Goal: Task Accomplishment & Management: Manage account settings

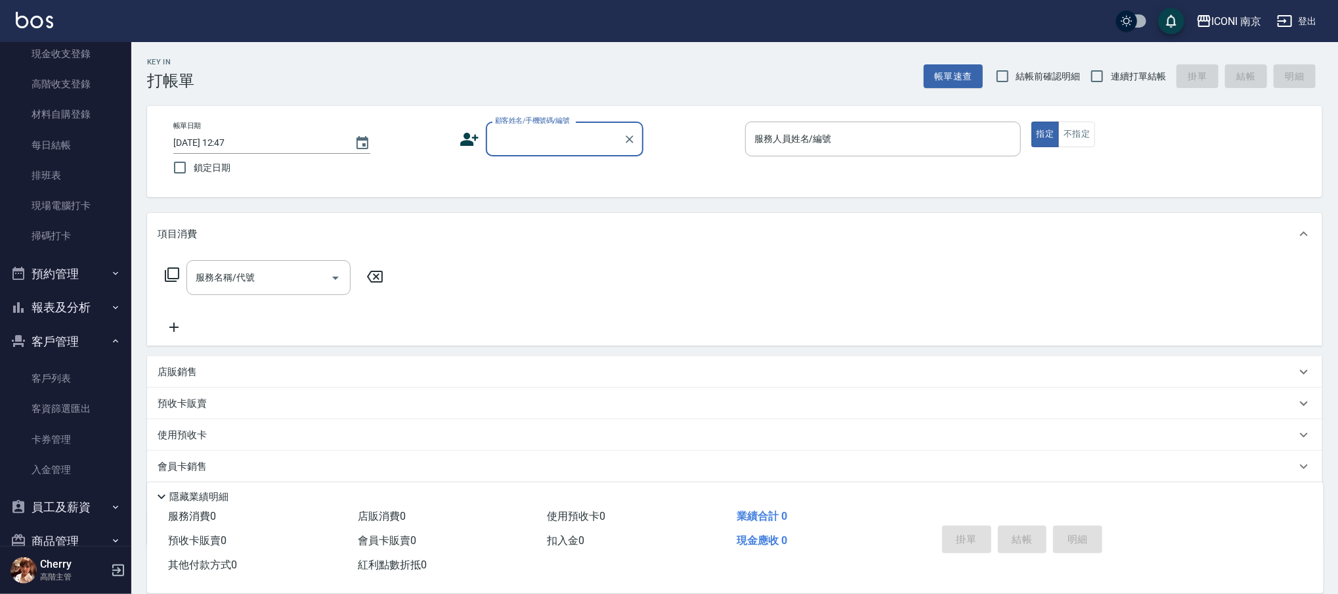
scroll to position [263, 0]
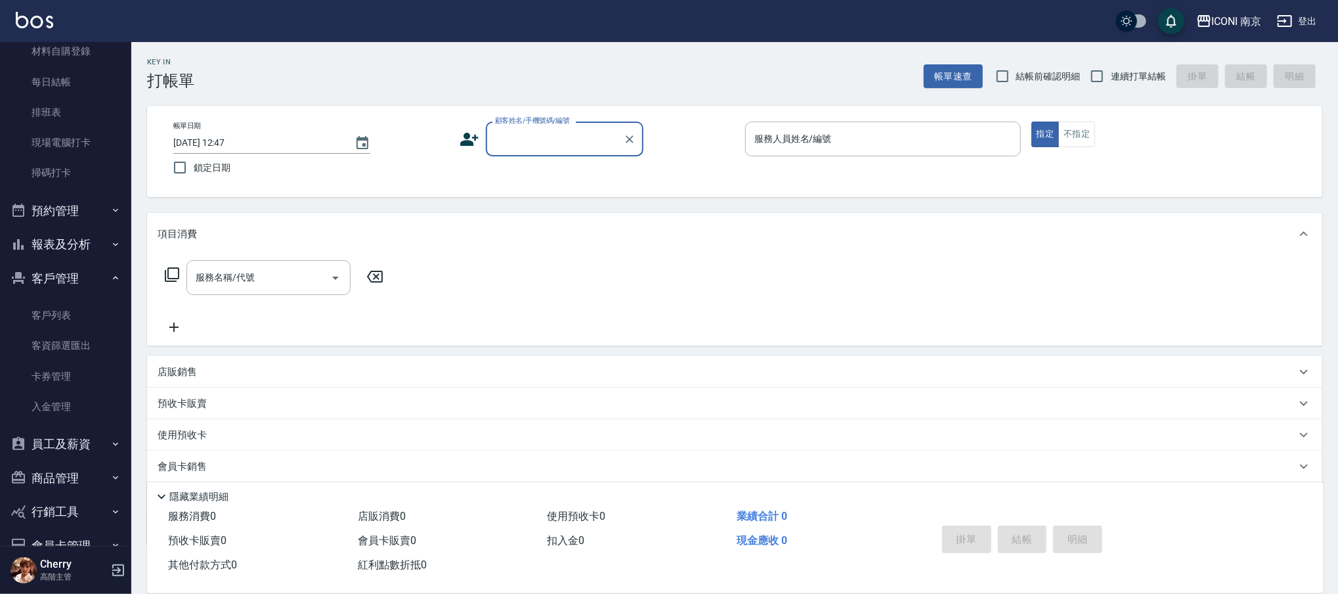
click at [60, 239] on button "報表及分析" at bounding box center [65, 244] width 121 height 34
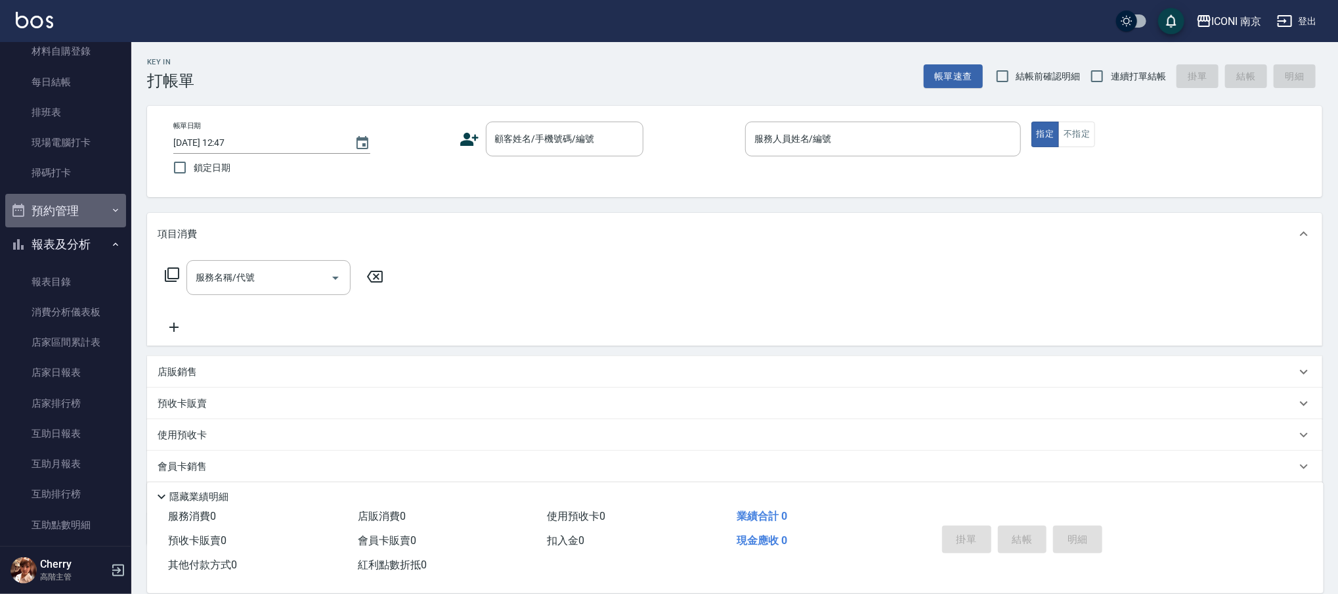
click at [66, 208] on button "預約管理" at bounding box center [65, 211] width 121 height 34
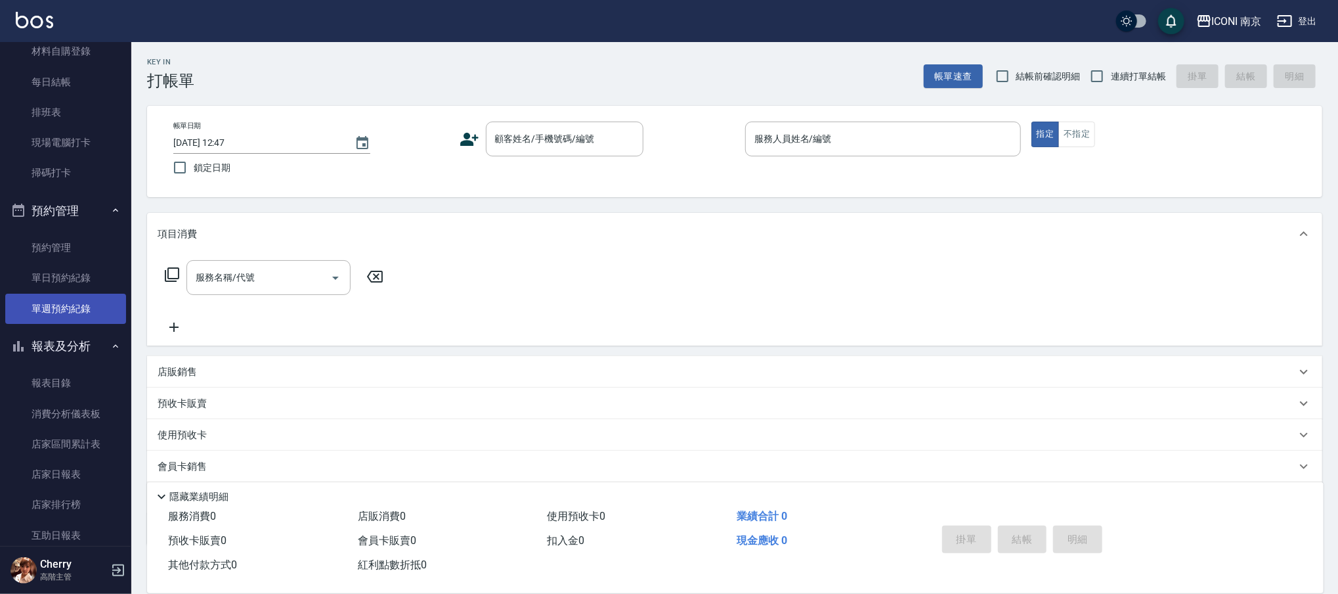
click at [75, 304] on link "單週預約紀錄" at bounding box center [65, 309] width 121 height 30
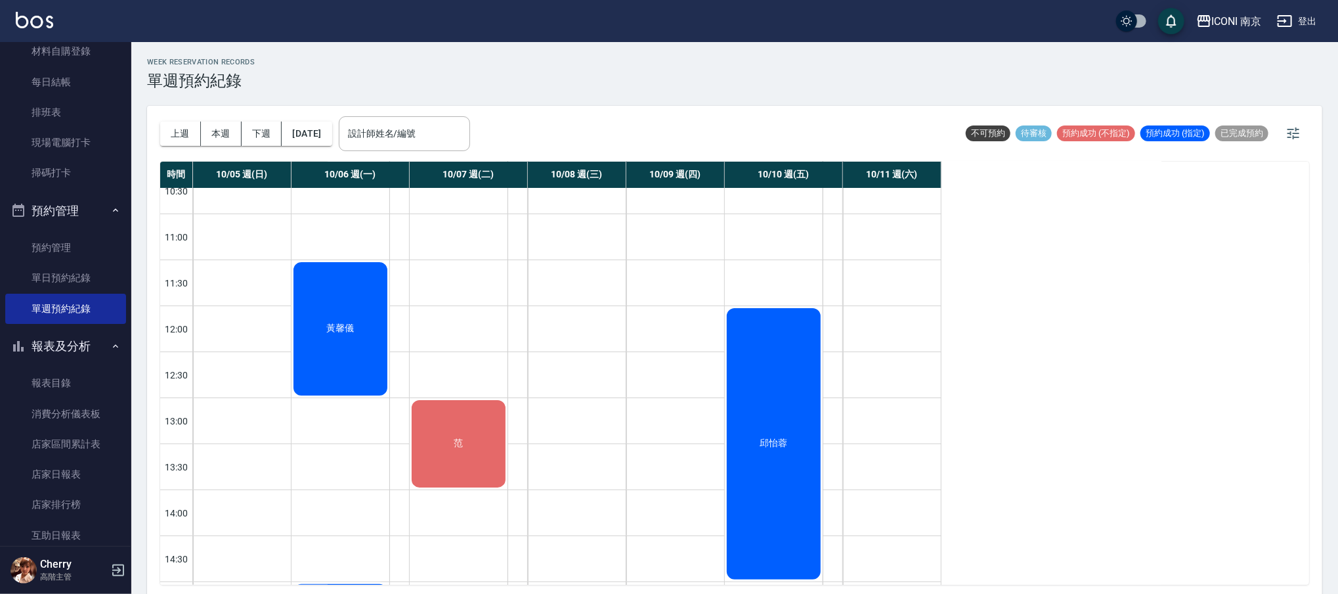
scroll to position [16, 0]
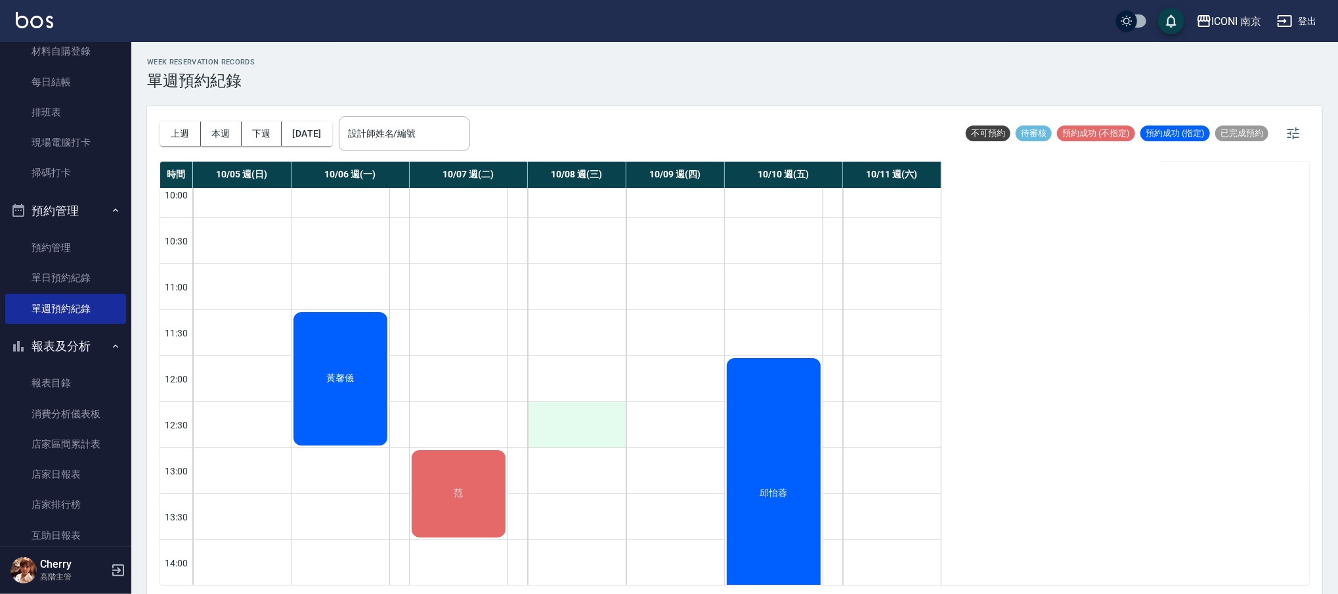
click at [5, 294] on link "單週預約紀錄" at bounding box center [65, 309] width 121 height 30
click at [828, 324] on div at bounding box center [833, 332] width 20 height 45
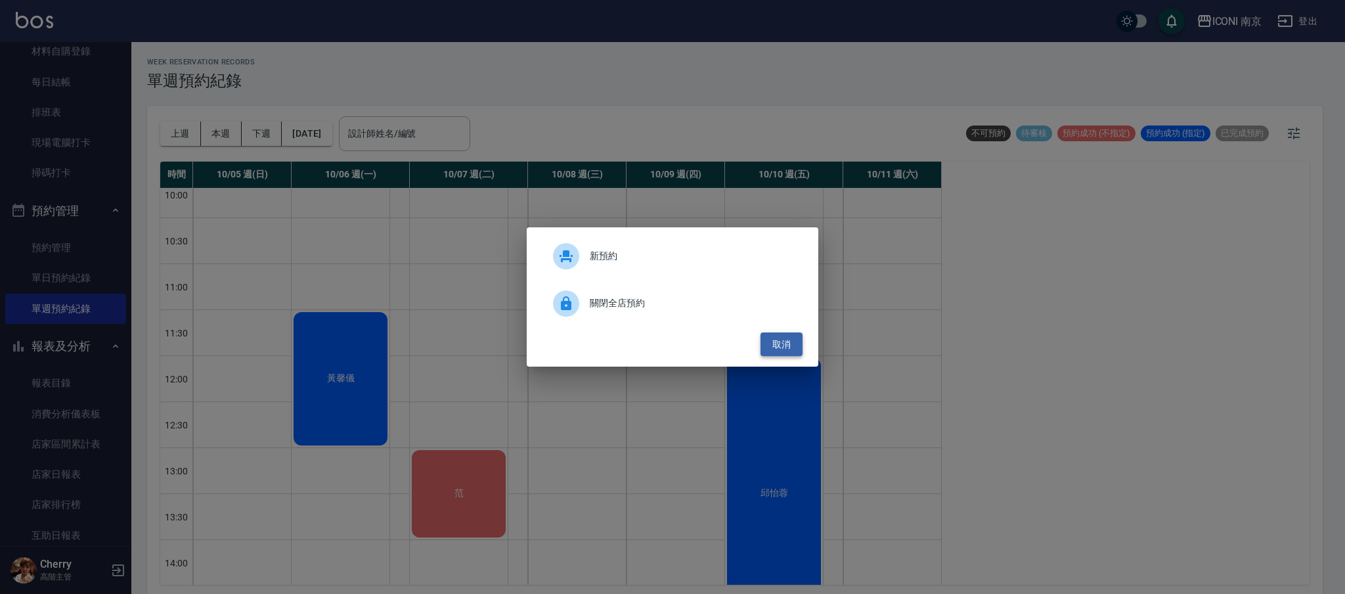
drag, startPoint x: 799, startPoint y: 339, endPoint x: 692, endPoint y: 341, distance: 107.1
click at [799, 339] on button "取消" at bounding box center [782, 344] width 42 height 24
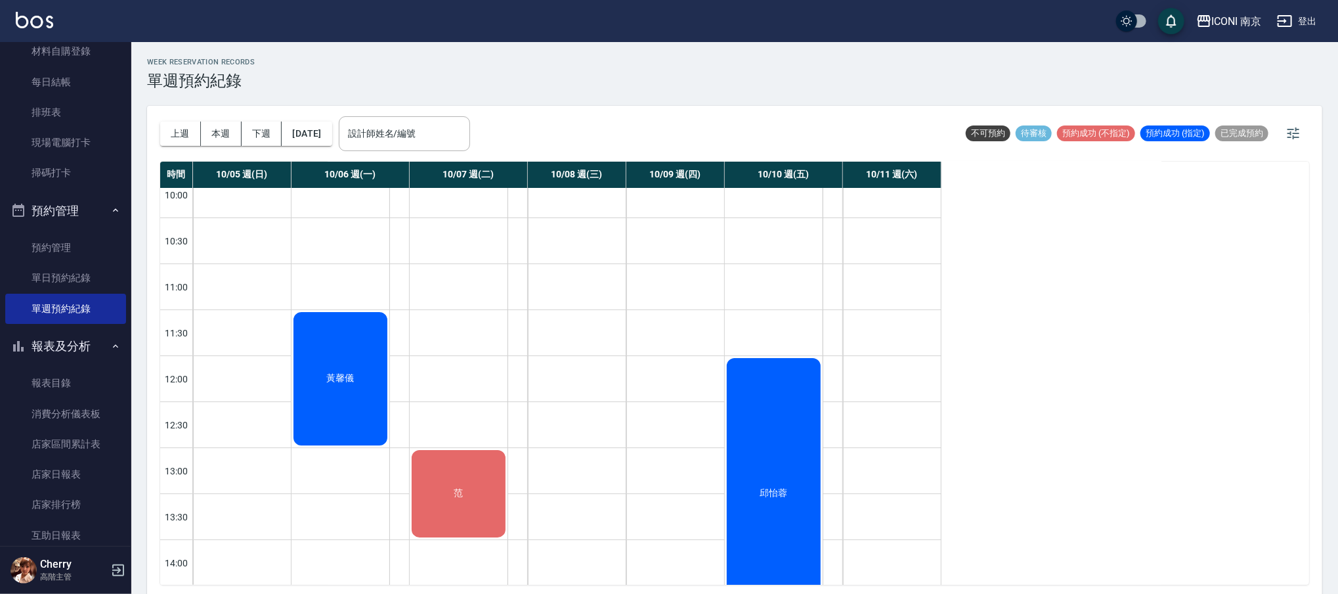
click at [74, 274] on link "單日預約紀錄" at bounding box center [65, 278] width 121 height 30
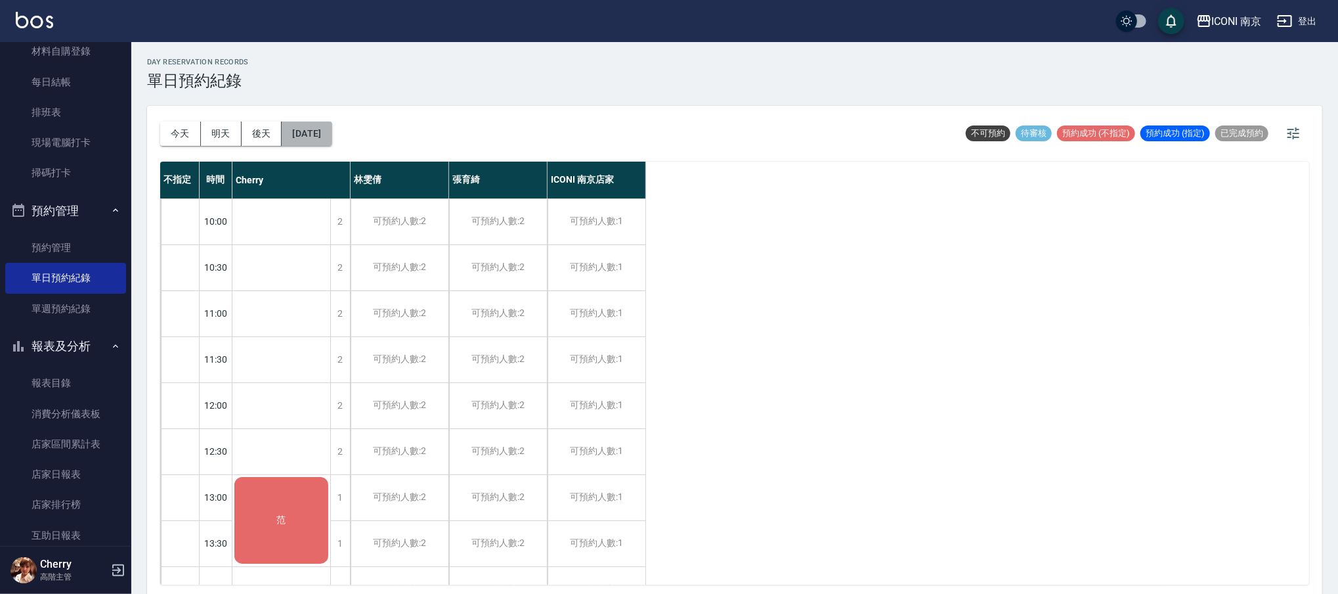
click at [321, 127] on button "[DATE]" at bounding box center [307, 134] width 50 height 24
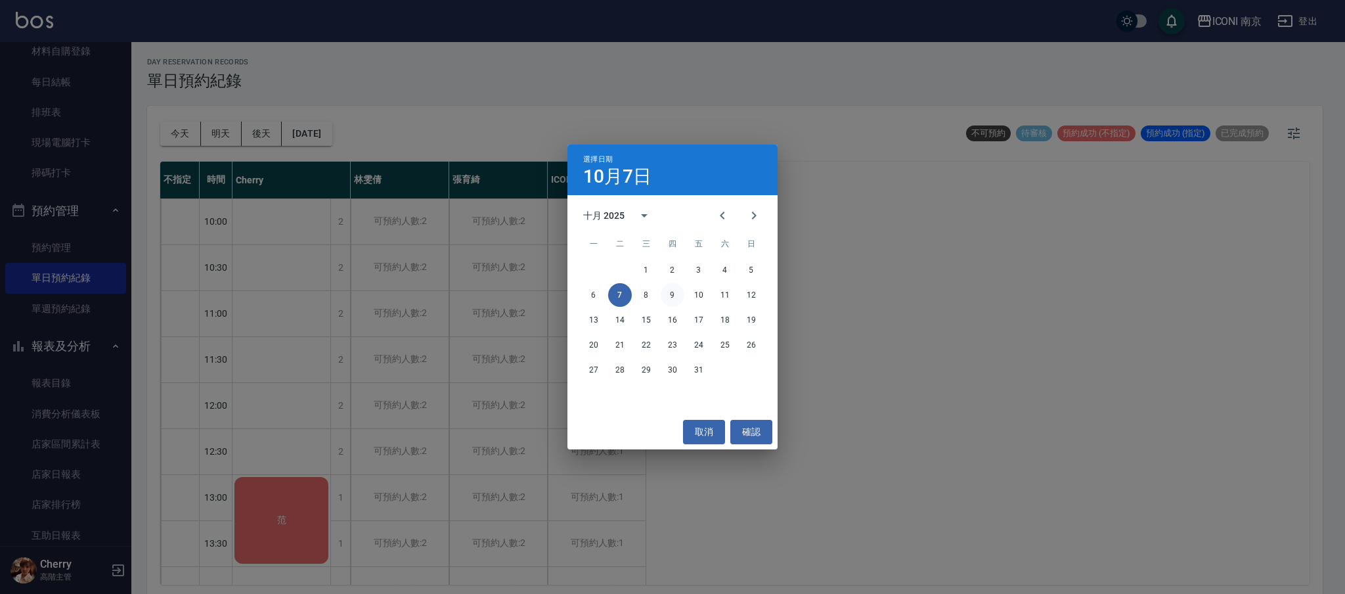
click at [673, 294] on button "9" at bounding box center [673, 295] width 24 height 24
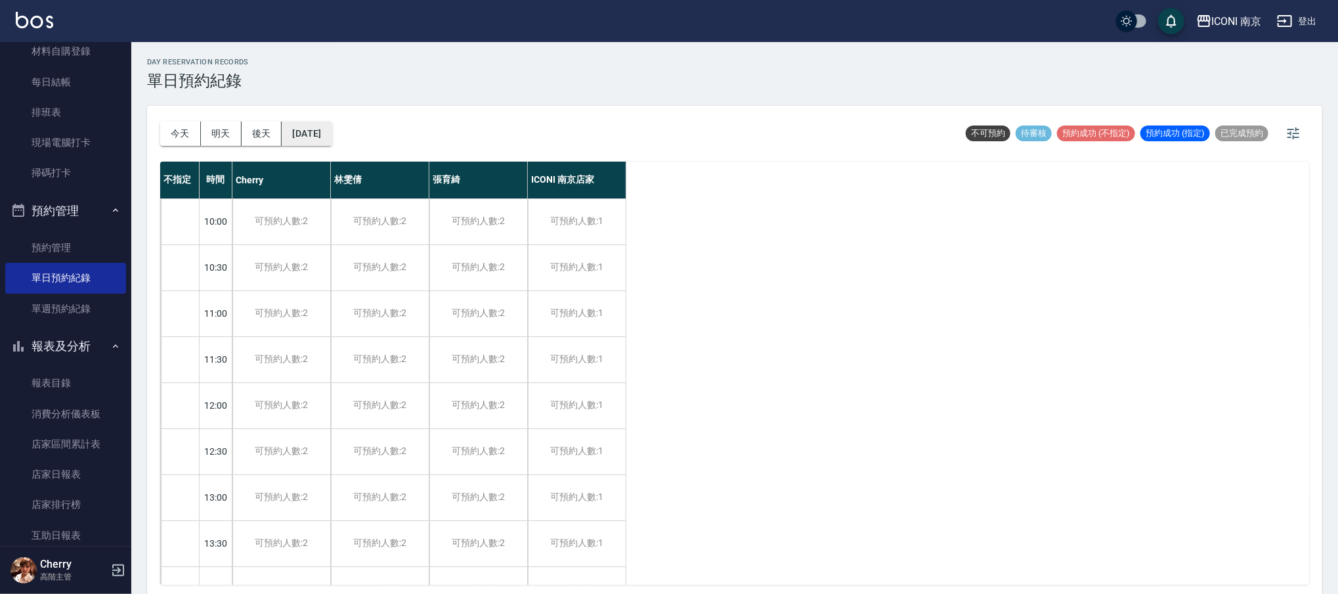
click at [299, 131] on button "[DATE]" at bounding box center [307, 134] width 50 height 24
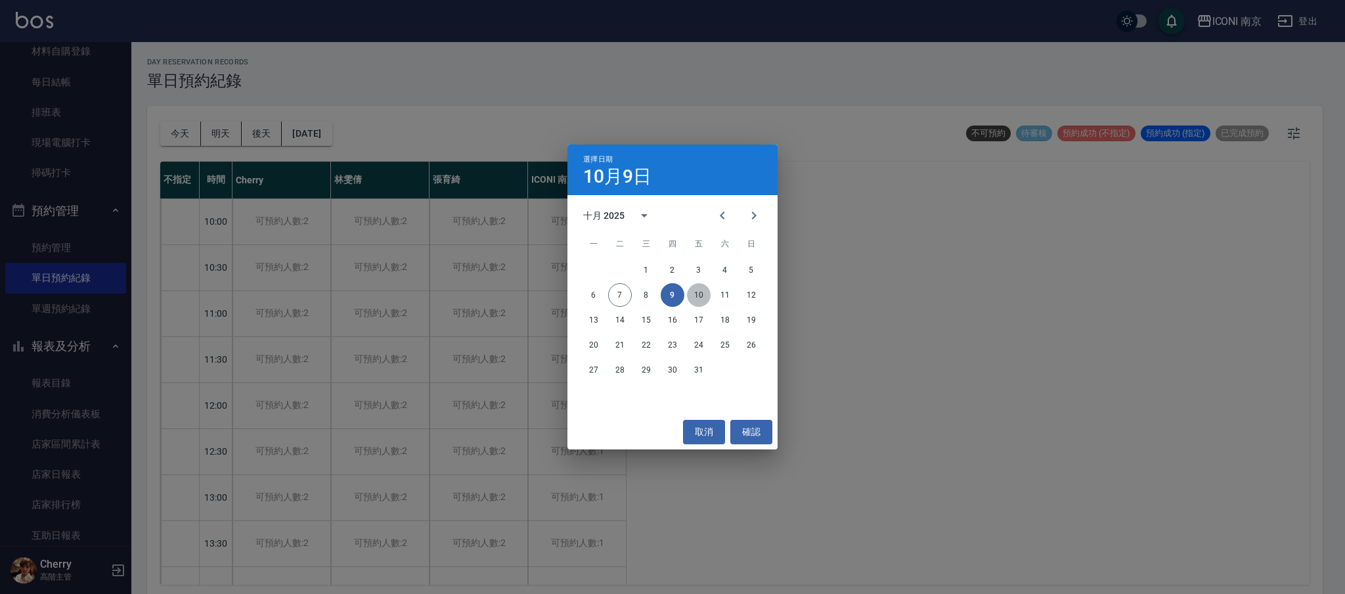
click at [697, 298] on button "10" at bounding box center [699, 295] width 24 height 24
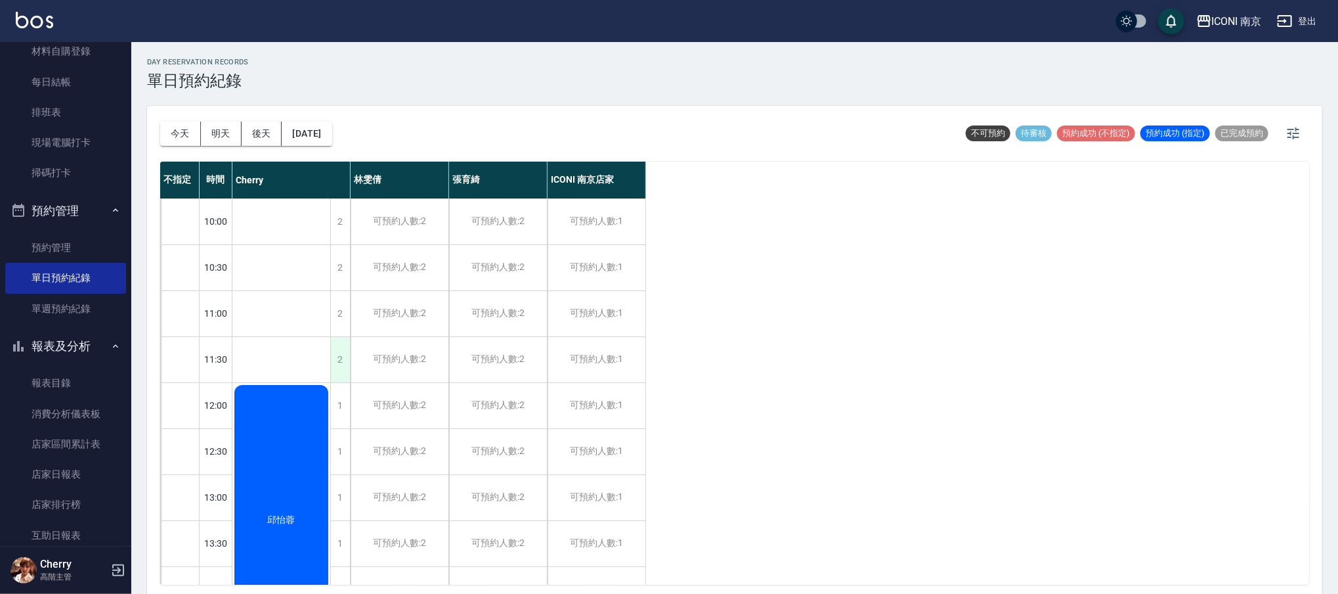
click at [341, 349] on div "2" at bounding box center [340, 359] width 20 height 45
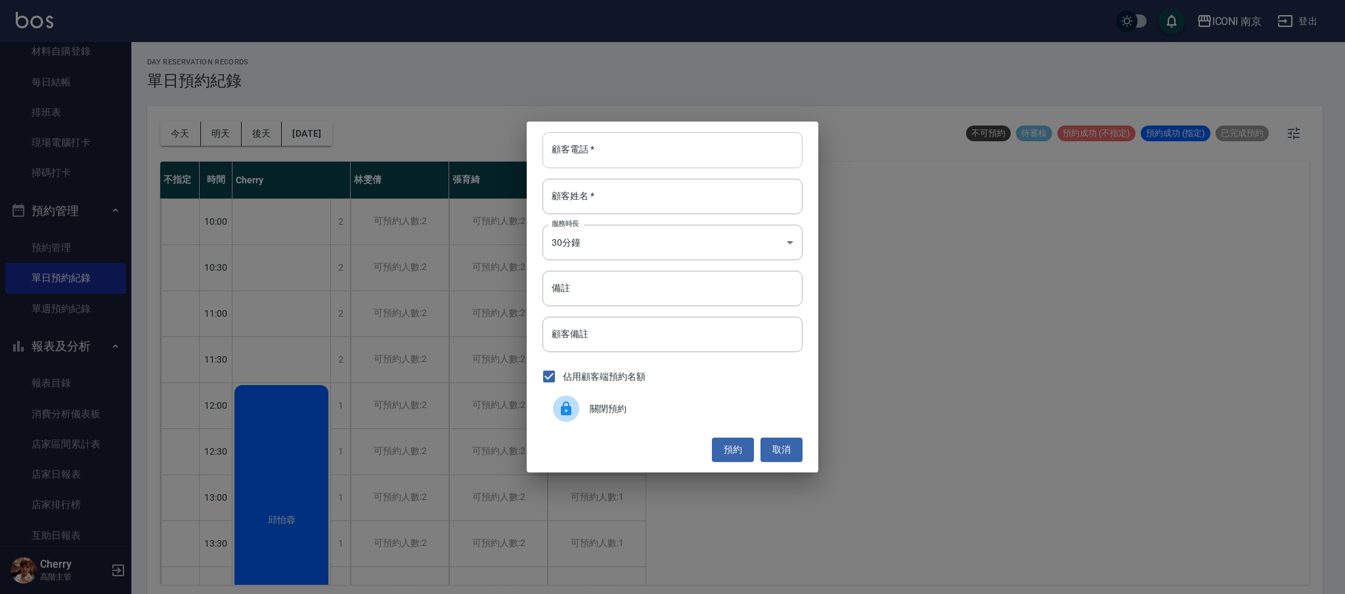
click at [616, 148] on input "顧客電話   *" at bounding box center [672, 149] width 260 height 35
type input "09"
click at [795, 446] on div "顧客電話   * 09 顧客電話   * 顧客姓名   * 顧客姓名   * 服務時長 30分鐘 1 服務時長 備註 備註 顧客備註 顧客備註 佔用顧客端預約…" at bounding box center [673, 297] width 292 height 350
click at [776, 454] on button "取消" at bounding box center [782, 449] width 42 height 24
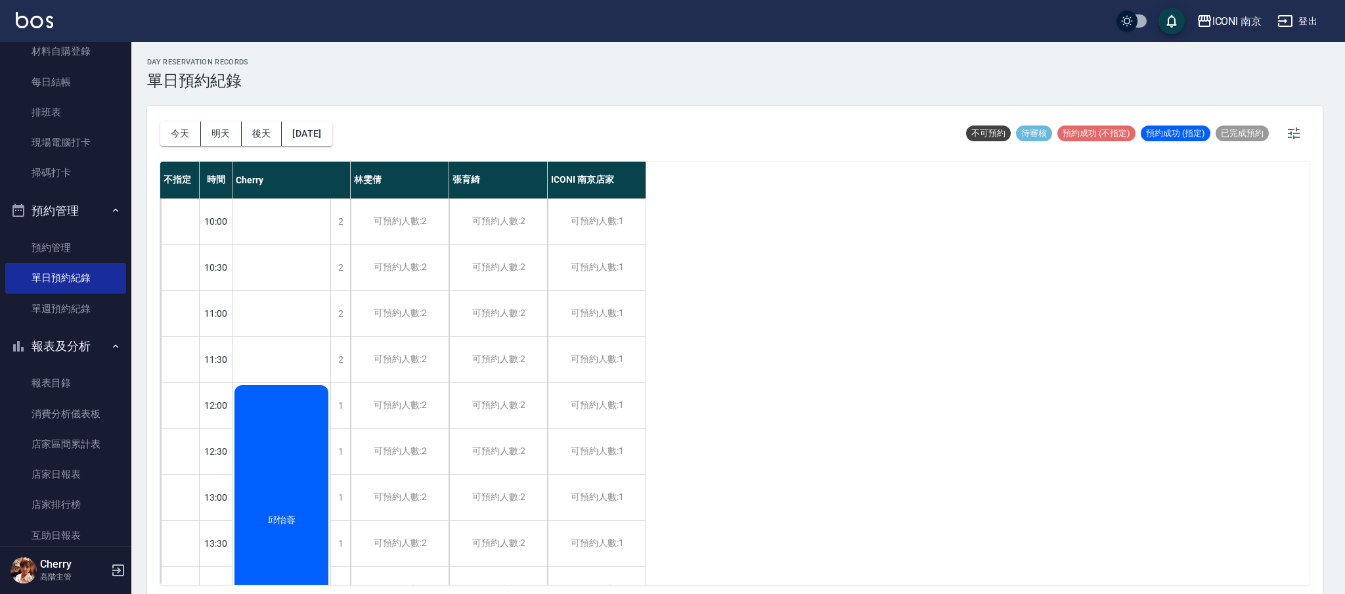
click at [776, 454] on button "取消" at bounding box center [782, 449] width 42 height 24
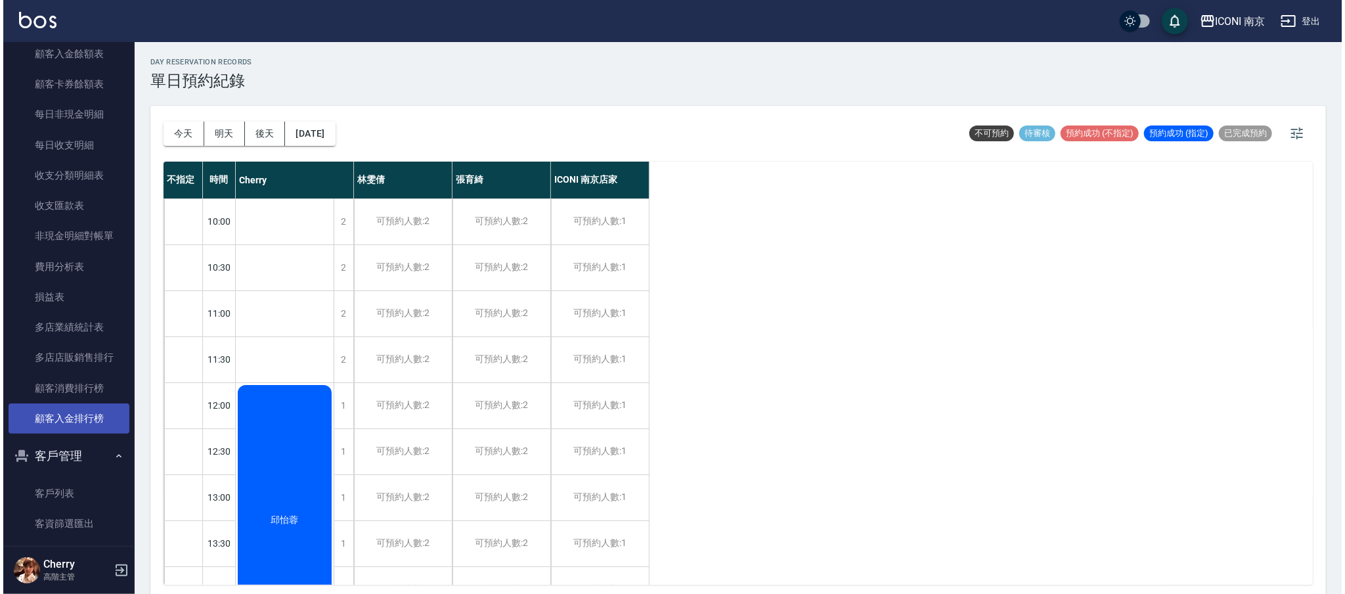
scroll to position [1488, 0]
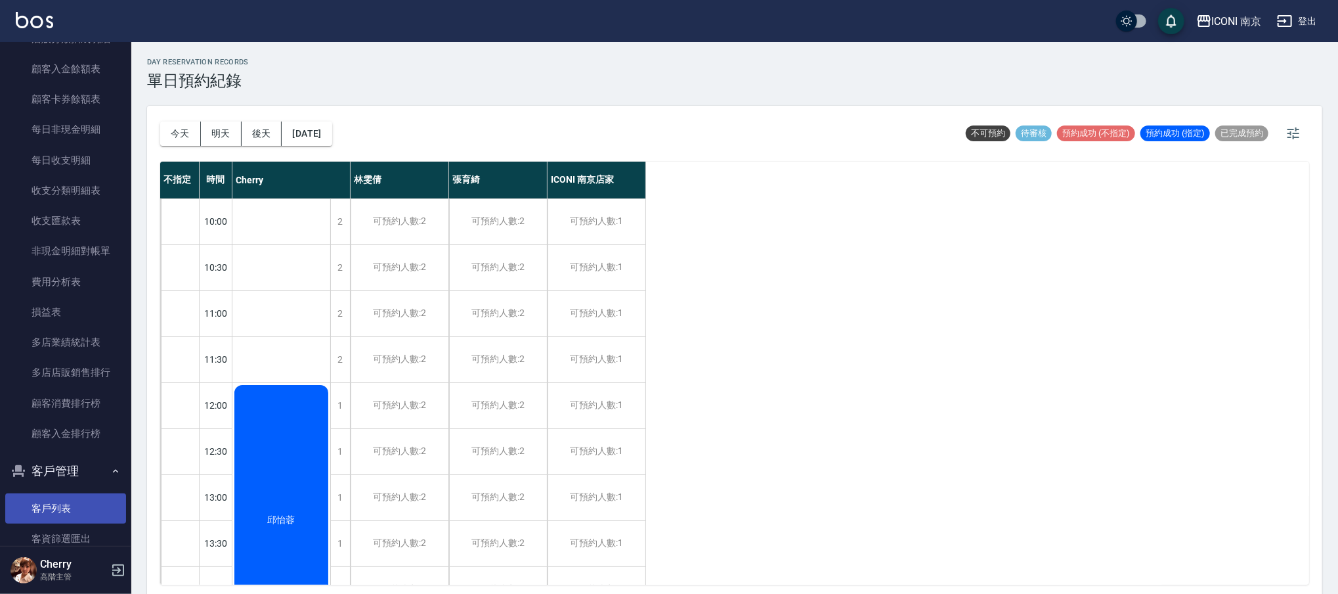
click at [43, 499] on link "客戶列表" at bounding box center [65, 508] width 121 height 30
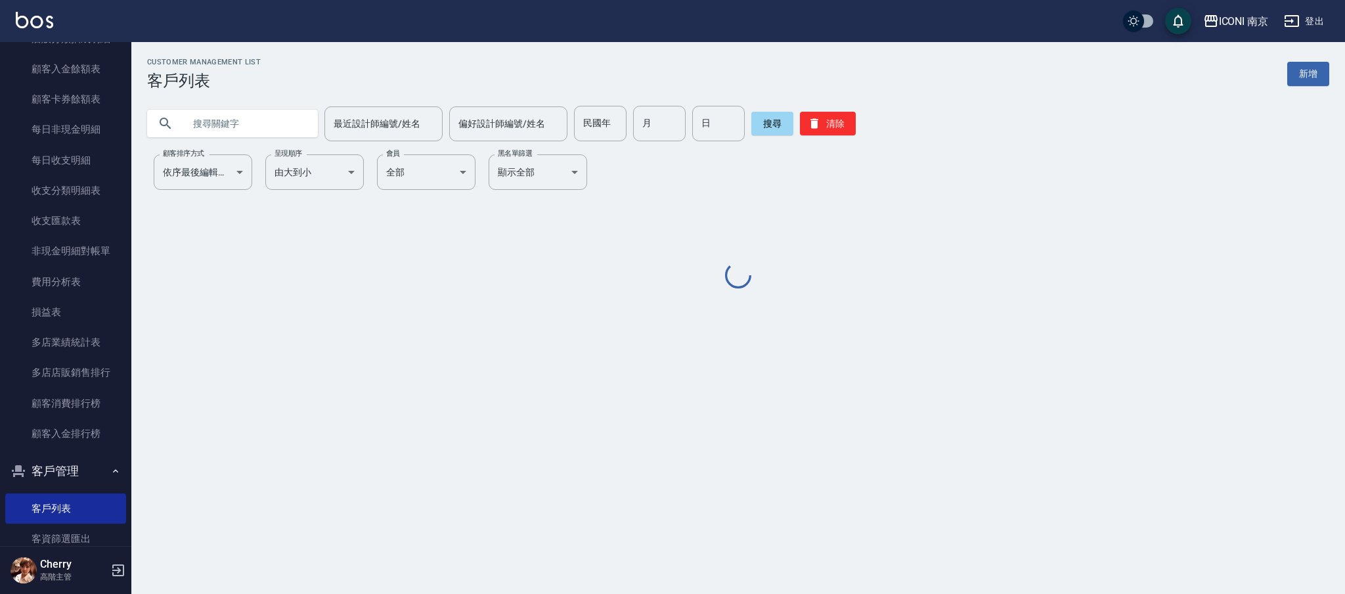
click at [264, 120] on input "text" at bounding box center [245, 123] width 123 height 35
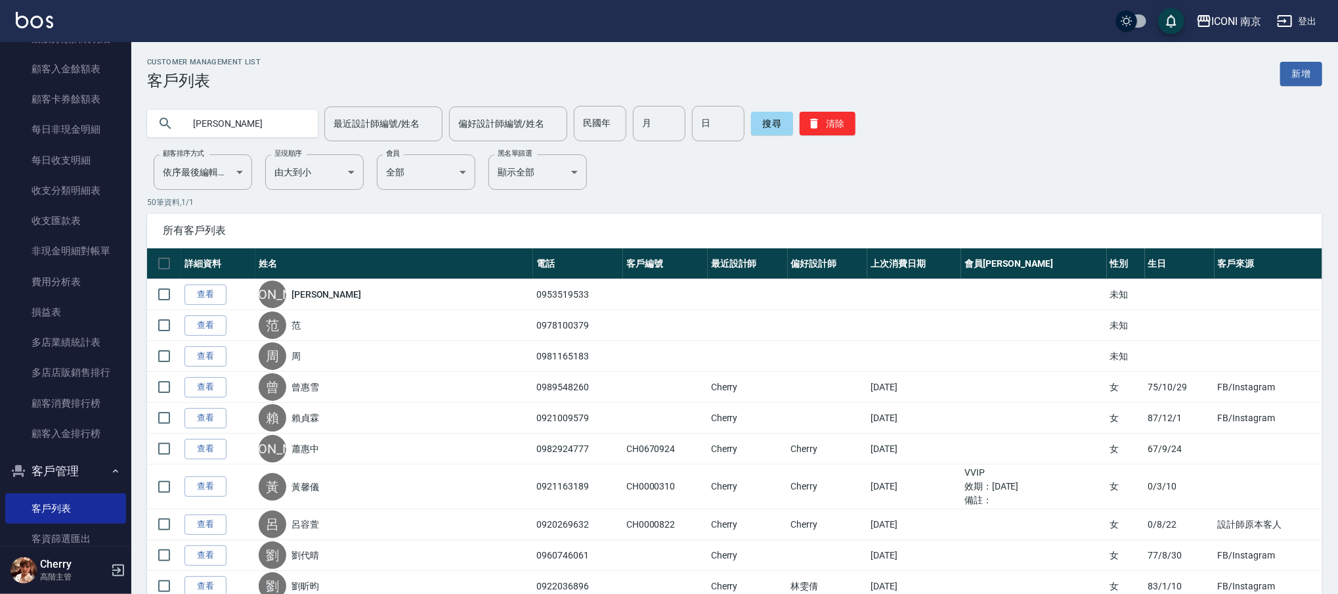
type input "小"
type input "陳筱涵"
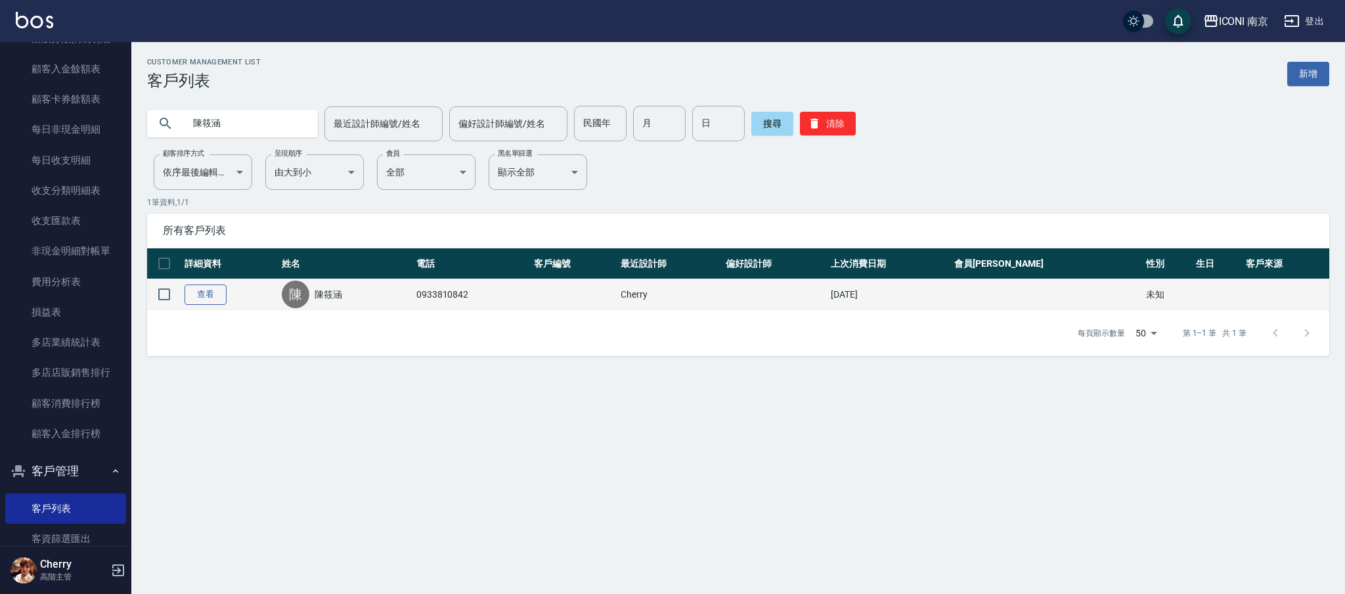
click at [198, 300] on link "查看" at bounding box center [206, 294] width 42 height 20
click at [198, 300] on div "Customer Management List 客戶列表 新增 [PERSON_NAME] 最近設計師編號/姓名 最近設計師編號/姓名 偏好設計師編號/姓名…" at bounding box center [672, 297] width 1345 height 594
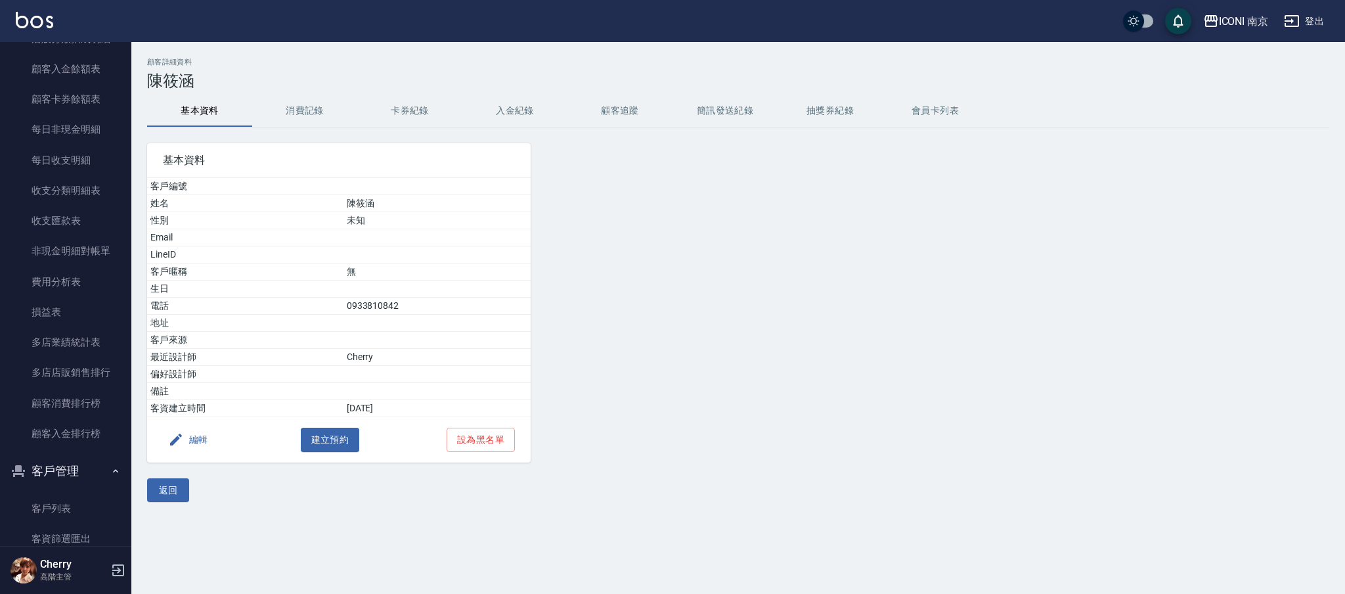
click at [328, 114] on button "消費記錄" at bounding box center [304, 111] width 105 height 32
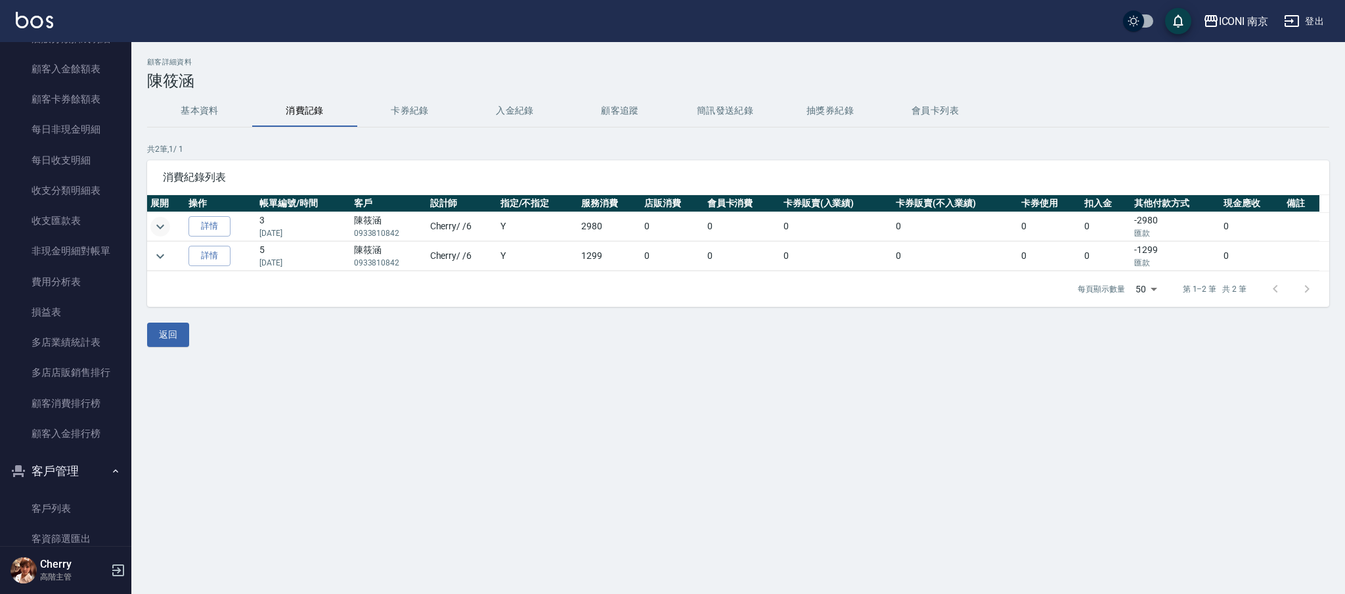
click at [160, 229] on icon "expand row" at bounding box center [160, 227] width 16 height 16
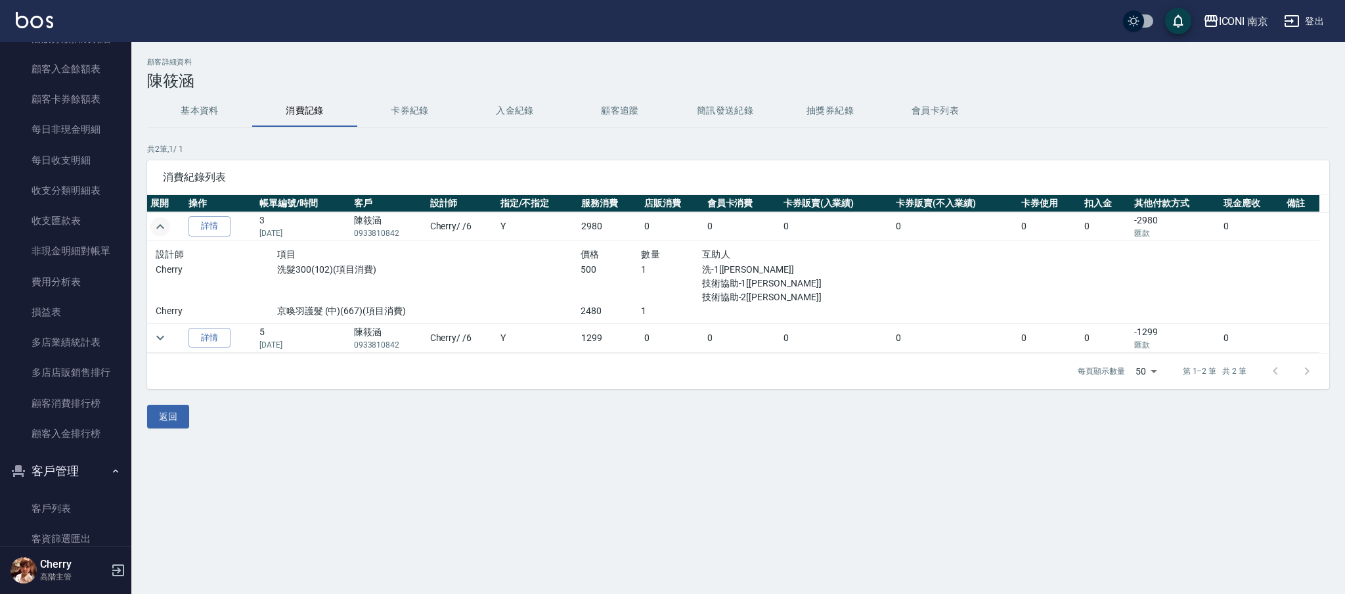
click at [160, 225] on icon "expand row" at bounding box center [160, 226] width 8 height 5
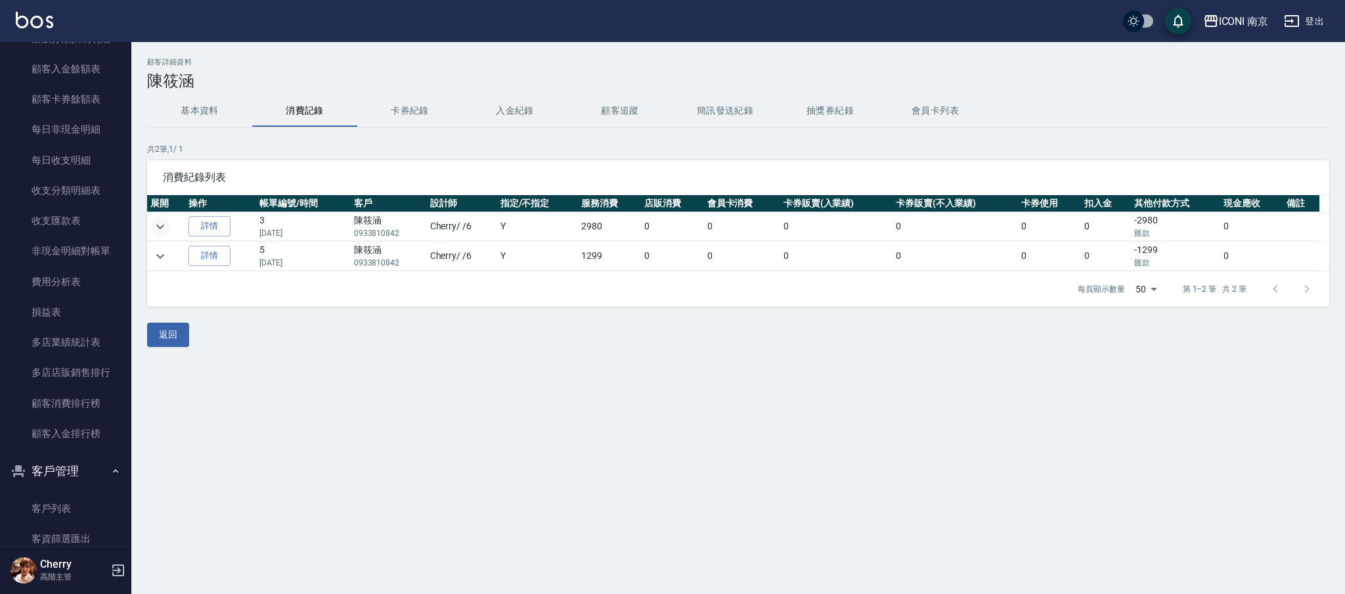
click at [200, 124] on button "基本資料" at bounding box center [199, 111] width 105 height 32
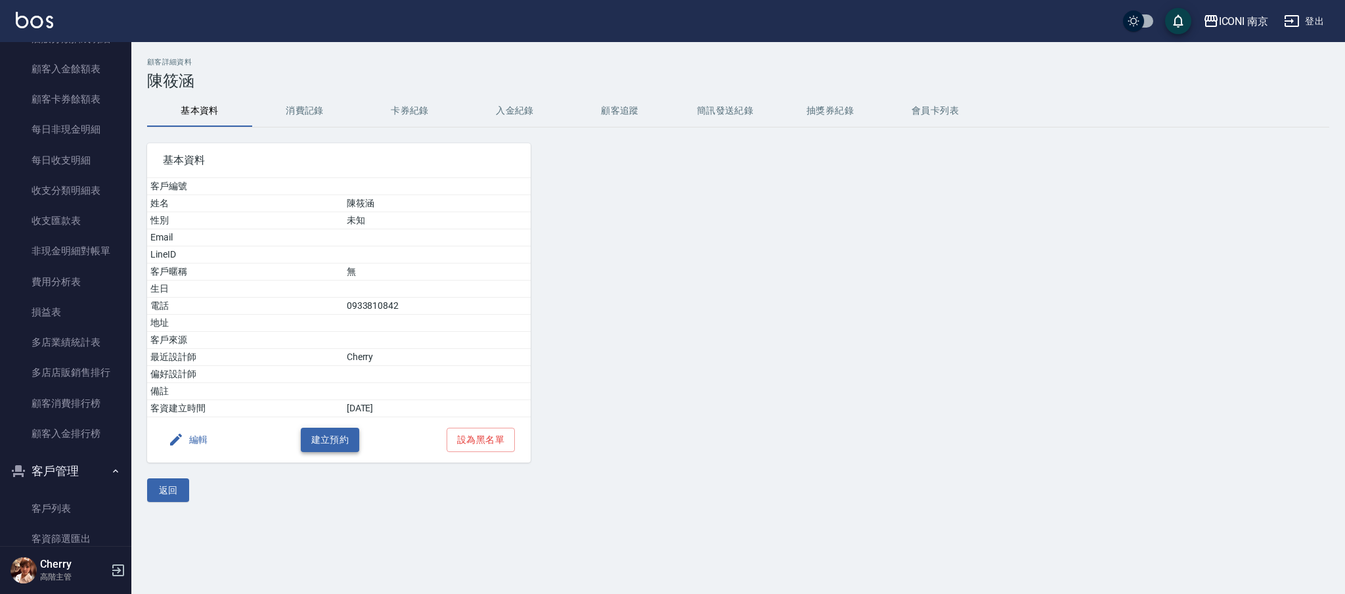
click at [321, 439] on button "建立預約" at bounding box center [330, 440] width 59 height 24
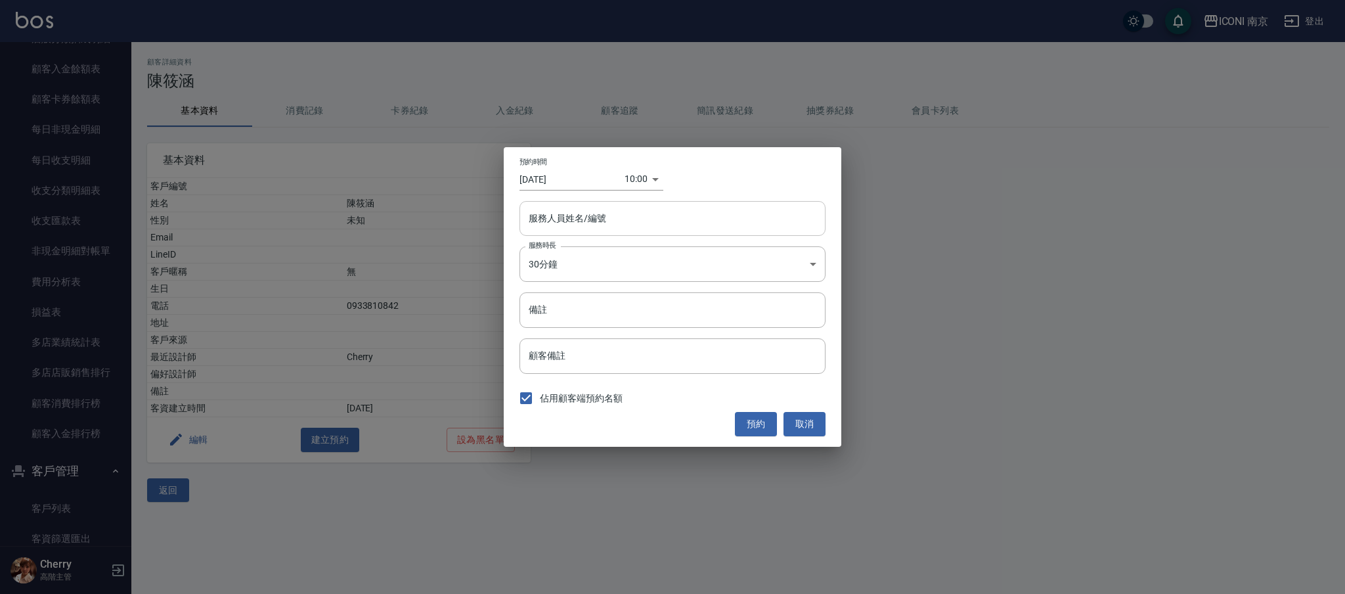
click at [566, 229] on input "服務人員姓名/編號" at bounding box center [672, 218] width 294 height 23
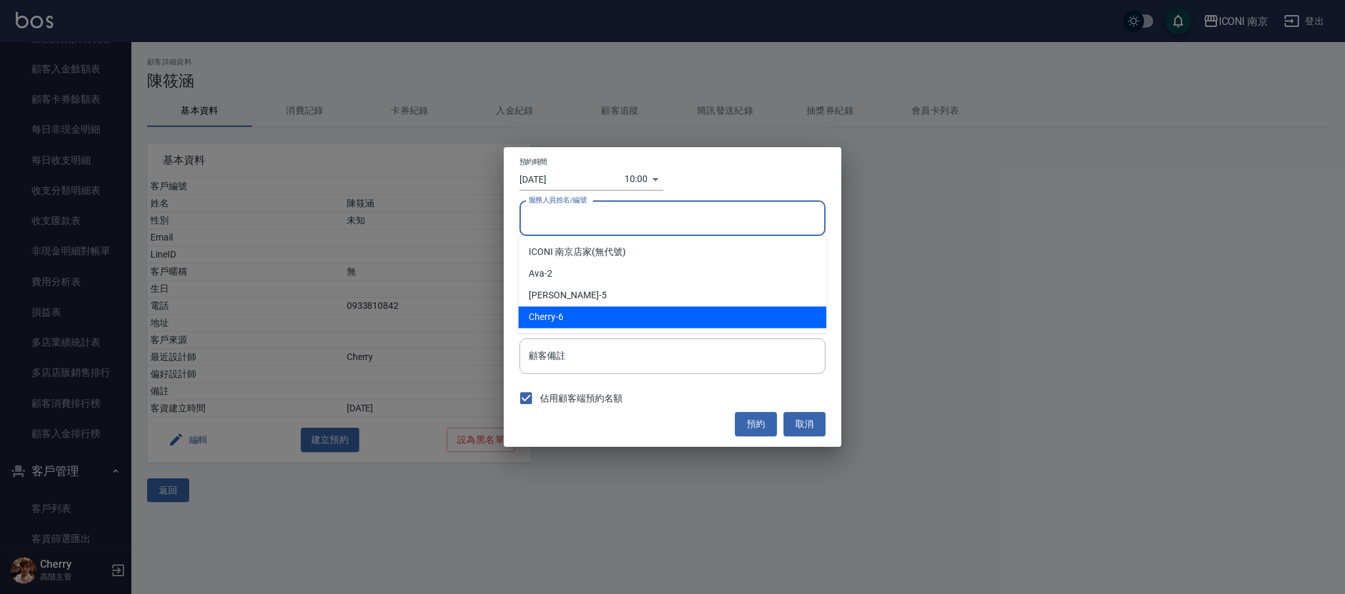
click at [552, 323] on span "Cherry" at bounding box center [542, 317] width 27 height 14
type input "Cherry-6"
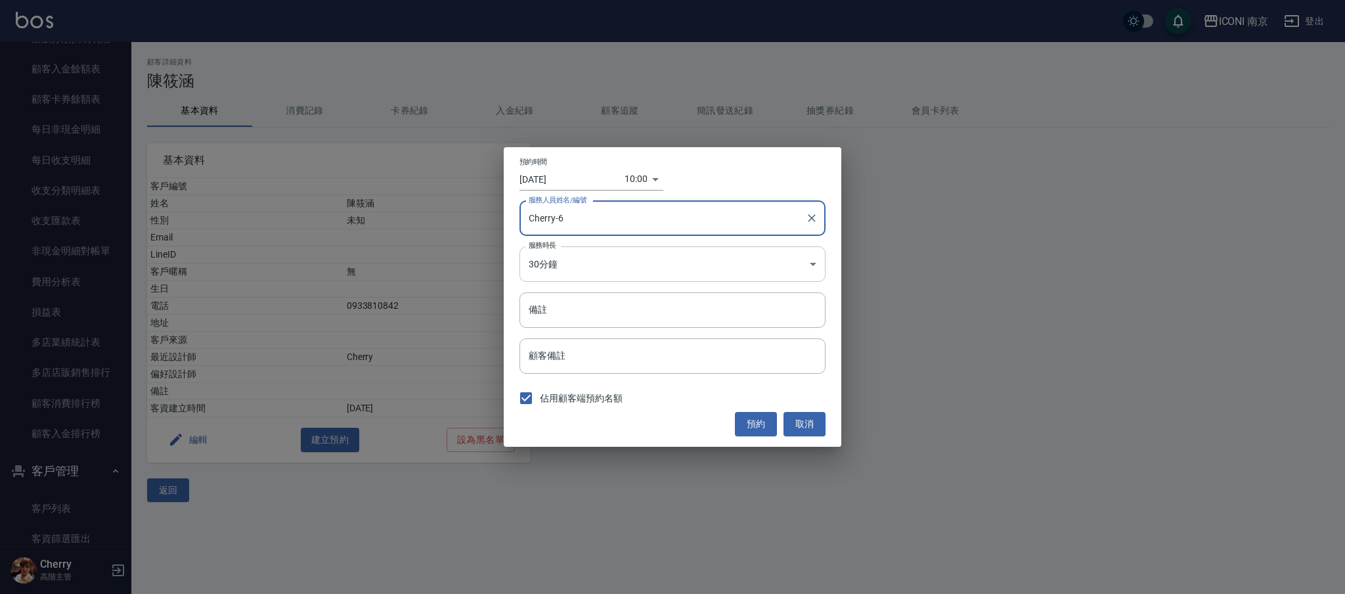
click at [561, 271] on body "ICONI 南京 登出 櫃檯作業 打帳單 帳單列表 掛單列表 座位開單 營業儀表板 現金收支登錄 高階收支登錄 材料自購登錄 每日結帳 排班表 現場電腦打卡 …" at bounding box center [672, 297] width 1345 height 594
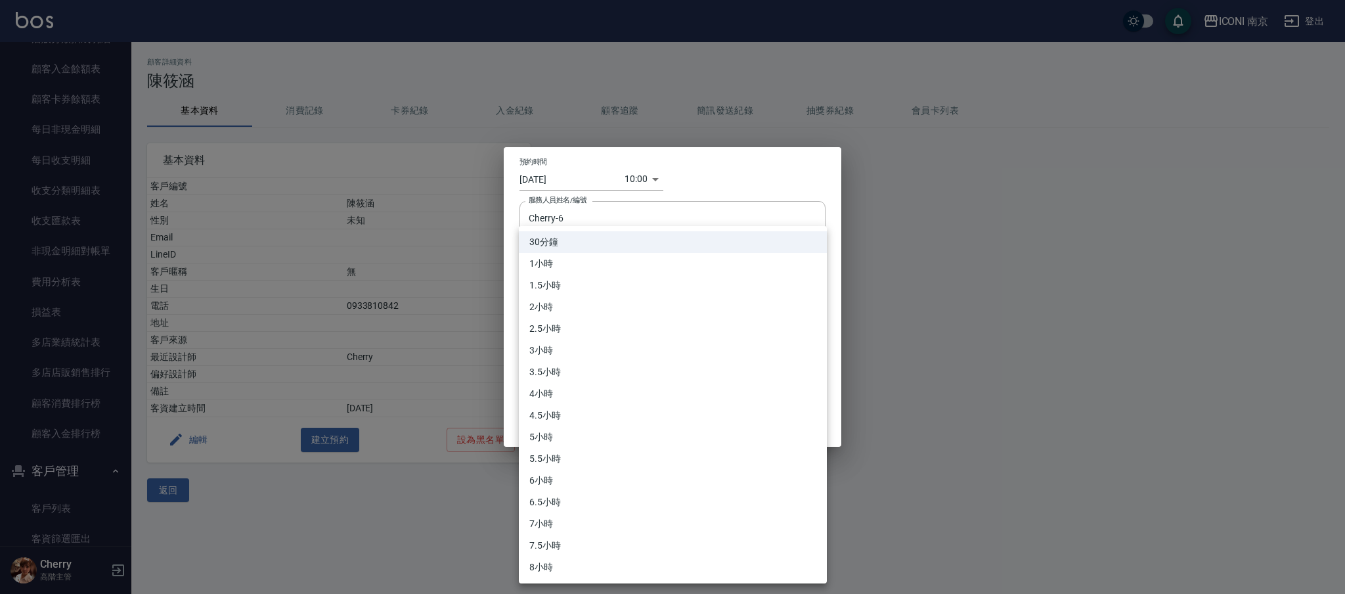
click at [554, 355] on li "3小時" at bounding box center [673, 351] width 308 height 22
type input "6"
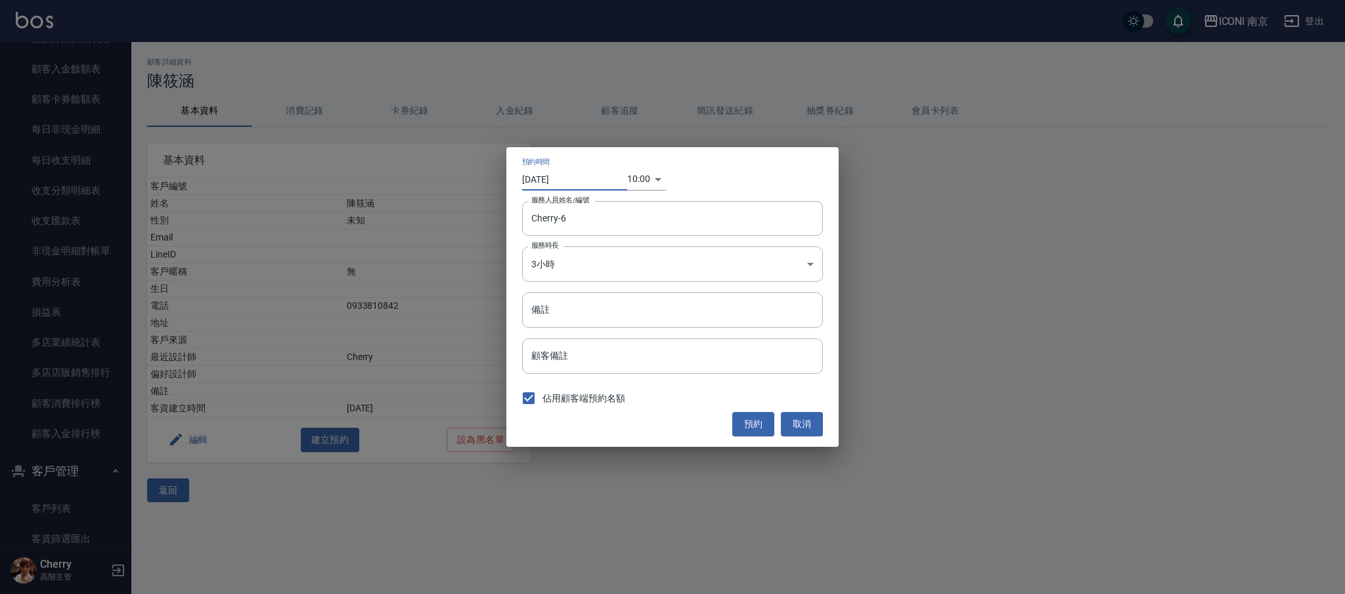
click at [625, 182] on input "[DATE]" at bounding box center [574, 179] width 105 height 22
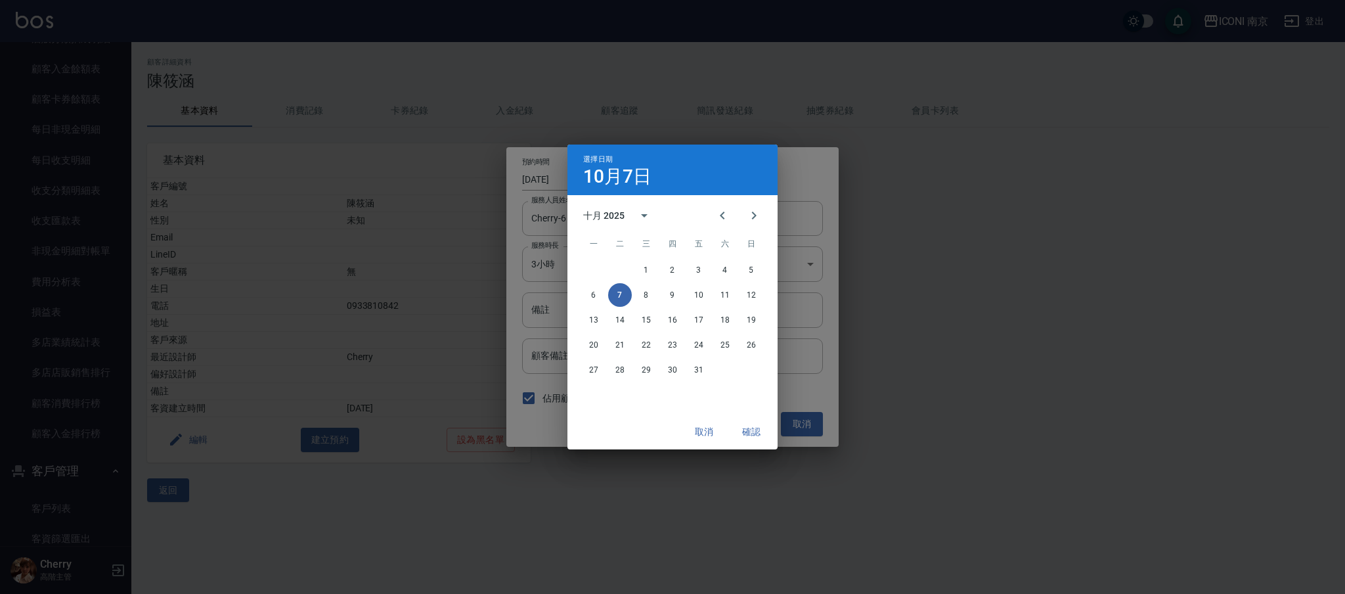
click at [627, 183] on h4 "10月7日" at bounding box center [617, 177] width 68 height 16
click at [713, 422] on button "取消" at bounding box center [704, 432] width 42 height 24
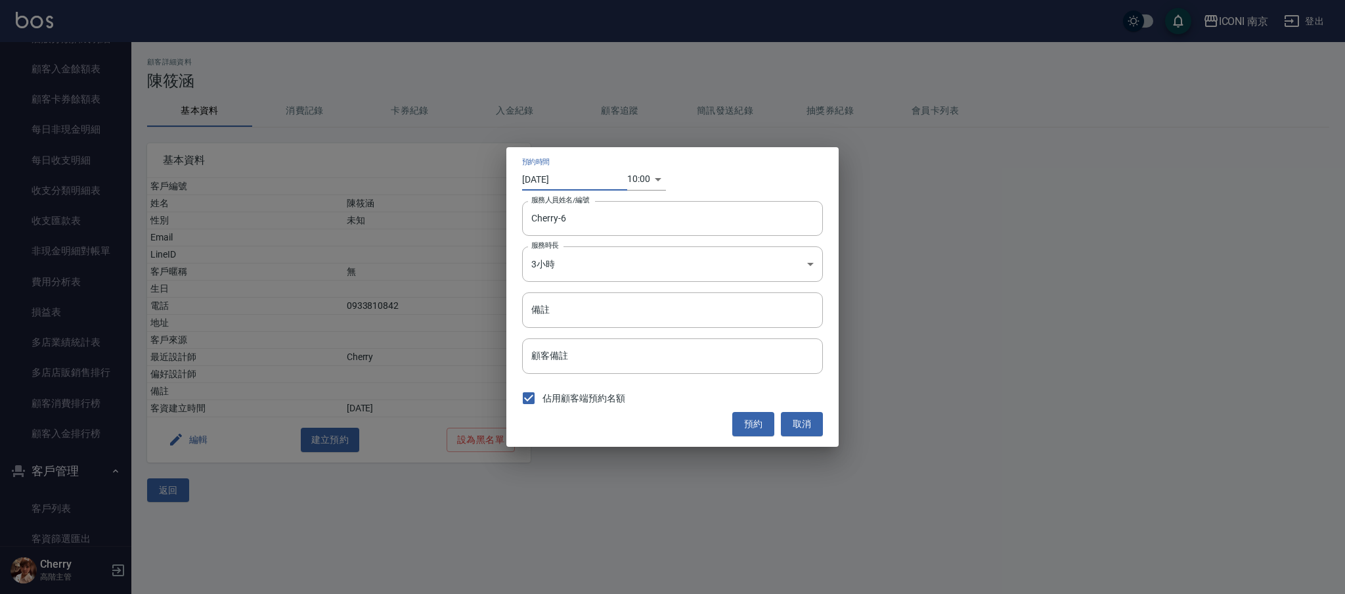
click at [648, 176] on body "ICONI 南京 登出 櫃檯作業 打帳單 帳單列表 掛單列表 座位開單 營業儀表板 現金收支登錄 高階收支登錄 材料自購登錄 每日結帳 排班表 現場電腦打卡 …" at bounding box center [672, 297] width 1345 height 594
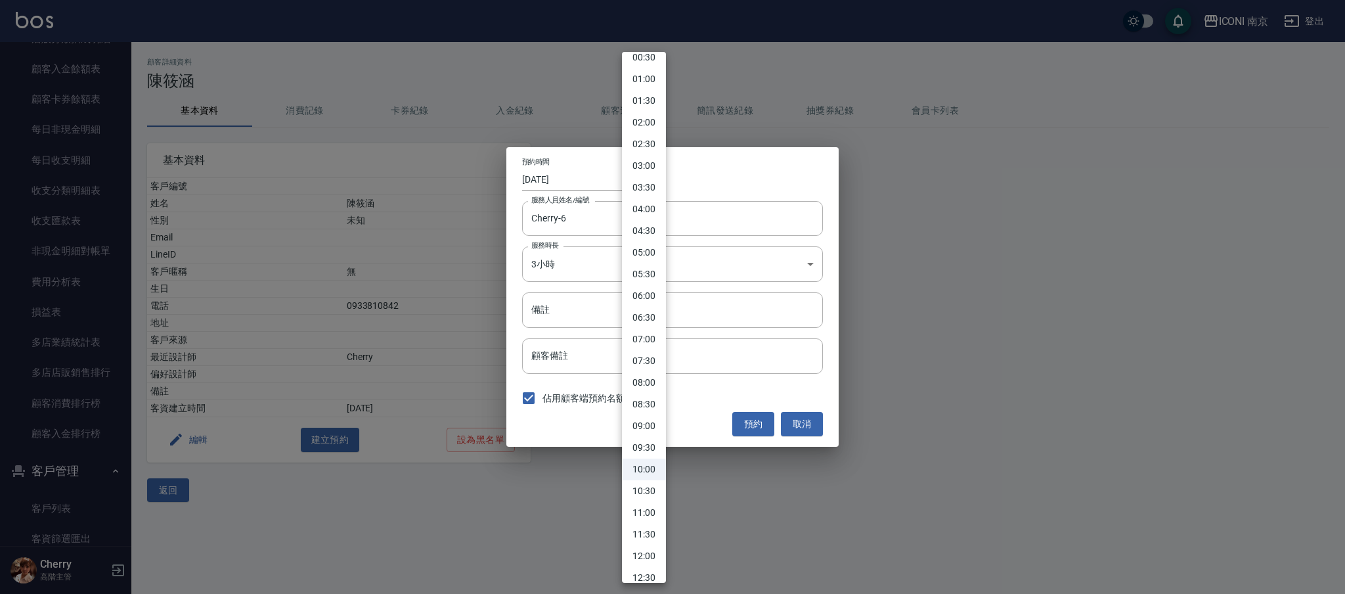
scroll to position [87, 0]
click at [648, 479] on li "11:30" at bounding box center [644, 479] width 44 height 22
type input "1759807800000"
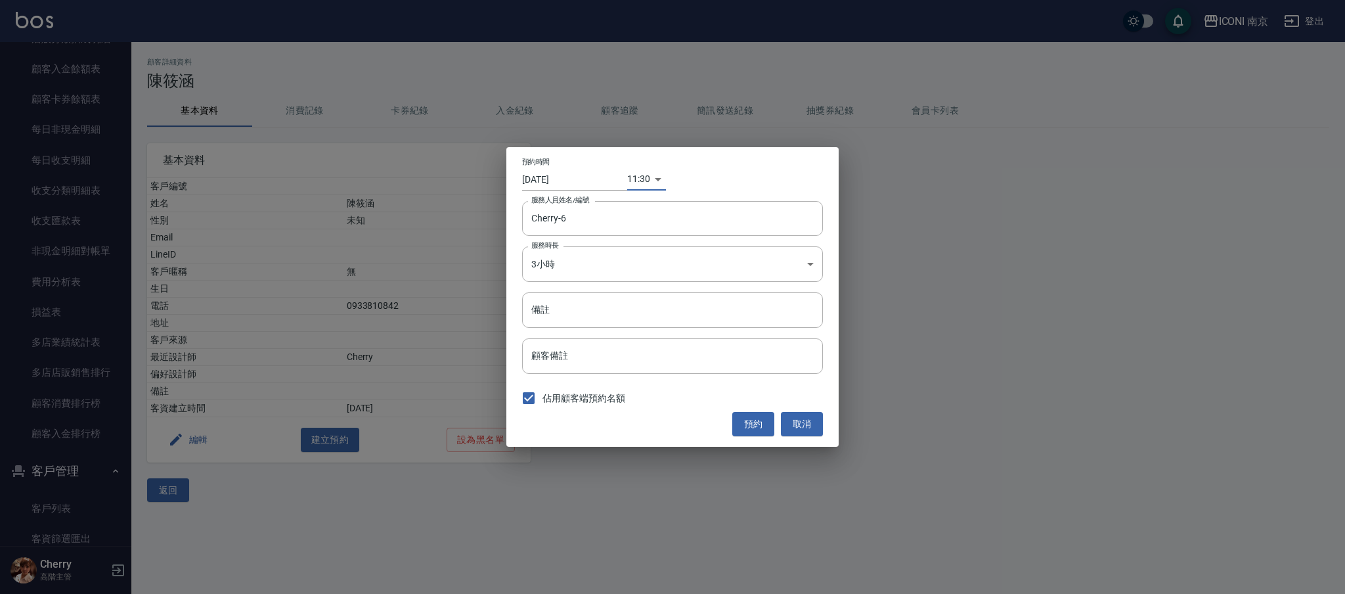
click at [569, 173] on input "[DATE]" at bounding box center [574, 179] width 105 height 22
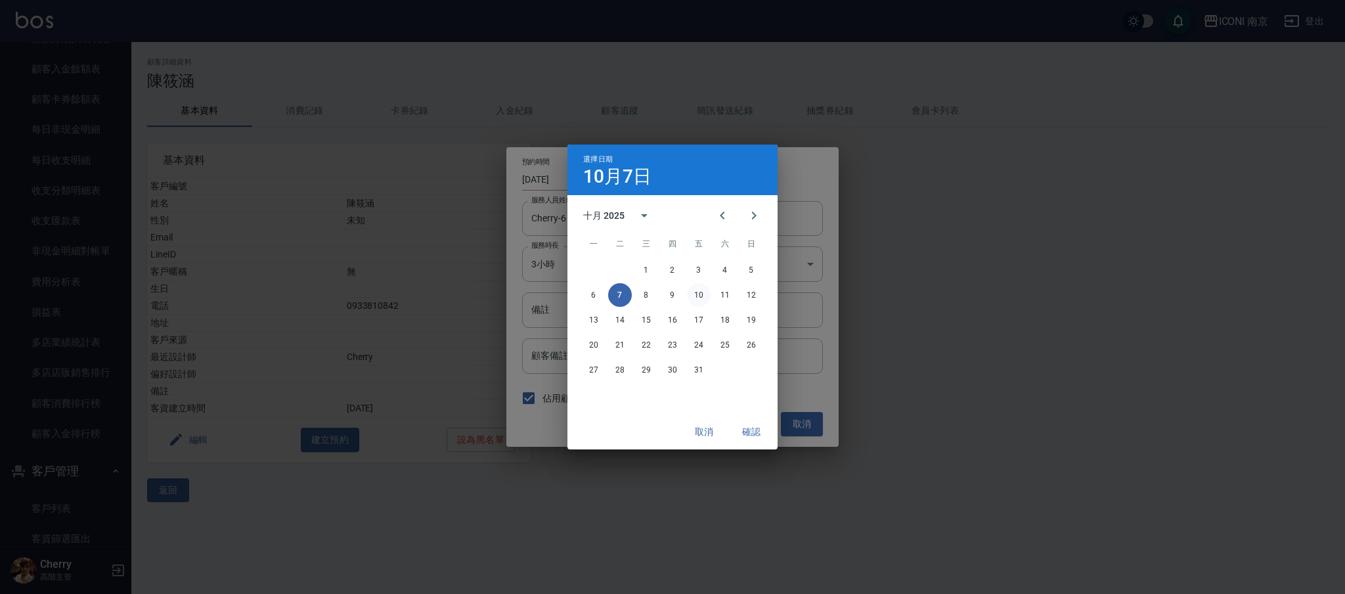
click at [696, 296] on button "10" at bounding box center [699, 295] width 24 height 24
type input "[DATE]"
type input "1760067000000"
click at [743, 434] on button "確認" at bounding box center [751, 432] width 42 height 24
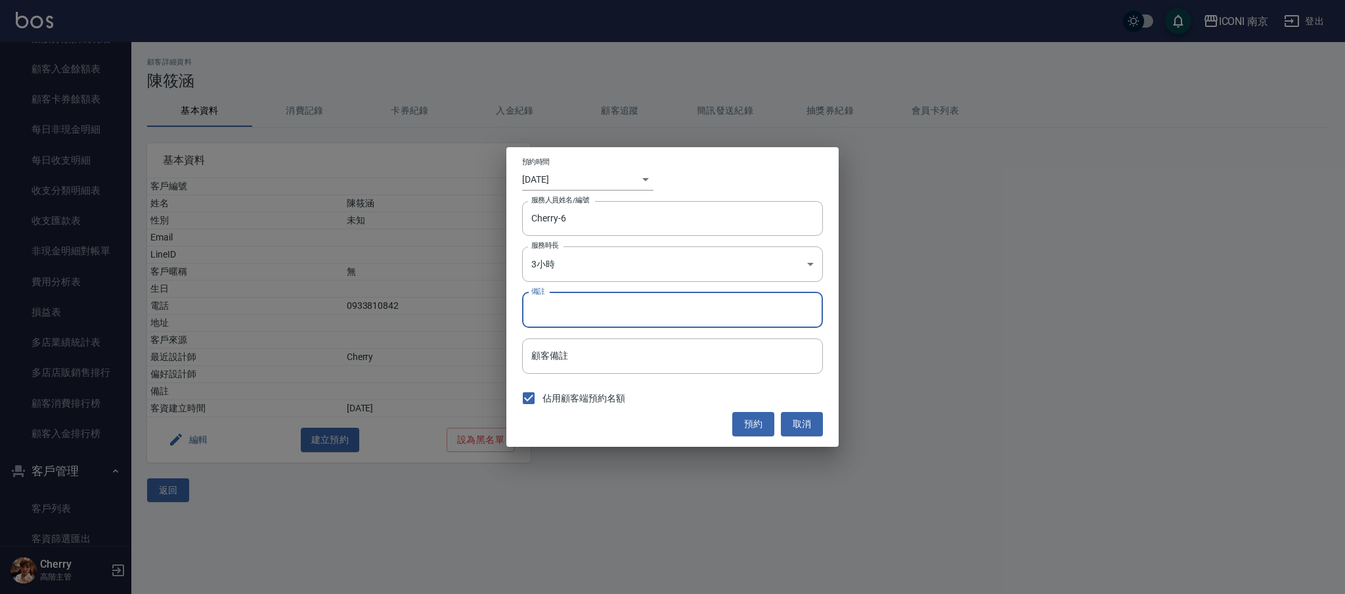
drag, startPoint x: 596, startPoint y: 303, endPoint x: 609, endPoint y: 288, distance: 20.0
click at [596, 303] on input "備註" at bounding box center [672, 309] width 301 height 35
type input "縮毛"
click at [747, 424] on button "預約" at bounding box center [753, 424] width 42 height 24
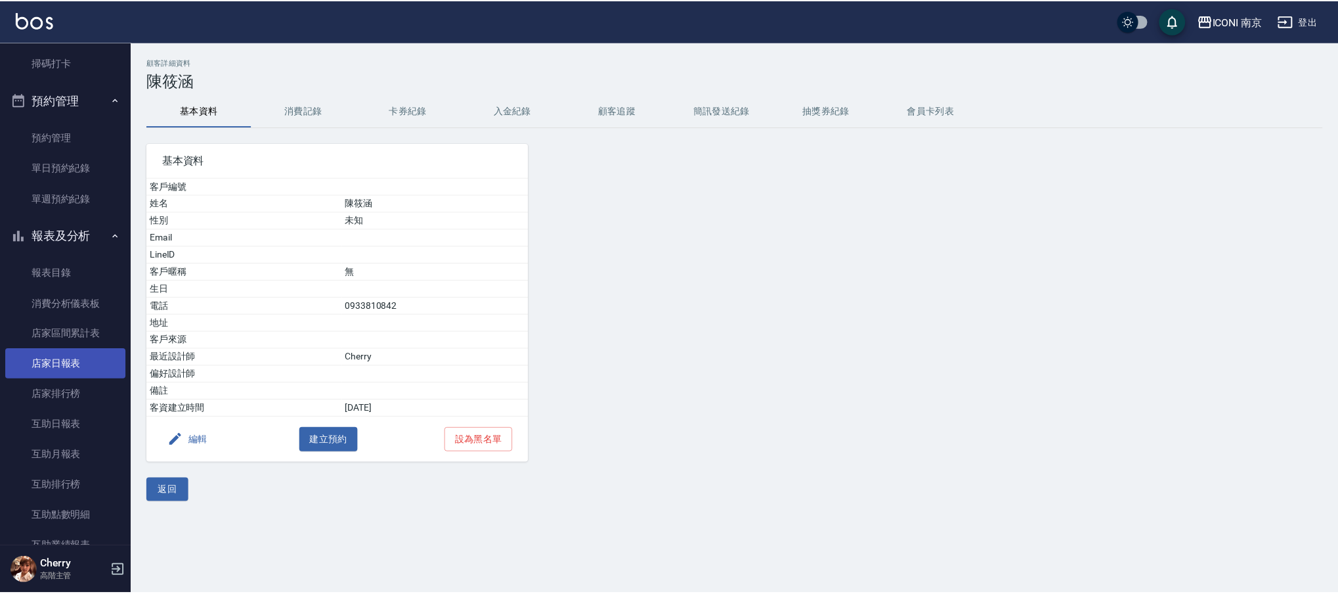
scroll to position [345, 0]
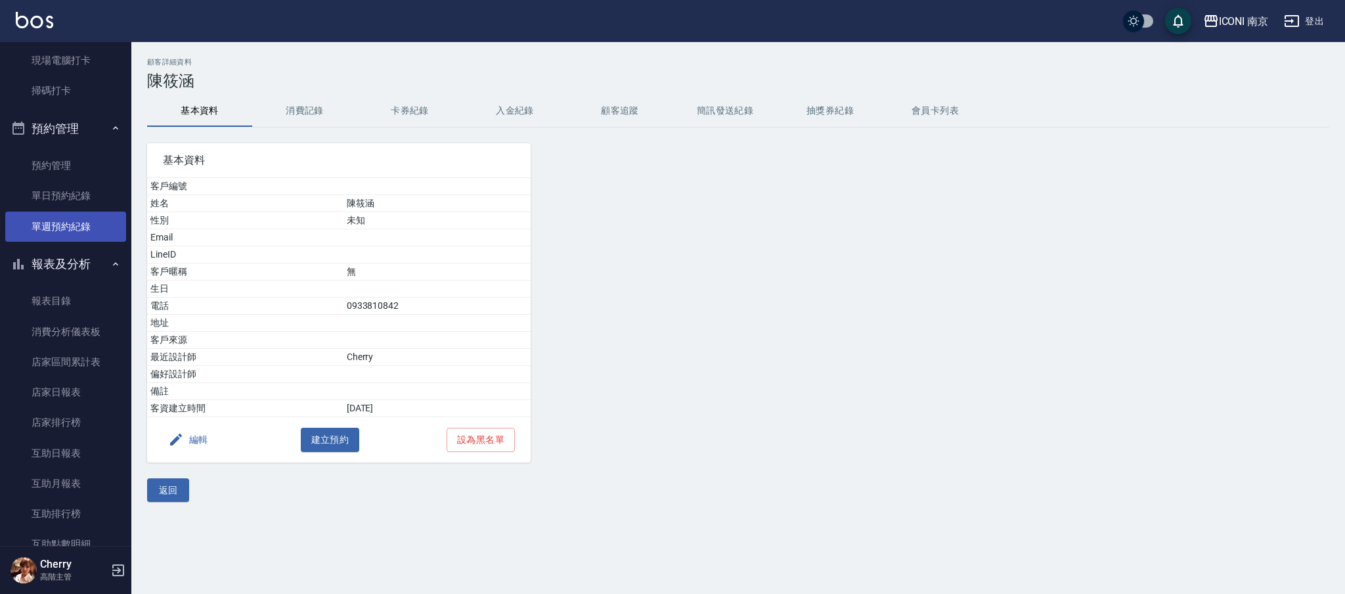
click at [64, 223] on link "單週預約紀錄" at bounding box center [65, 226] width 121 height 30
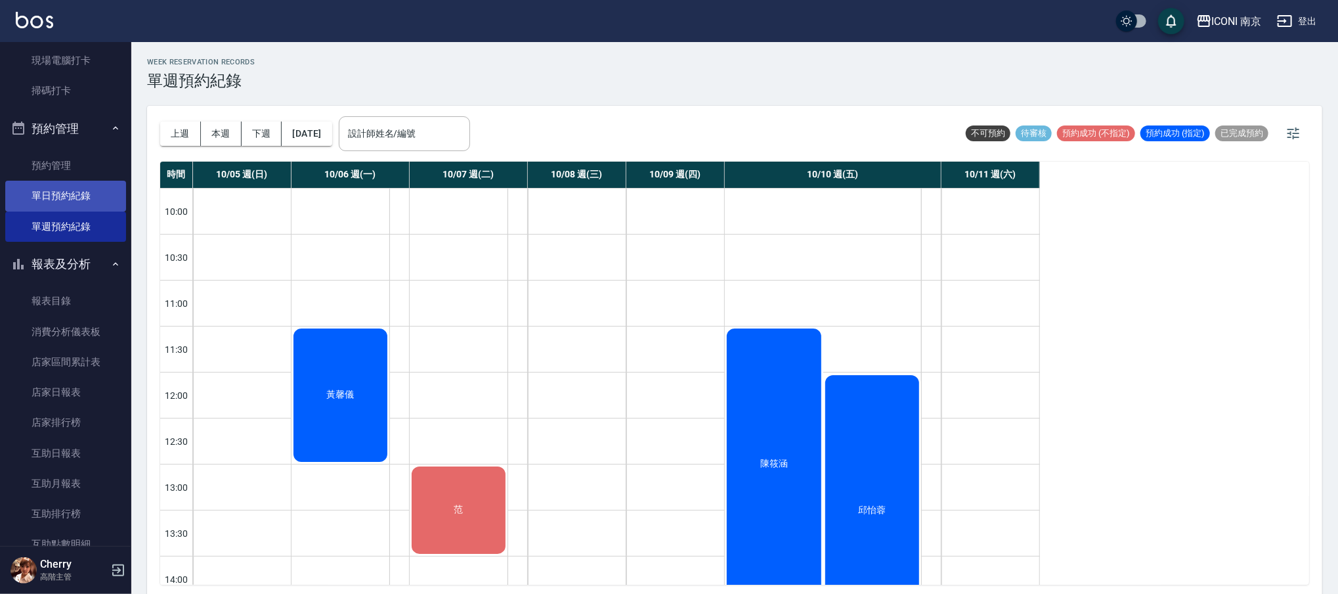
click at [91, 193] on link "單日預約紀錄" at bounding box center [65, 196] width 121 height 30
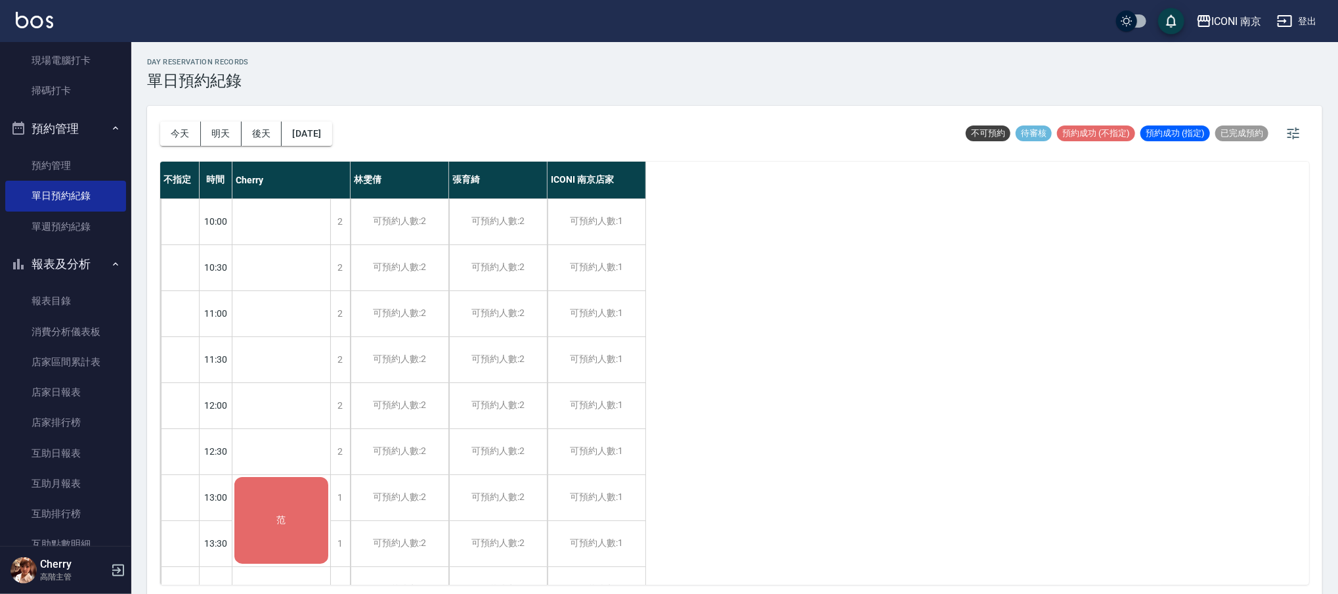
click at [223, 138] on button "明天" at bounding box center [221, 134] width 41 height 24
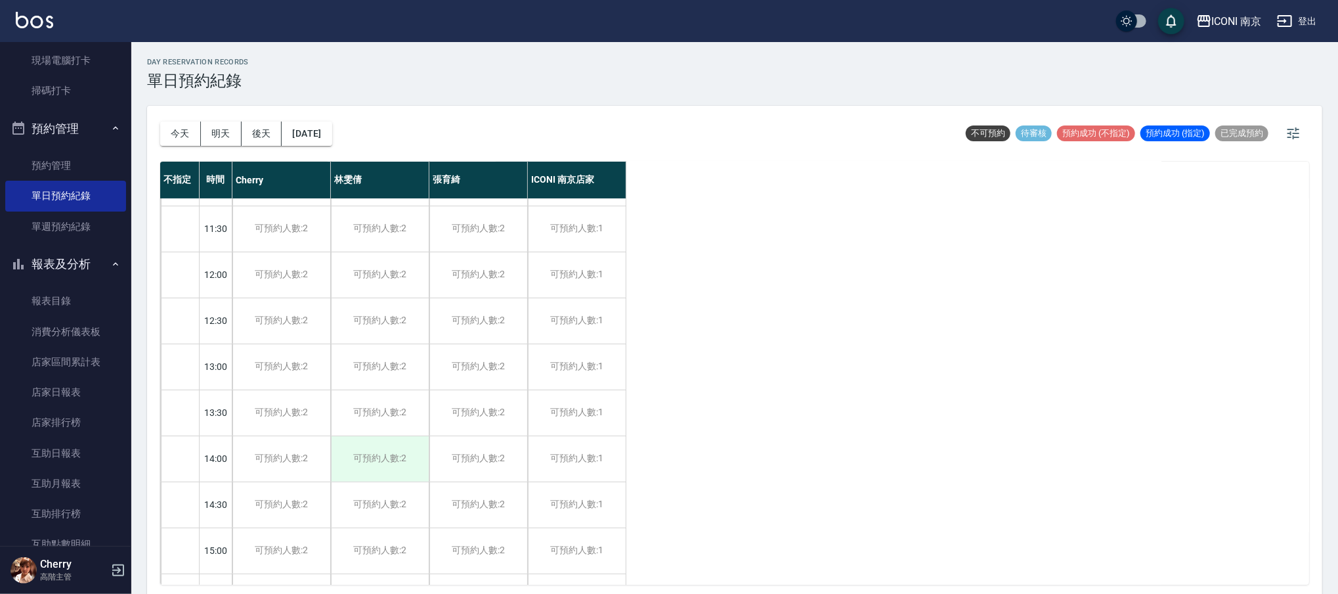
scroll to position [175, 0]
click at [276, 500] on div "可預約人數:2" at bounding box center [281, 506] width 98 height 45
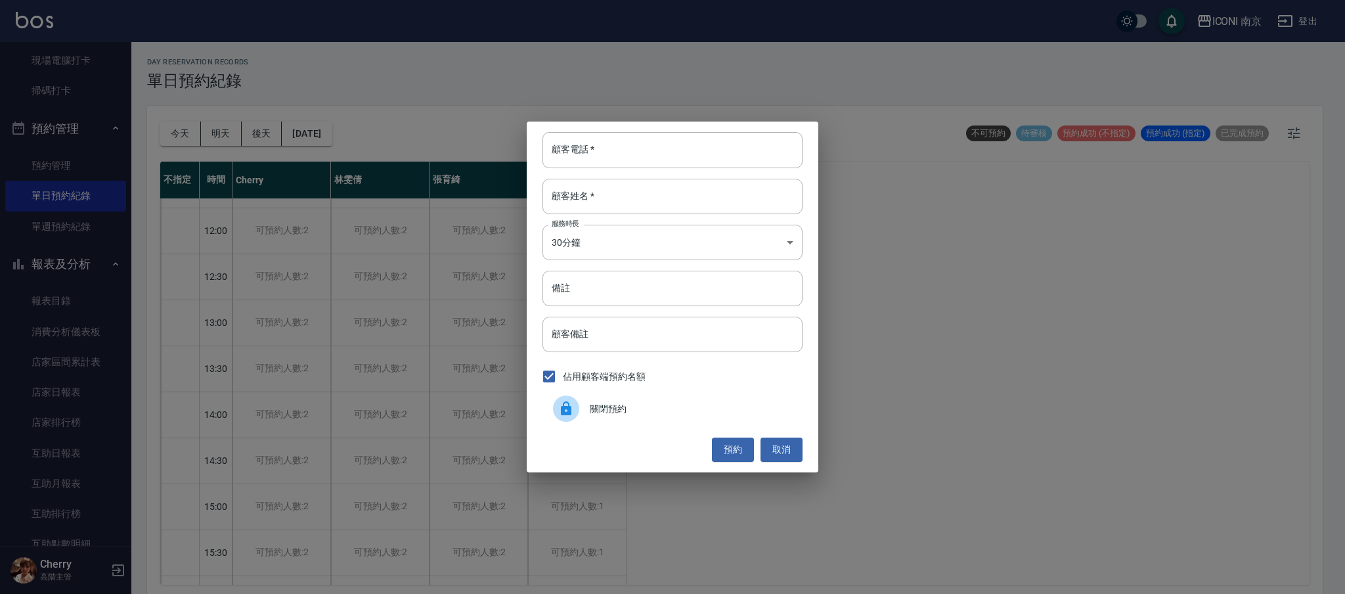
drag, startPoint x: 572, startPoint y: 144, endPoint x: 596, endPoint y: 122, distance: 32.5
click at [573, 143] on div "顧客電話   * 顧客電話   *" at bounding box center [672, 149] width 260 height 35
type input "0935082555"
click at [591, 208] on input "顧客姓名   *" at bounding box center [672, 196] width 260 height 35
type input "[PERSON_NAME]"
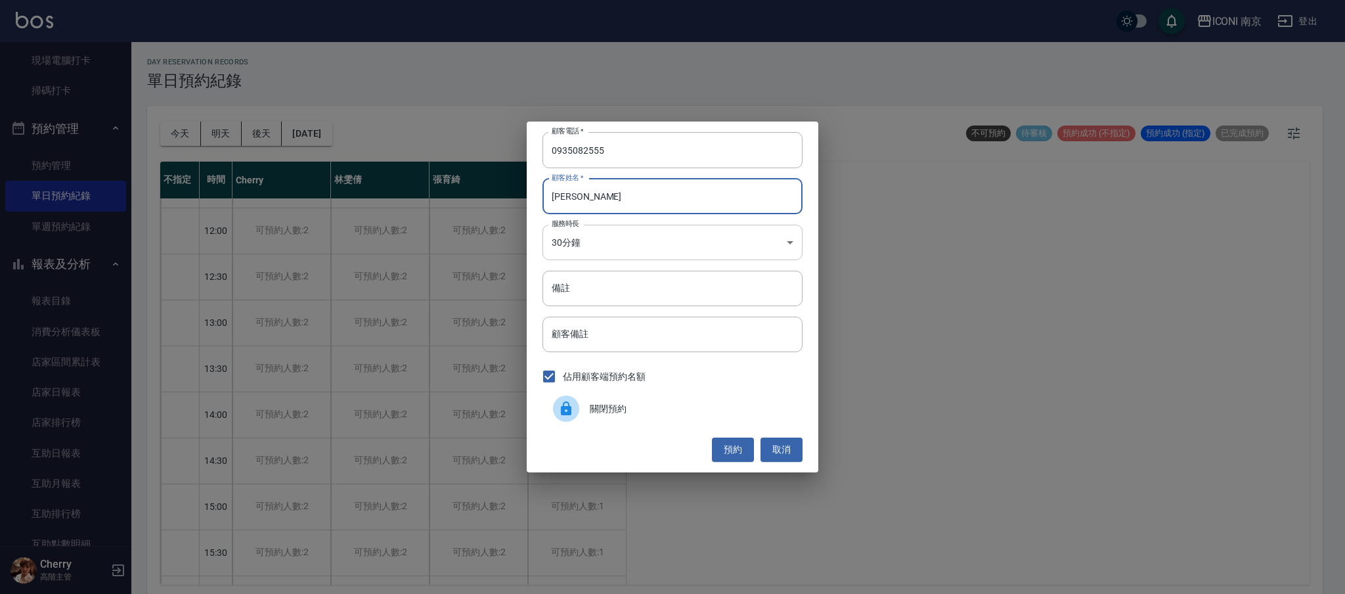
click at [595, 246] on body "ICONI 南京 登出 櫃檯作業 打帳單 帳單列表 掛單列表 座位開單 營業儀表板 現金收支登錄 高階收支登錄 材料自購登錄 每日結帳 排班表 現場電腦打卡 …" at bounding box center [672, 299] width 1345 height 598
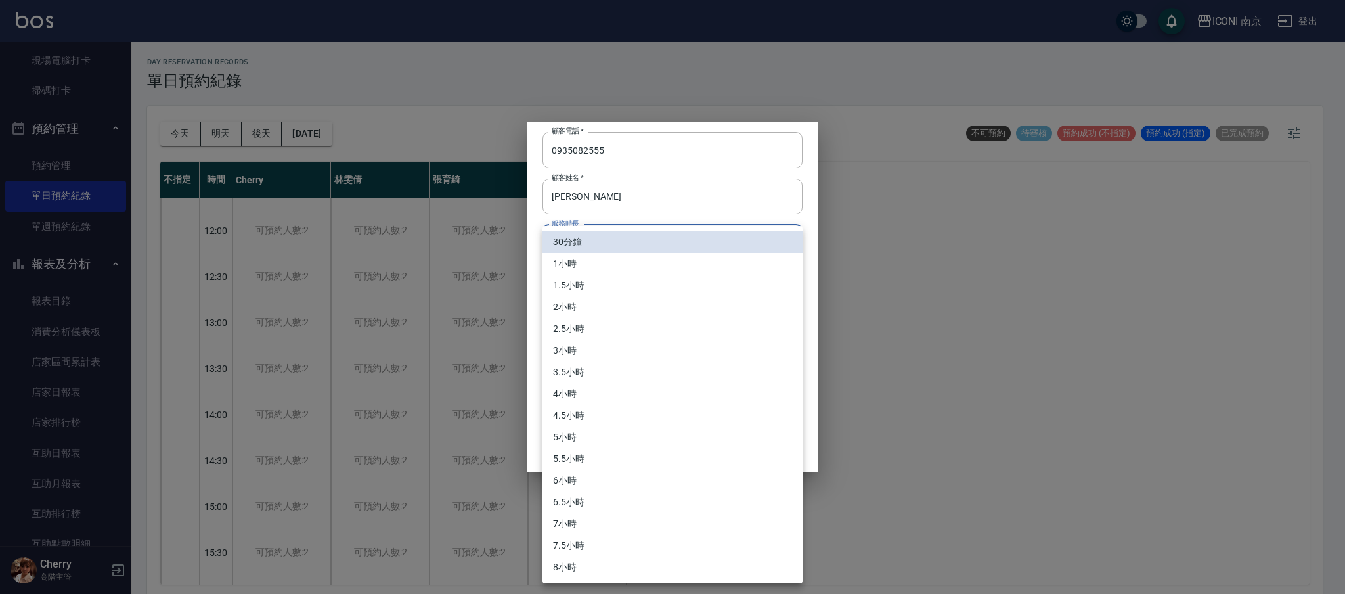
click at [568, 353] on li "3小時" at bounding box center [672, 351] width 260 height 22
type input "6"
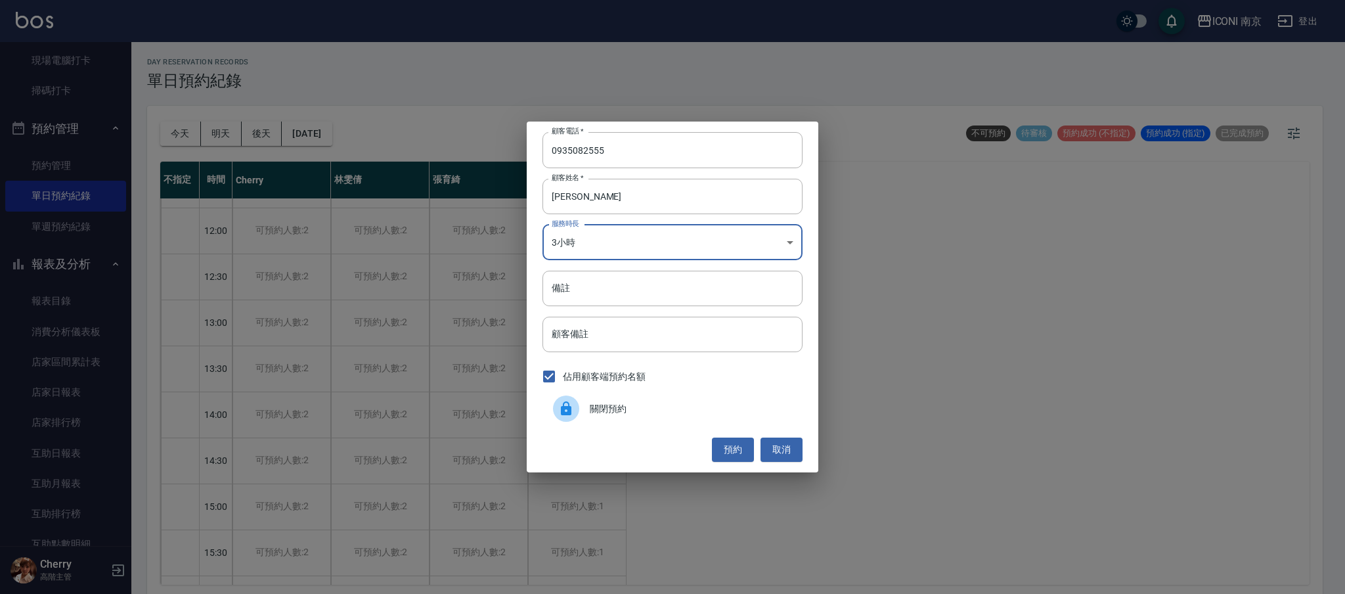
click at [573, 296] on input "備註" at bounding box center [672, 288] width 260 height 35
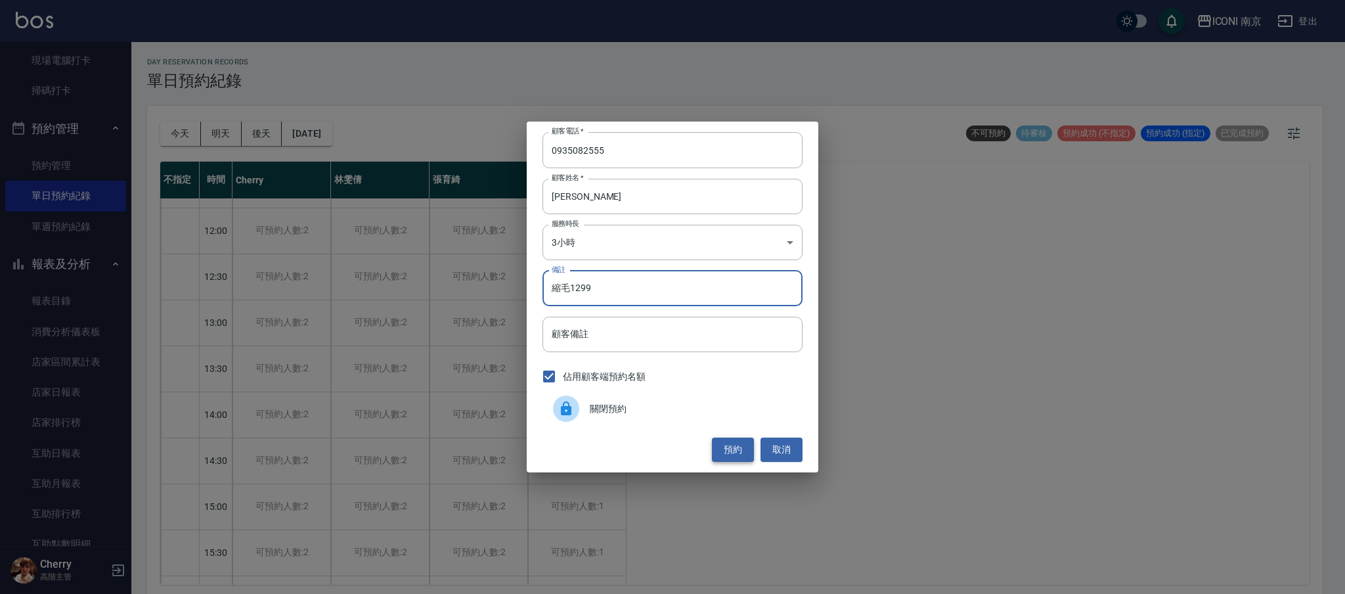
type input "縮毛1299"
click at [728, 441] on button "預約" at bounding box center [733, 449] width 42 height 24
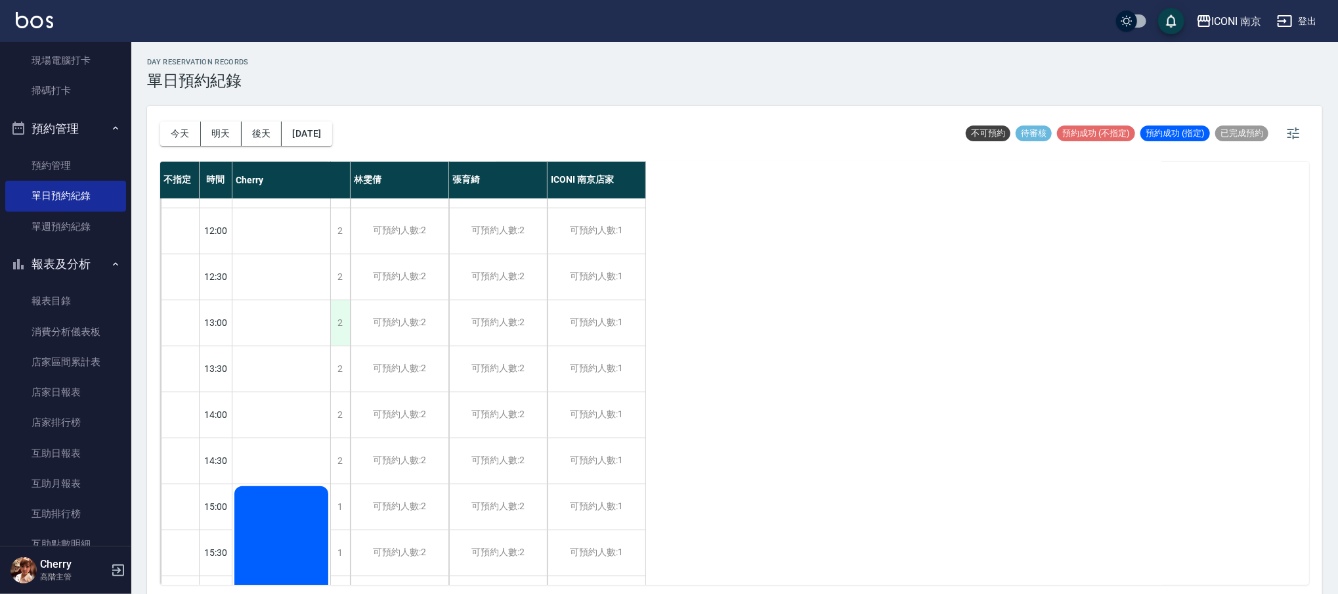
click at [339, 319] on div "2" at bounding box center [340, 322] width 20 height 45
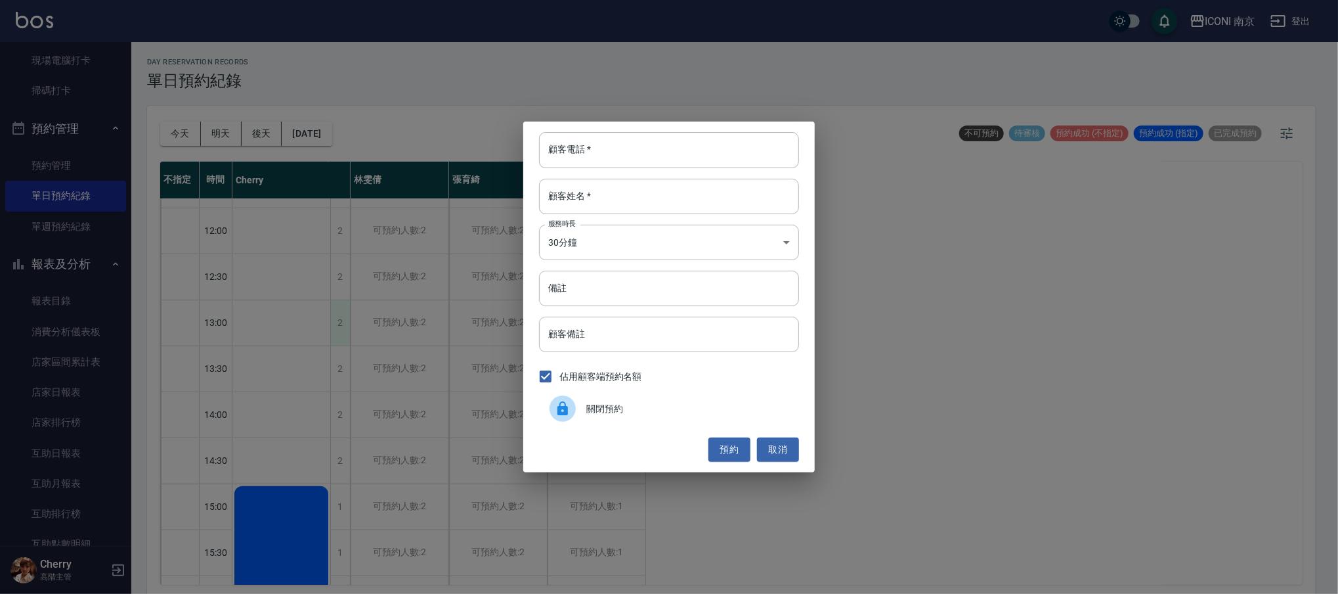
click at [339, 319] on div "顧客電話   * 顧客電話   * 顧客姓名   * 顧客姓名   * 服務時長 30分鐘 1 服務時長 備註 備註 顧客備註 顧客備註 佔用顧客端預約名額 …" at bounding box center [669, 297] width 1338 height 594
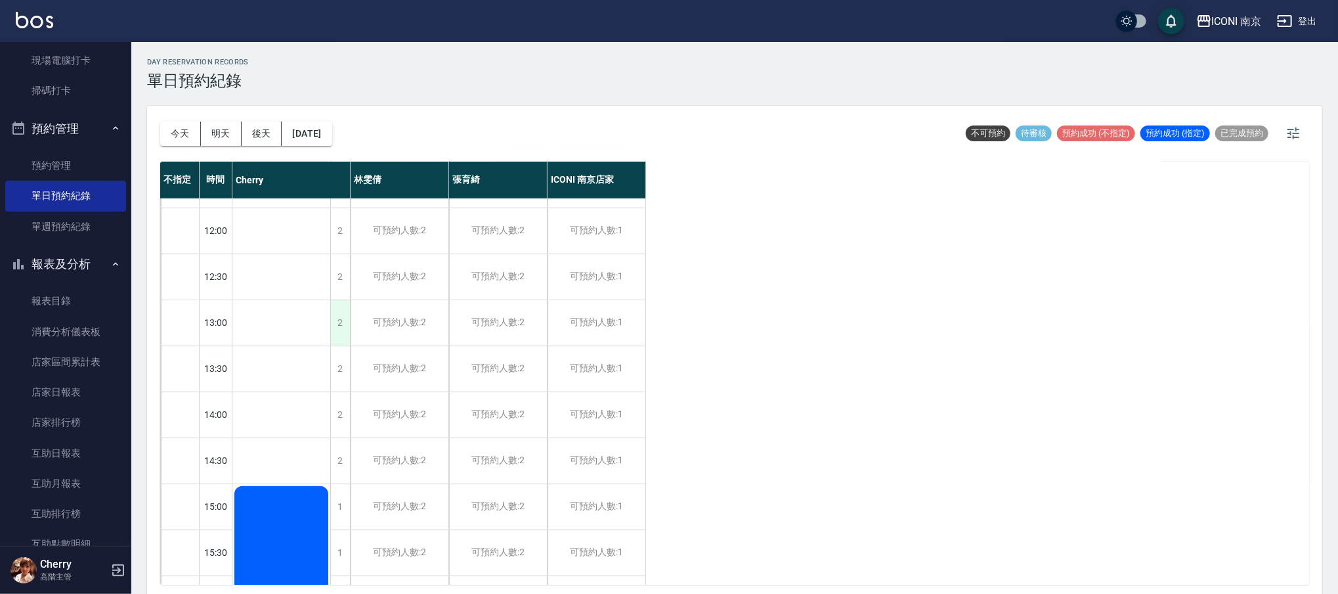
click at [342, 317] on div "2" at bounding box center [340, 322] width 20 height 45
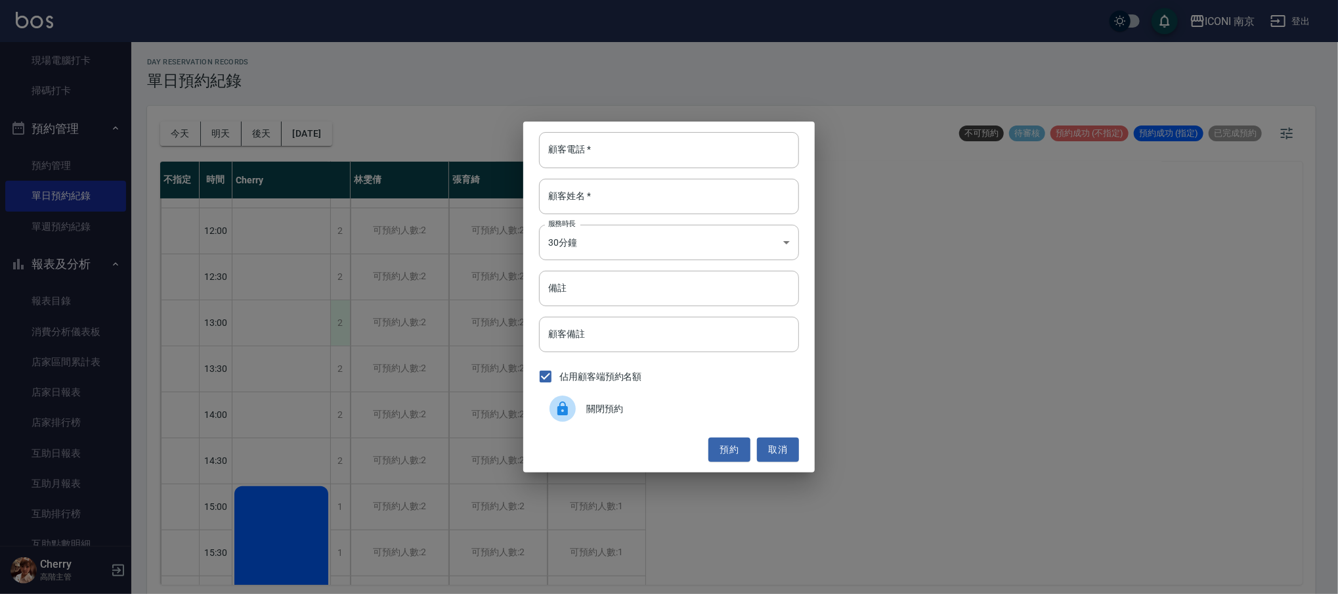
click at [342, 317] on div "顧客電話   * 顧客電話   * 顧客姓名   * 顧客姓名   * 服務時長 30分鐘 1 服務時長 備註 備註 顧客備註 顧客備註 佔用顧客端預約名額 …" at bounding box center [669, 297] width 1338 height 594
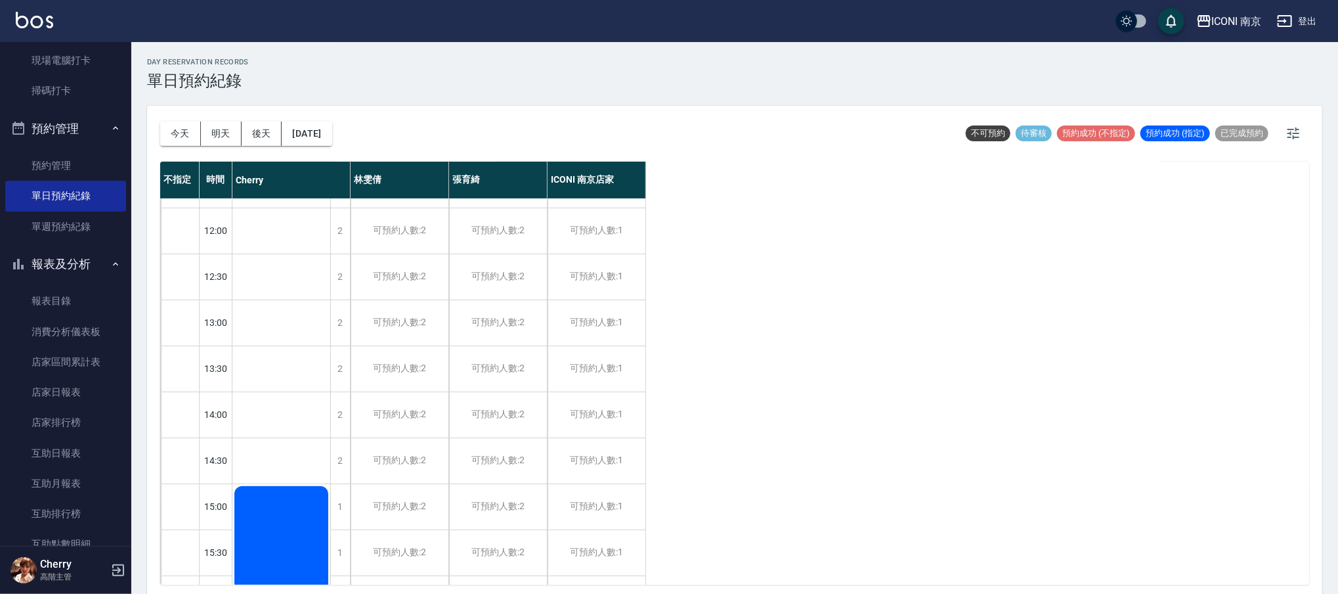
click at [330, 322] on div "[PERSON_NAME]" at bounding box center [281, 529] width 99 height 1011
click at [345, 323] on div "2" at bounding box center [340, 322] width 20 height 45
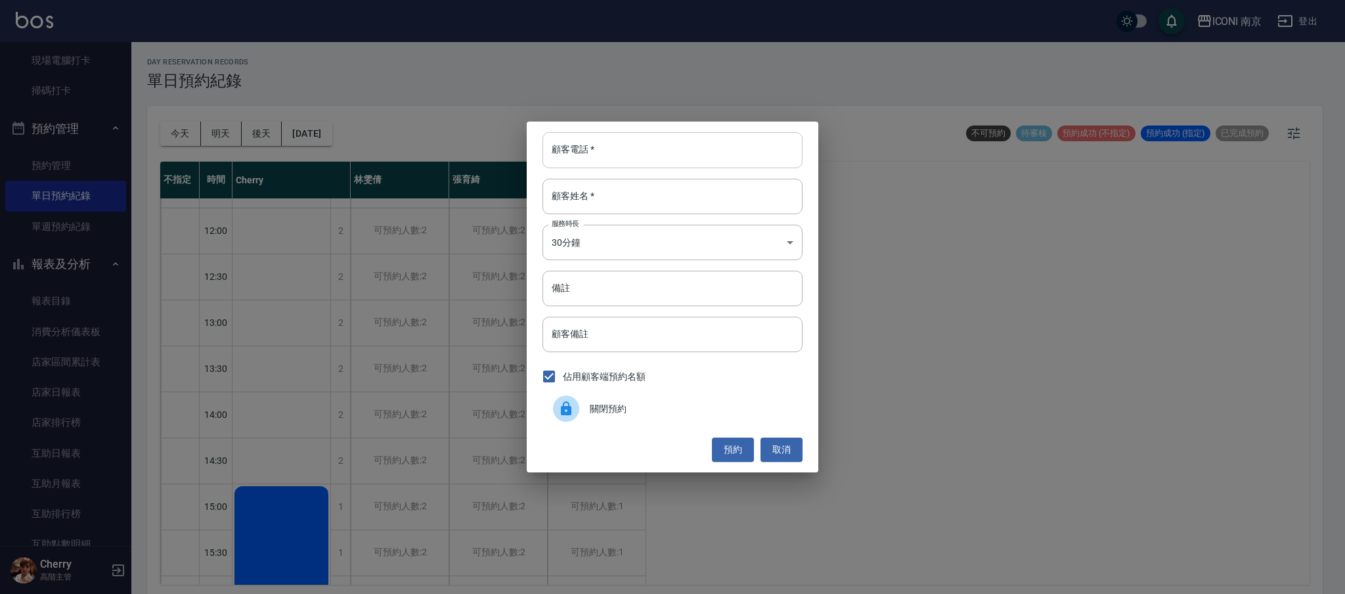
click at [588, 148] on div "顧客電話   * 顧客電話   *" at bounding box center [672, 149] width 260 height 35
type input "0987269828"
click at [588, 215] on body "ICONI 南京 登出 櫃檯作業 打帳單 帳單列表 掛單列表 座位開單 營業儀表板 現金收支登錄 高階收支登錄 材料自購登錄 每日結帳 排班表 現場電腦打卡 …" at bounding box center [672, 299] width 1345 height 598
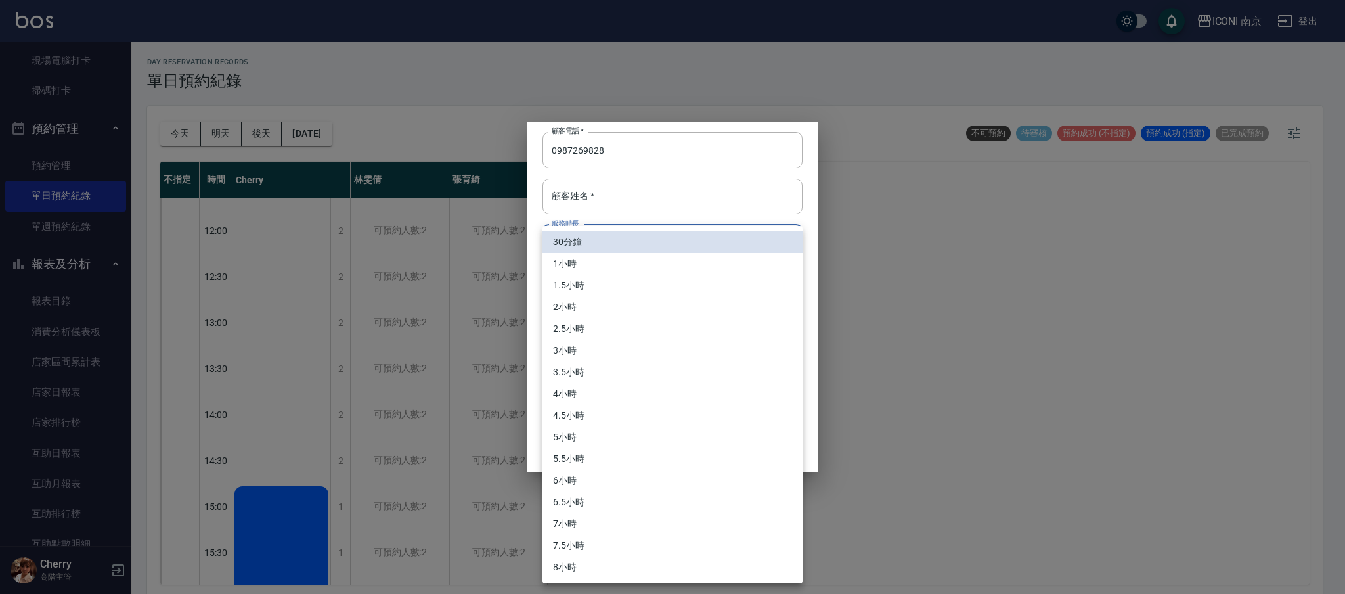
click at [604, 192] on div at bounding box center [672, 297] width 1345 height 594
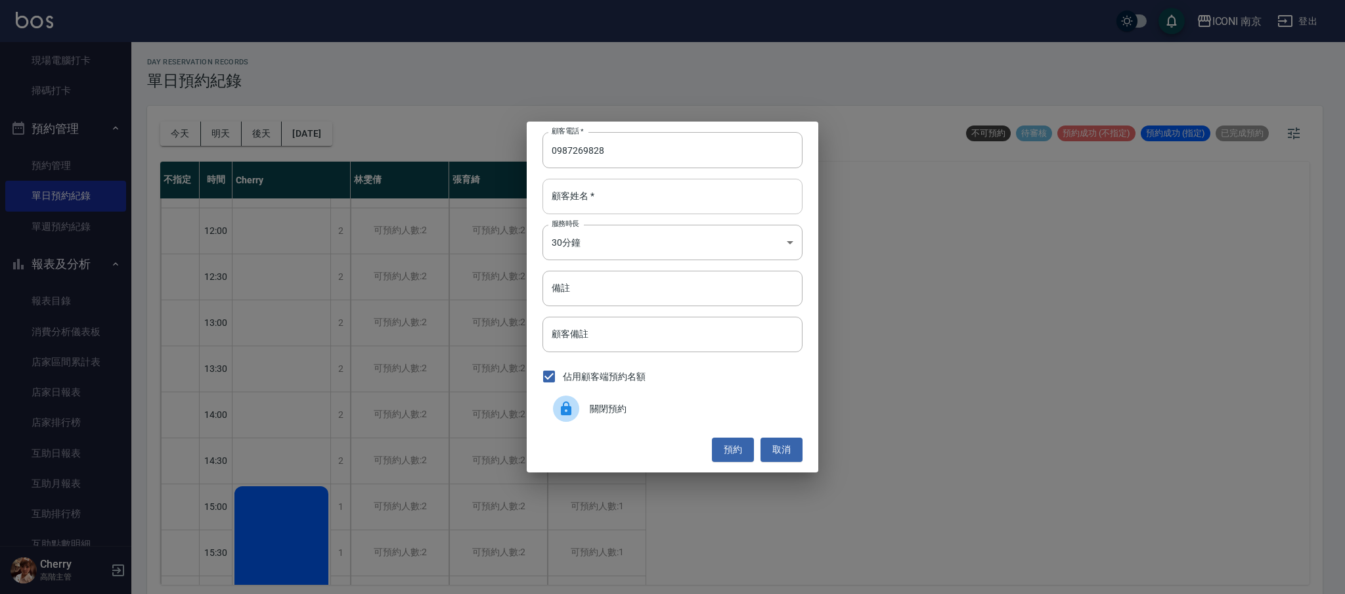
click at [607, 191] on input "顧客姓名   *" at bounding box center [672, 196] width 260 height 35
type input "曾宜萱"
click at [591, 248] on body "ICONI 南京 登出 櫃檯作業 打帳單 帳單列表 掛單列表 座位開單 營業儀表板 現金收支登錄 高階收支登錄 材料自購登錄 每日結帳 排班表 現場電腦打卡 …" at bounding box center [672, 299] width 1345 height 598
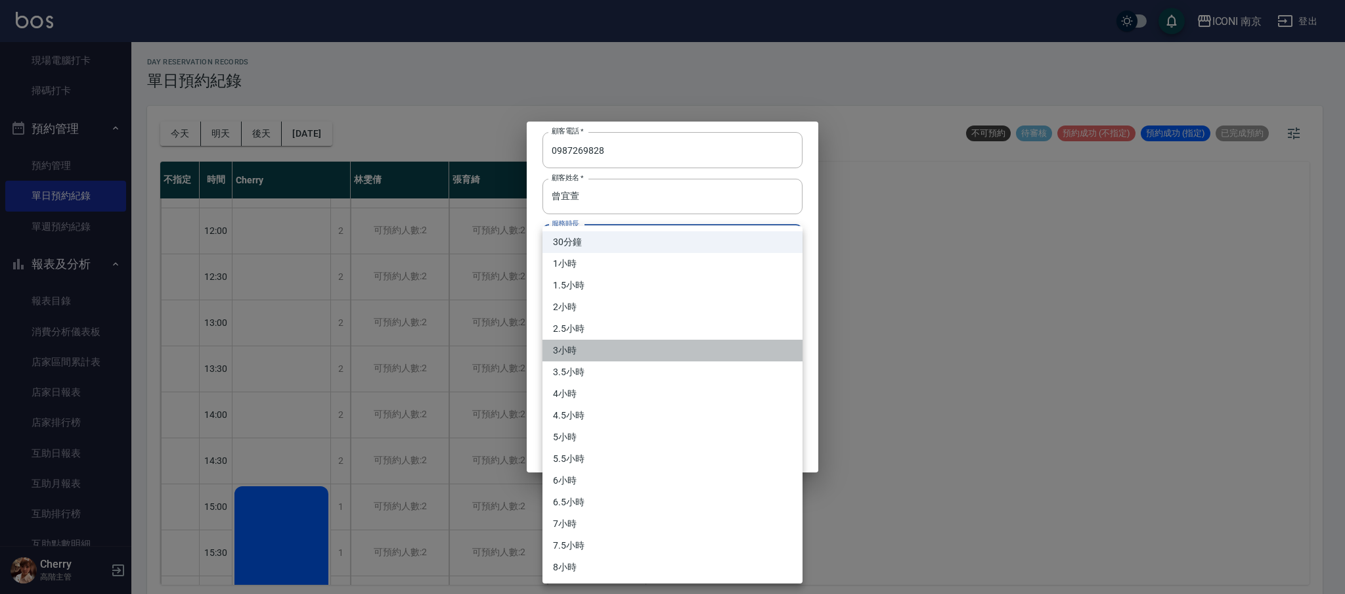
click at [575, 349] on li "3小時" at bounding box center [672, 351] width 260 height 22
type input "6"
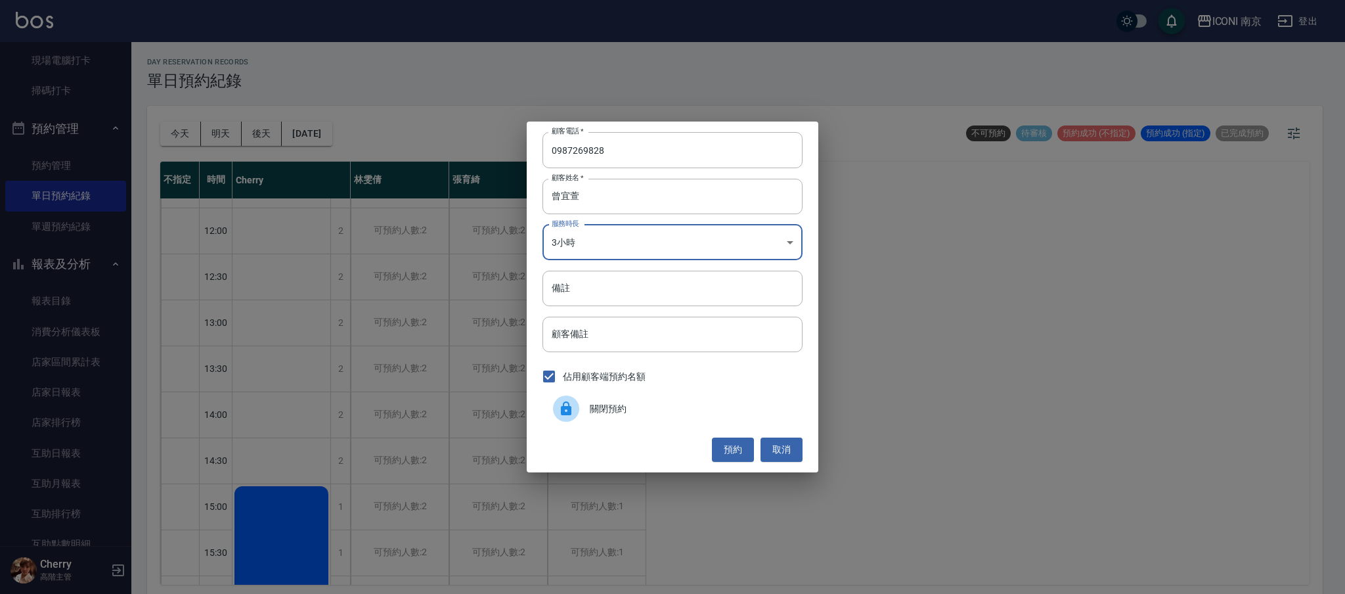
click at [585, 294] on input "備註" at bounding box center [672, 288] width 260 height 35
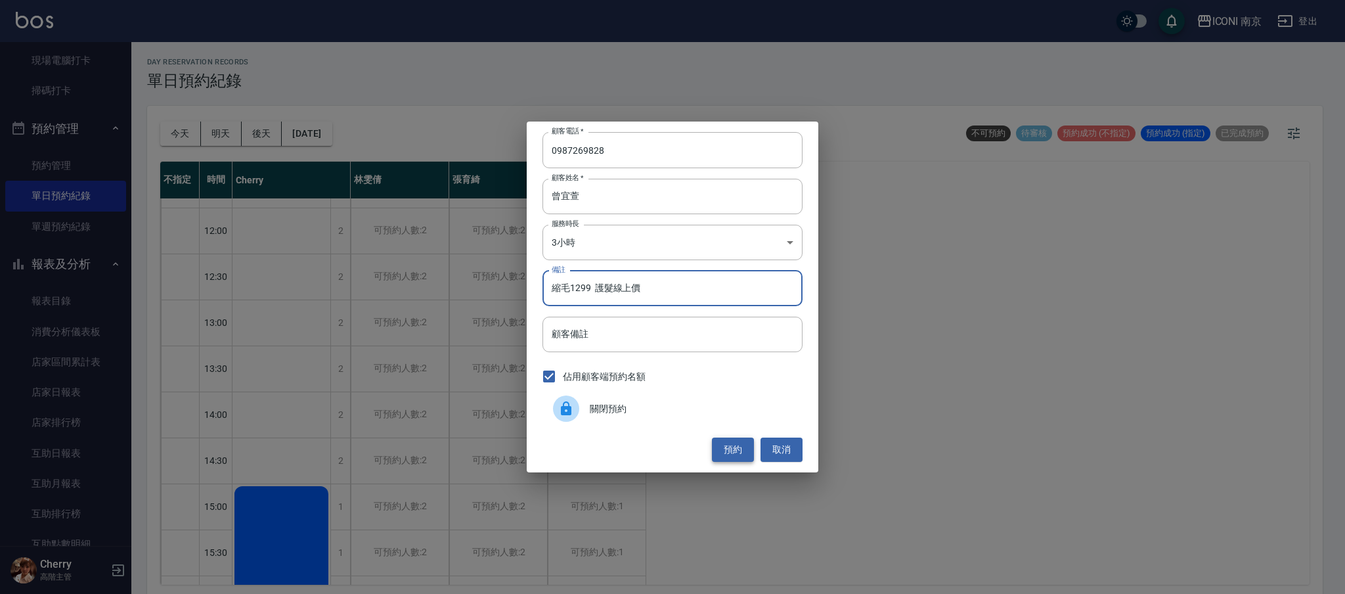
type input "縮毛1299 護髮線上價"
click at [738, 446] on button "預約" at bounding box center [733, 449] width 42 height 24
click at [738, 446] on div "預約 取消" at bounding box center [672, 449] width 260 height 24
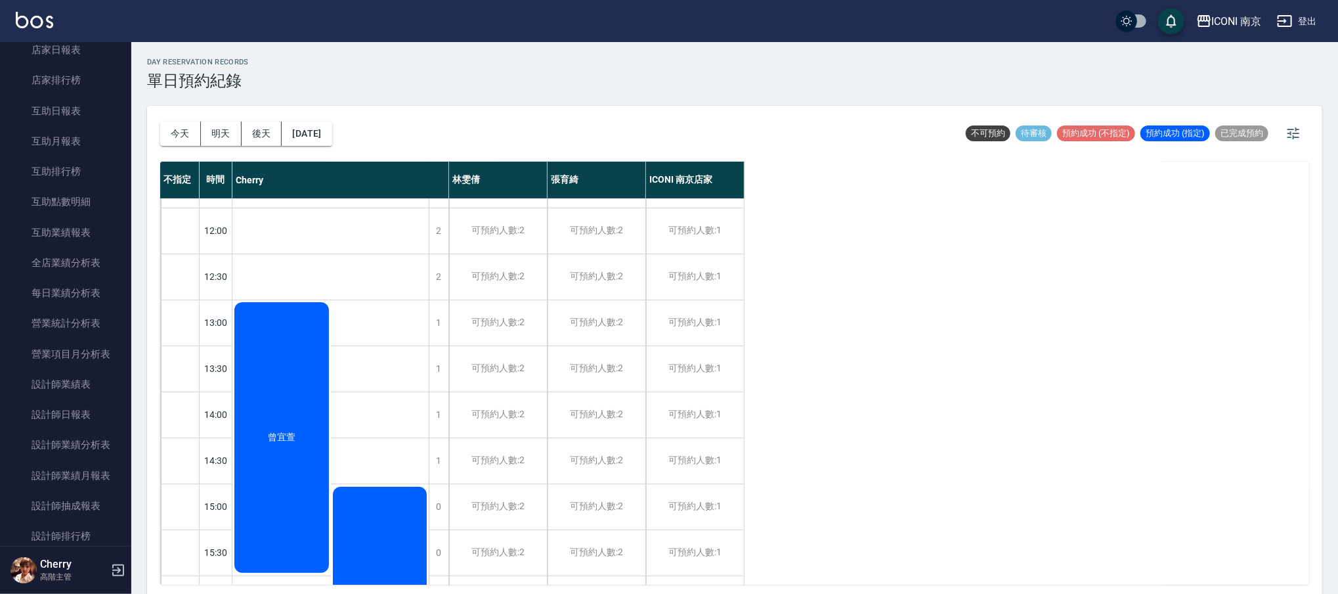
scroll to position [788, 0]
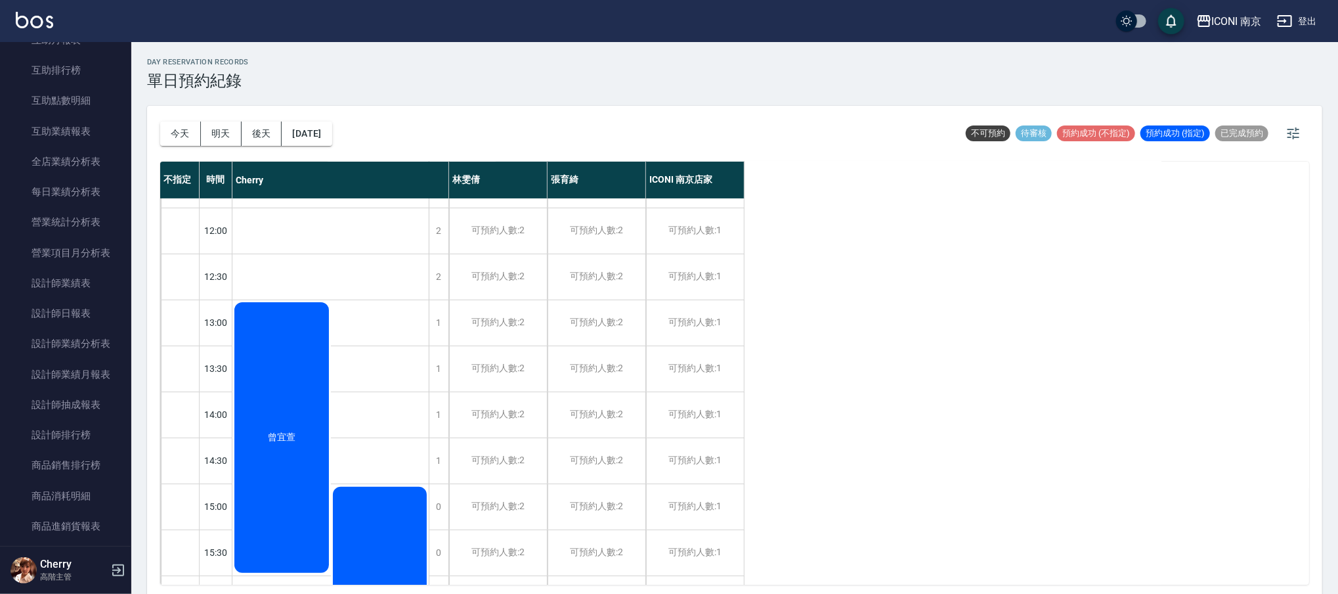
click at [808, 317] on div "不指定 時間 Cherry [PERSON_NAME] [PERSON_NAME] ICONI 南京店家 10:00 10:30 11:00 11:30 12…" at bounding box center [734, 373] width 1149 height 423
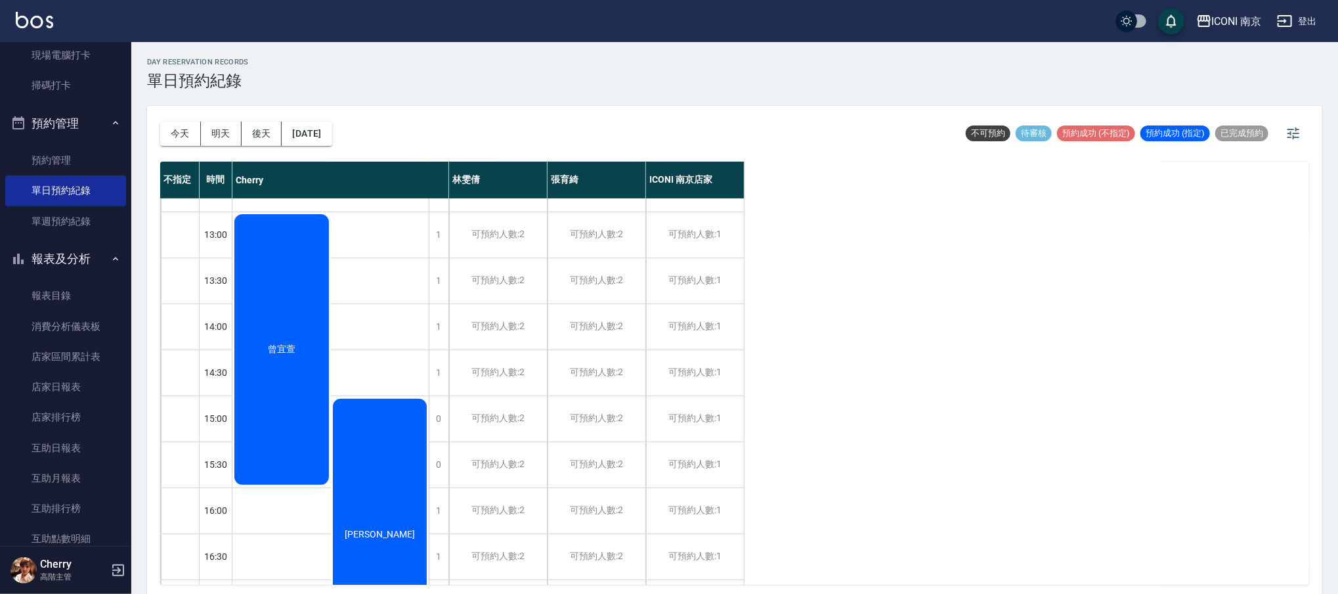
scroll to position [87, 0]
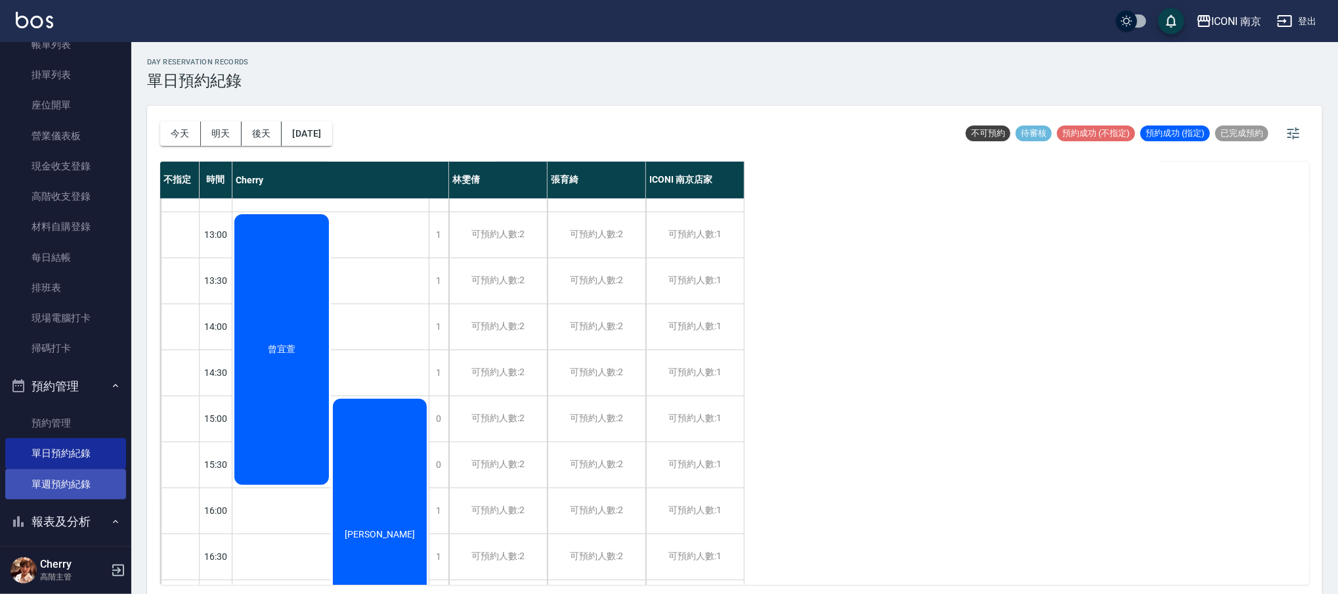
click at [45, 483] on link "單週預約紀錄" at bounding box center [65, 484] width 121 height 30
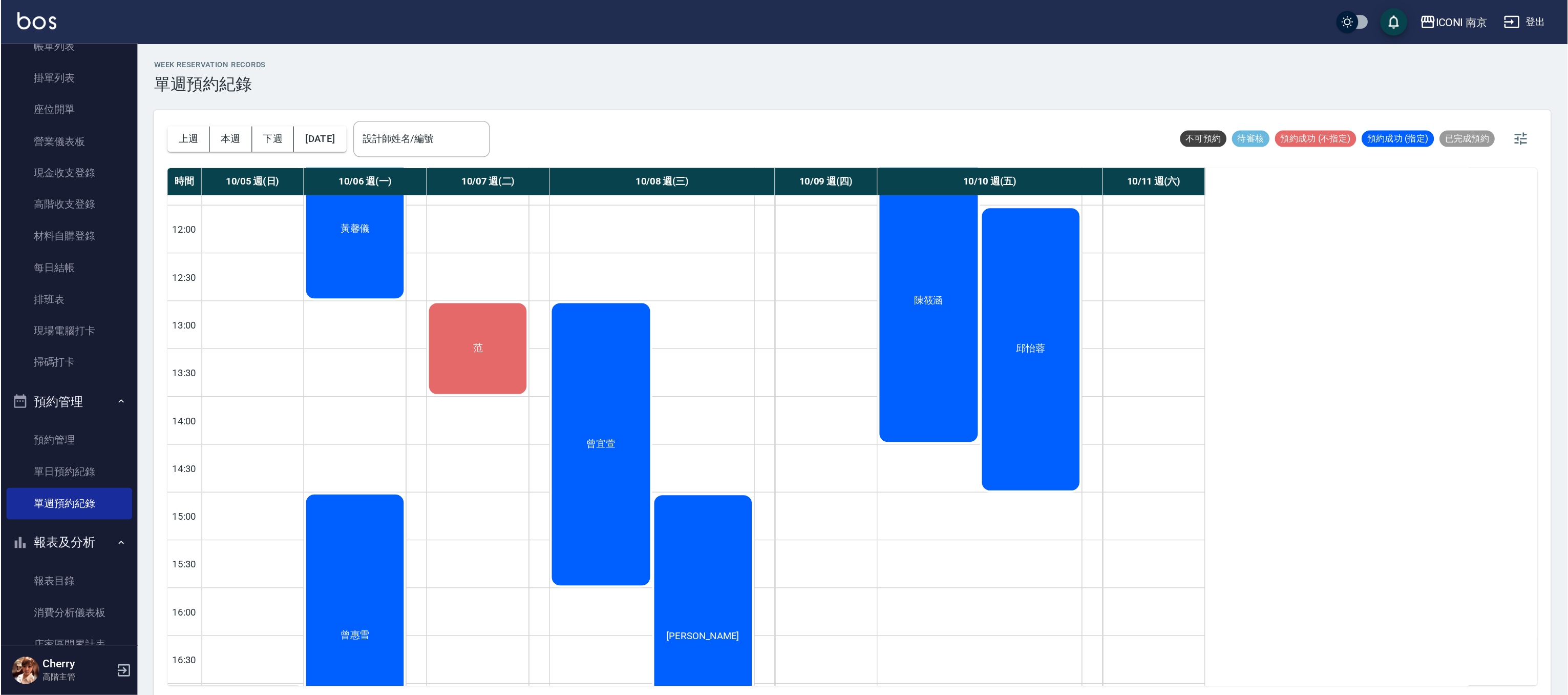
scroll to position [136, 0]
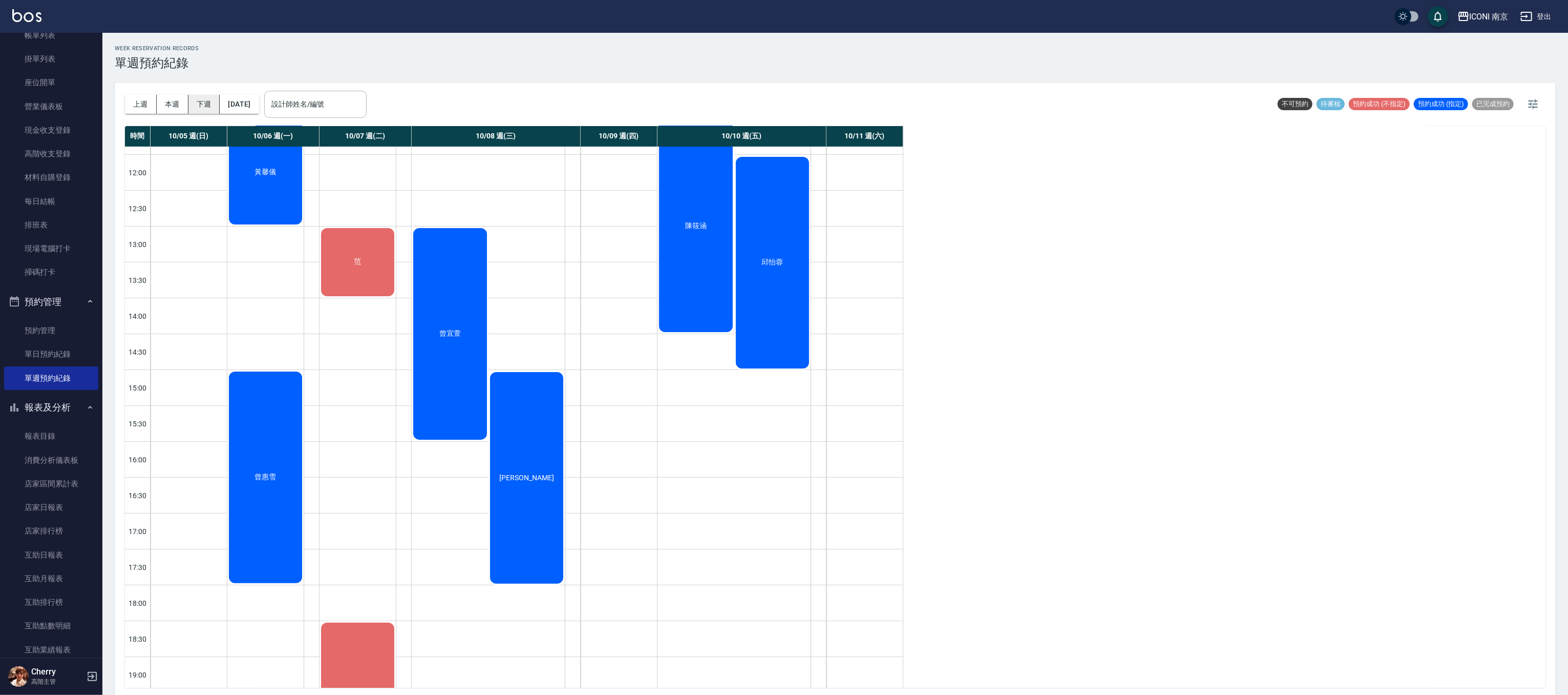
click at [205, 104] on button "下週" at bounding box center [204, 105] width 32 height 19
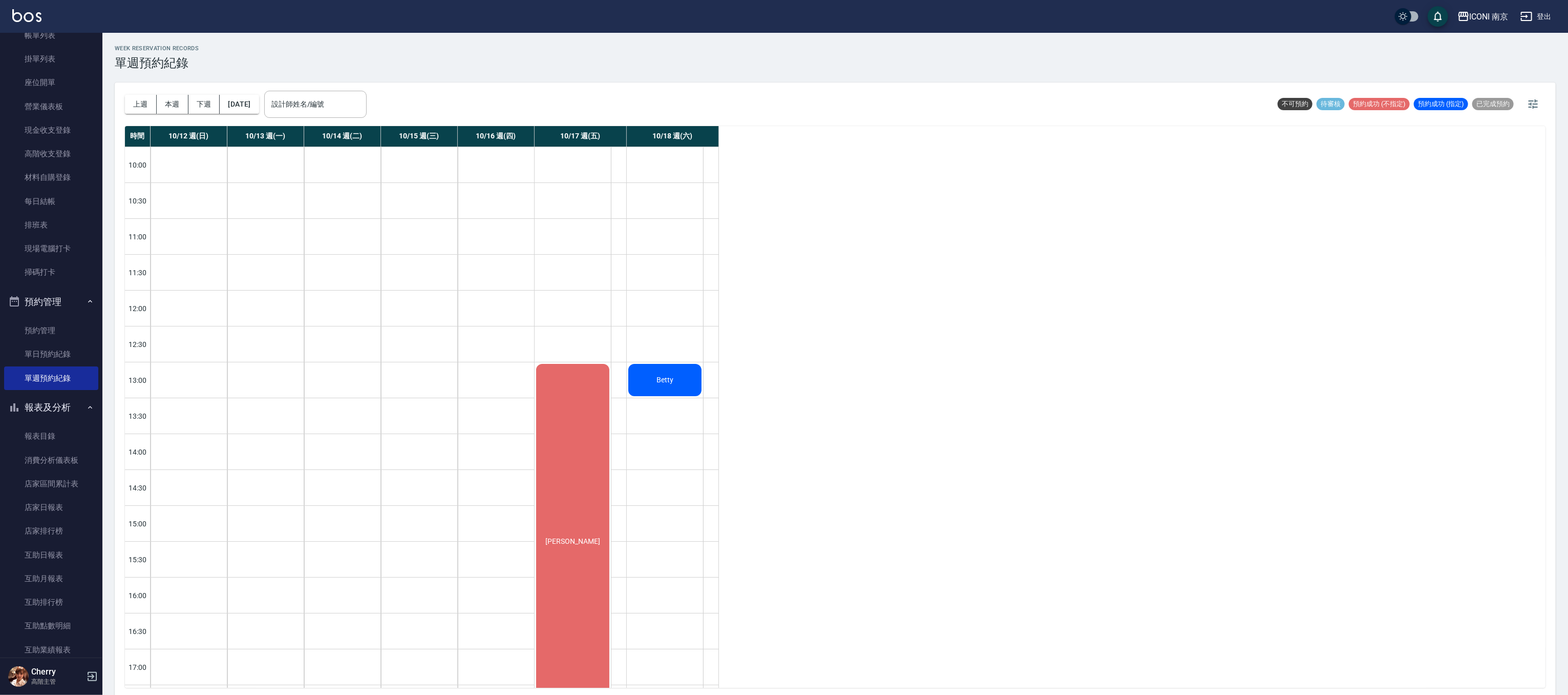
click at [687, 382] on div "Betty" at bounding box center [665, 379] width 76 height 35
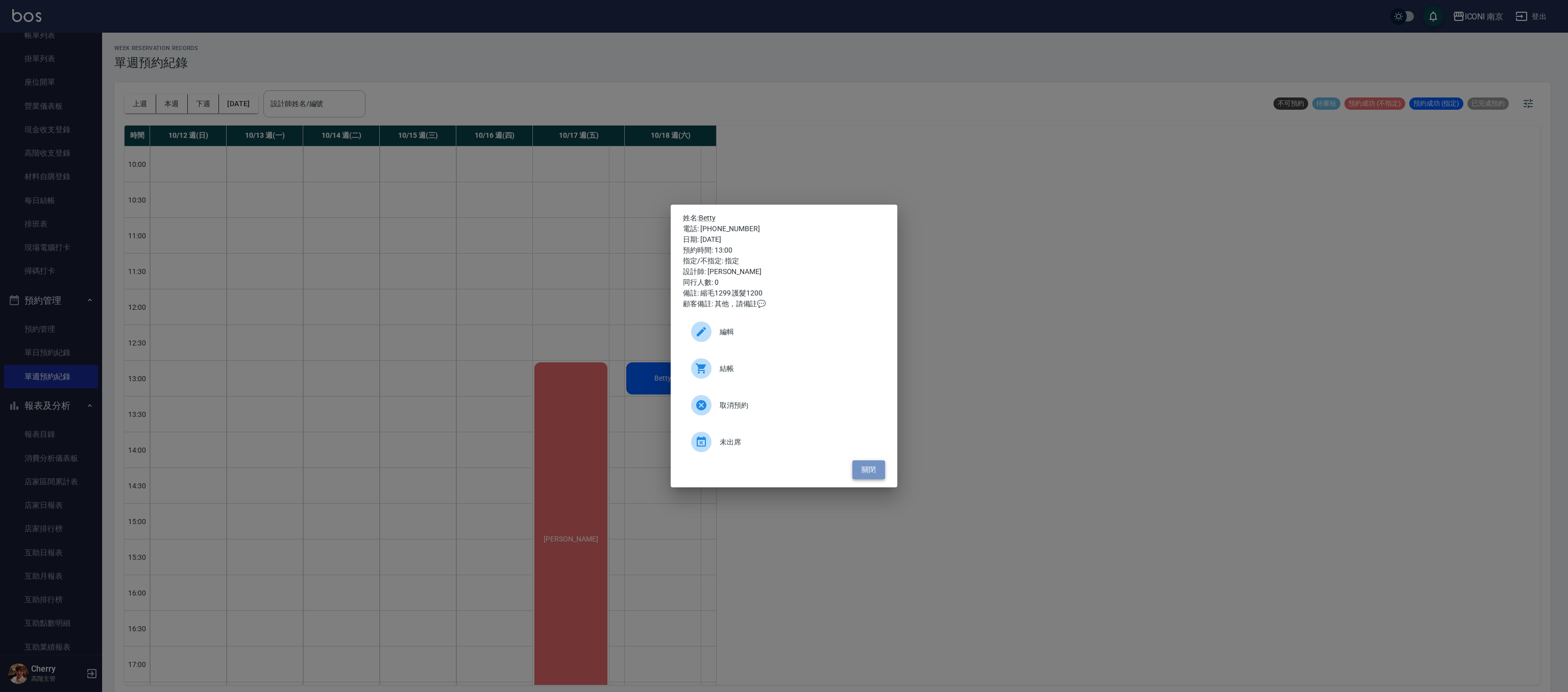
click at [875, 461] on button "關閉" at bounding box center [869, 469] width 33 height 19
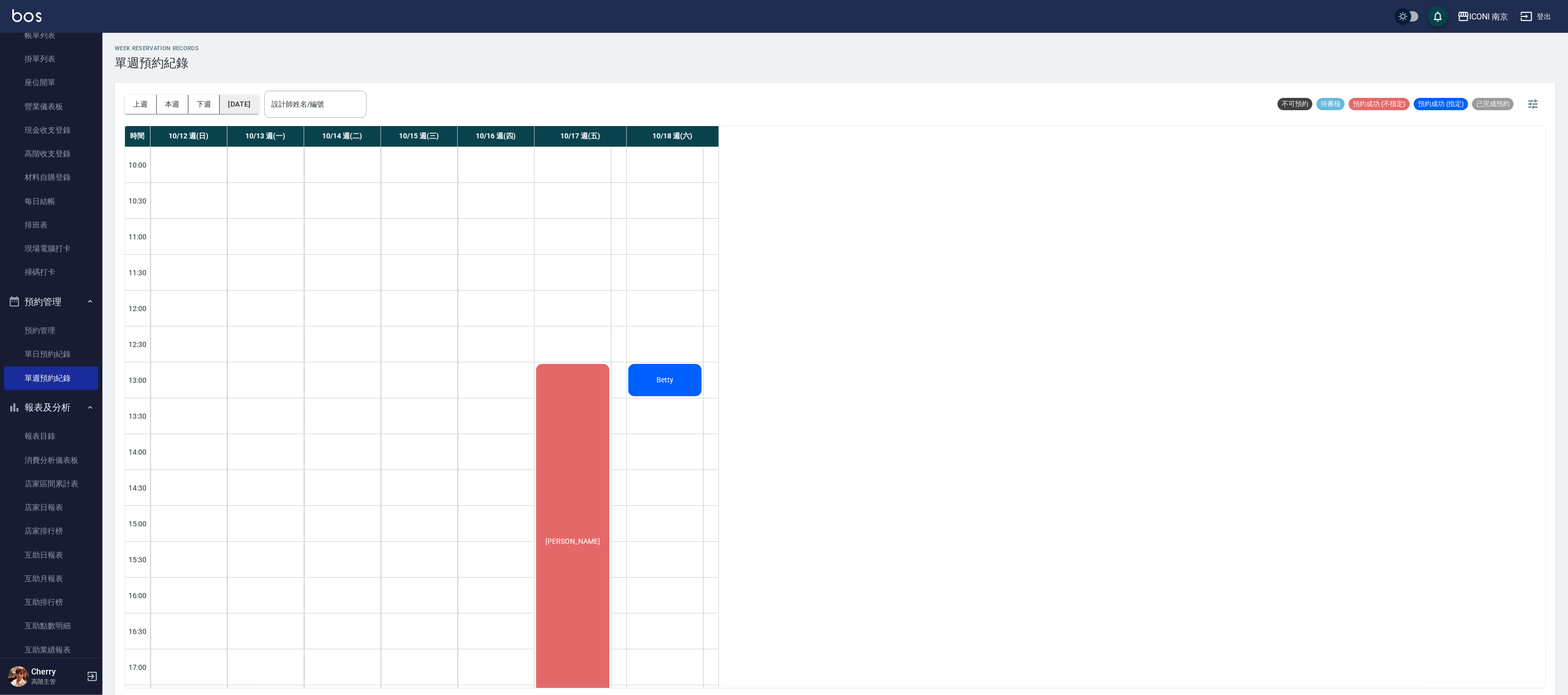
click at [246, 100] on button "[DATE]" at bounding box center [239, 105] width 39 height 19
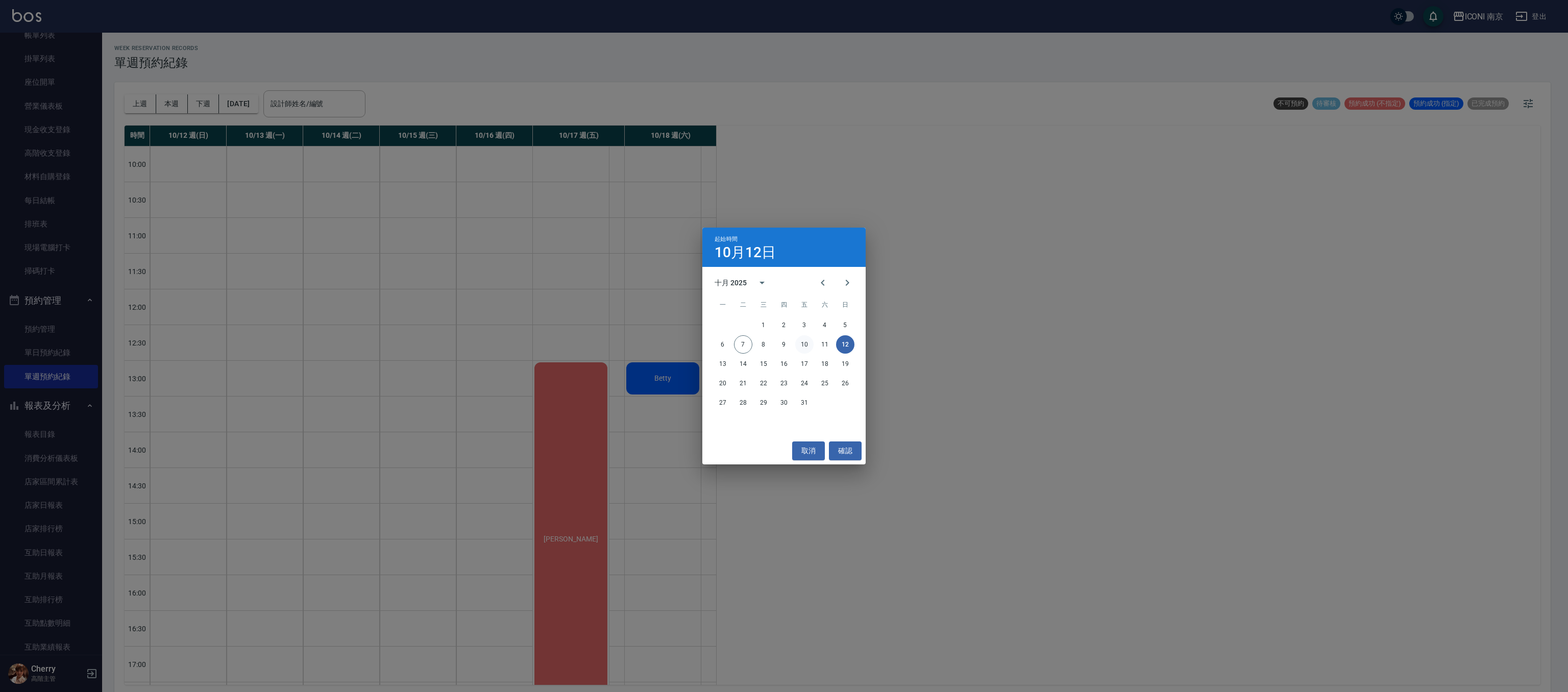
click at [808, 346] on button "10" at bounding box center [804, 344] width 19 height 19
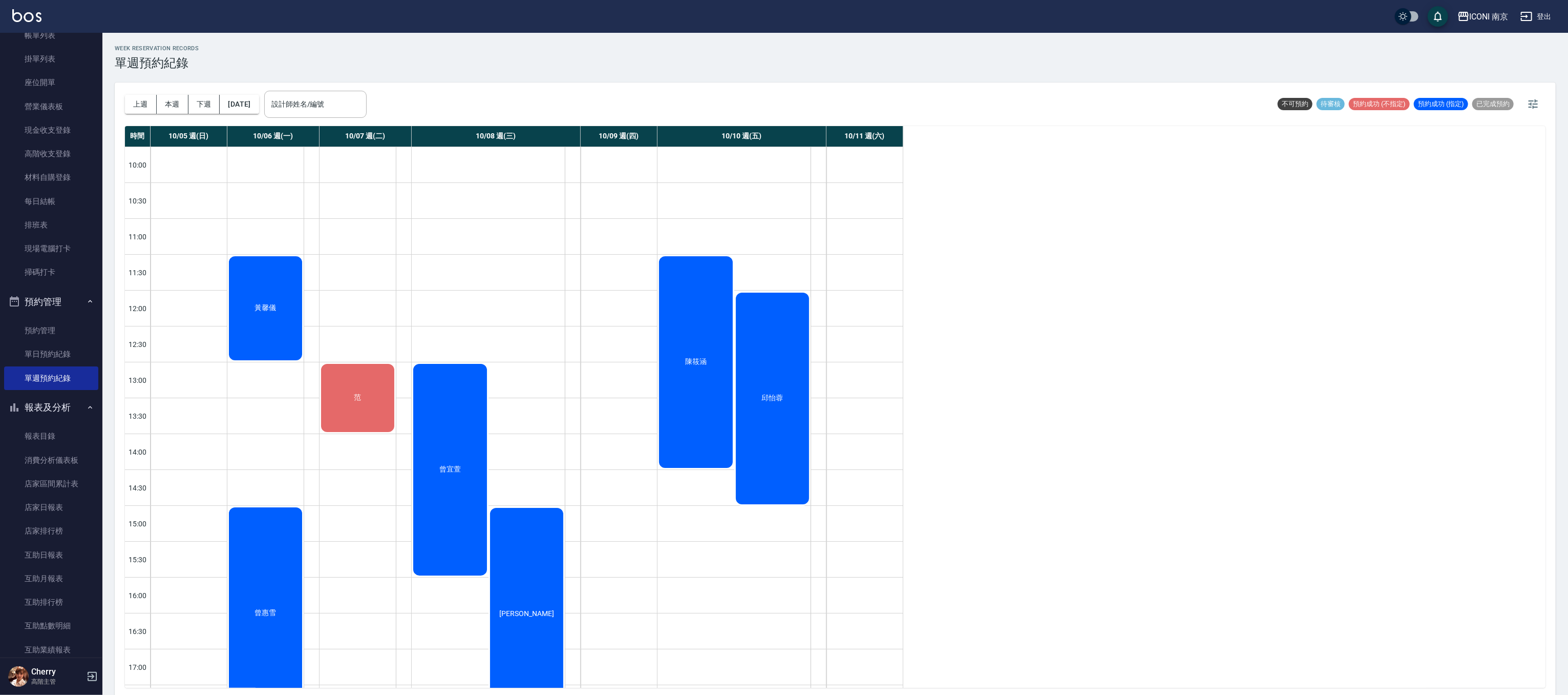
click at [37, 303] on button "預約管理" at bounding box center [51, 302] width 94 height 27
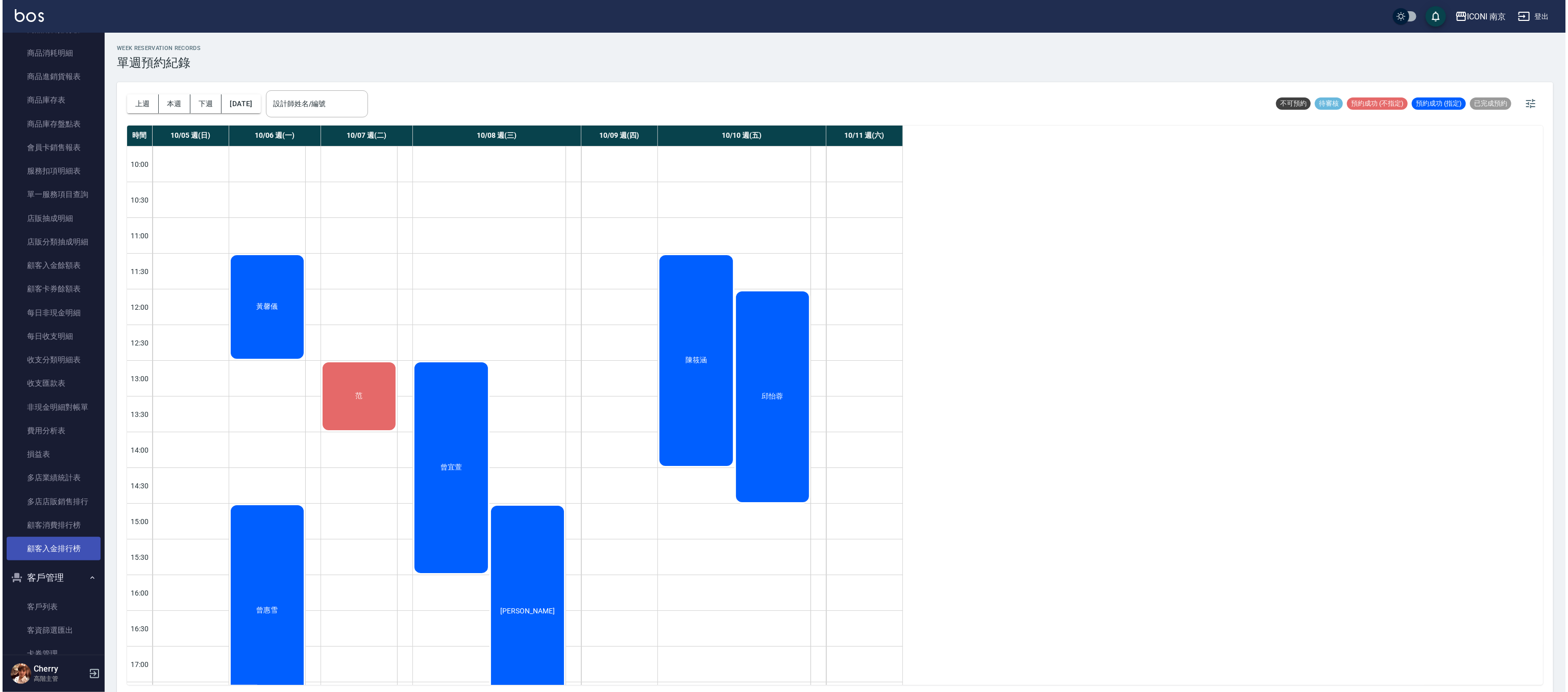
scroll to position [986, 0]
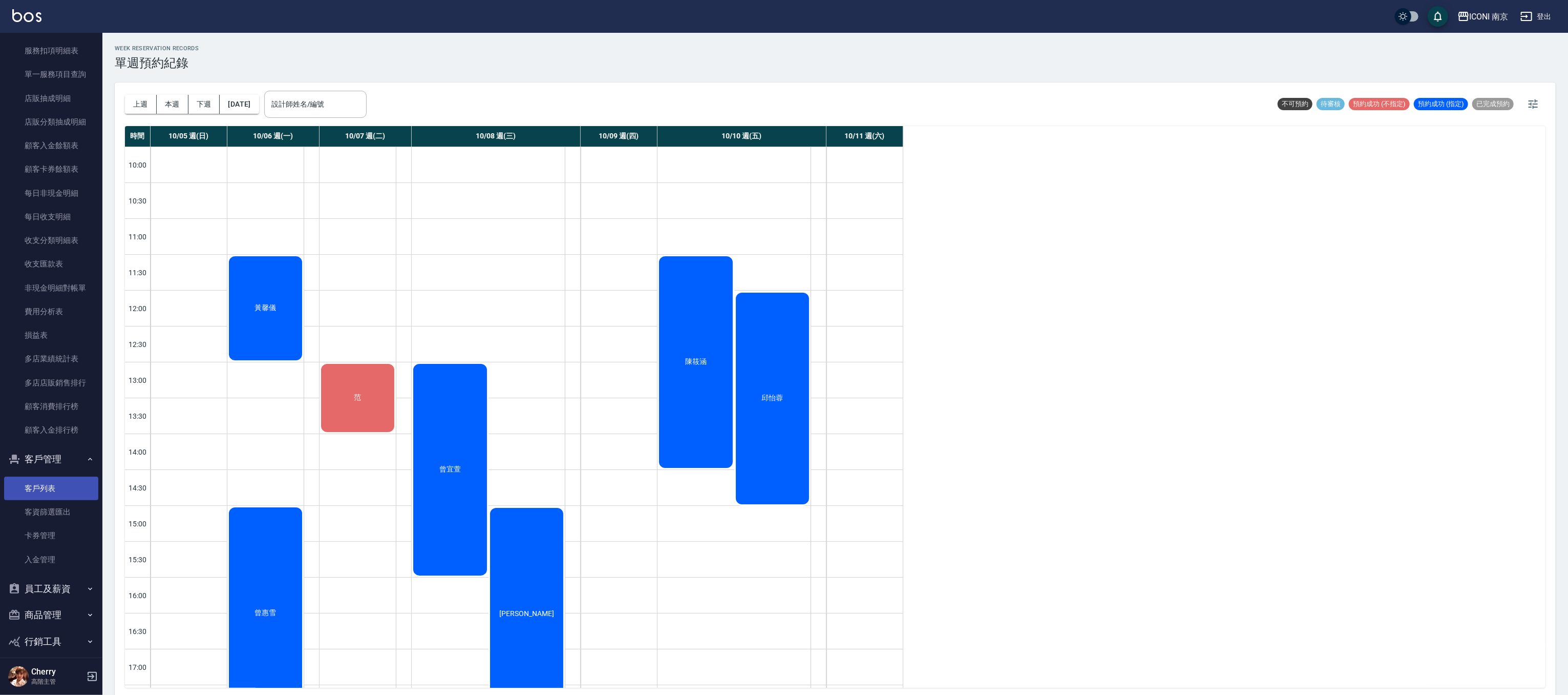
click at [43, 463] on link "客戶列表" at bounding box center [51, 488] width 94 height 23
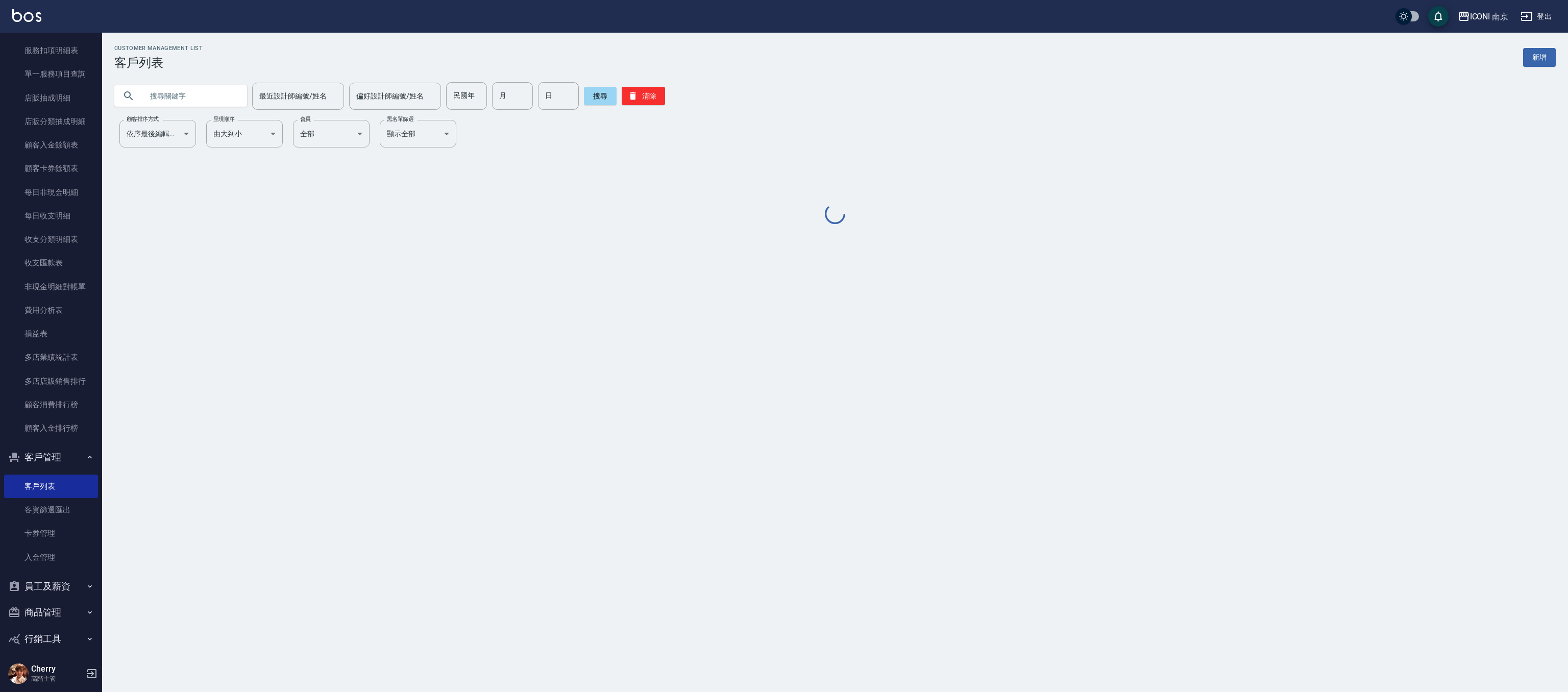
click at [206, 97] on input "text" at bounding box center [190, 96] width 96 height 27
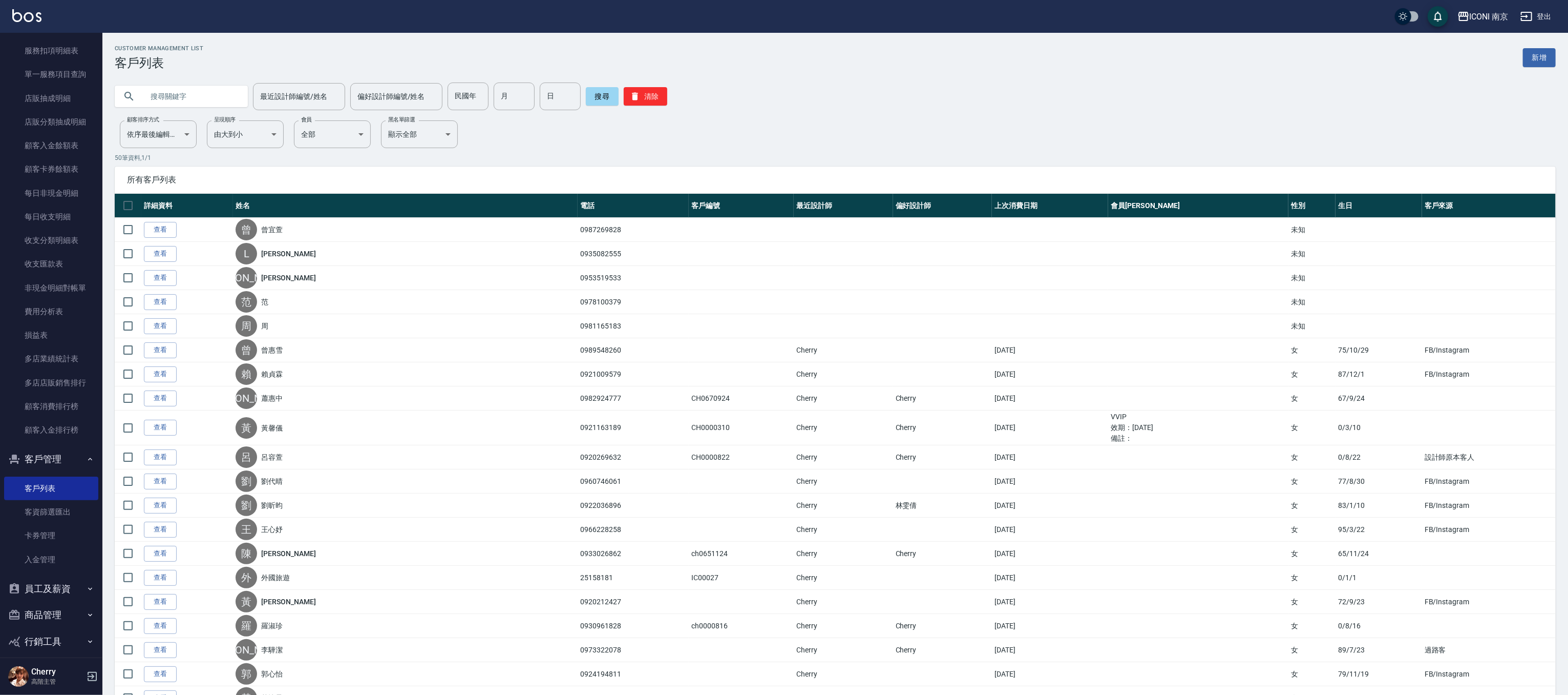
click at [207, 98] on input "text" at bounding box center [191, 96] width 96 height 27
type input "蔡"
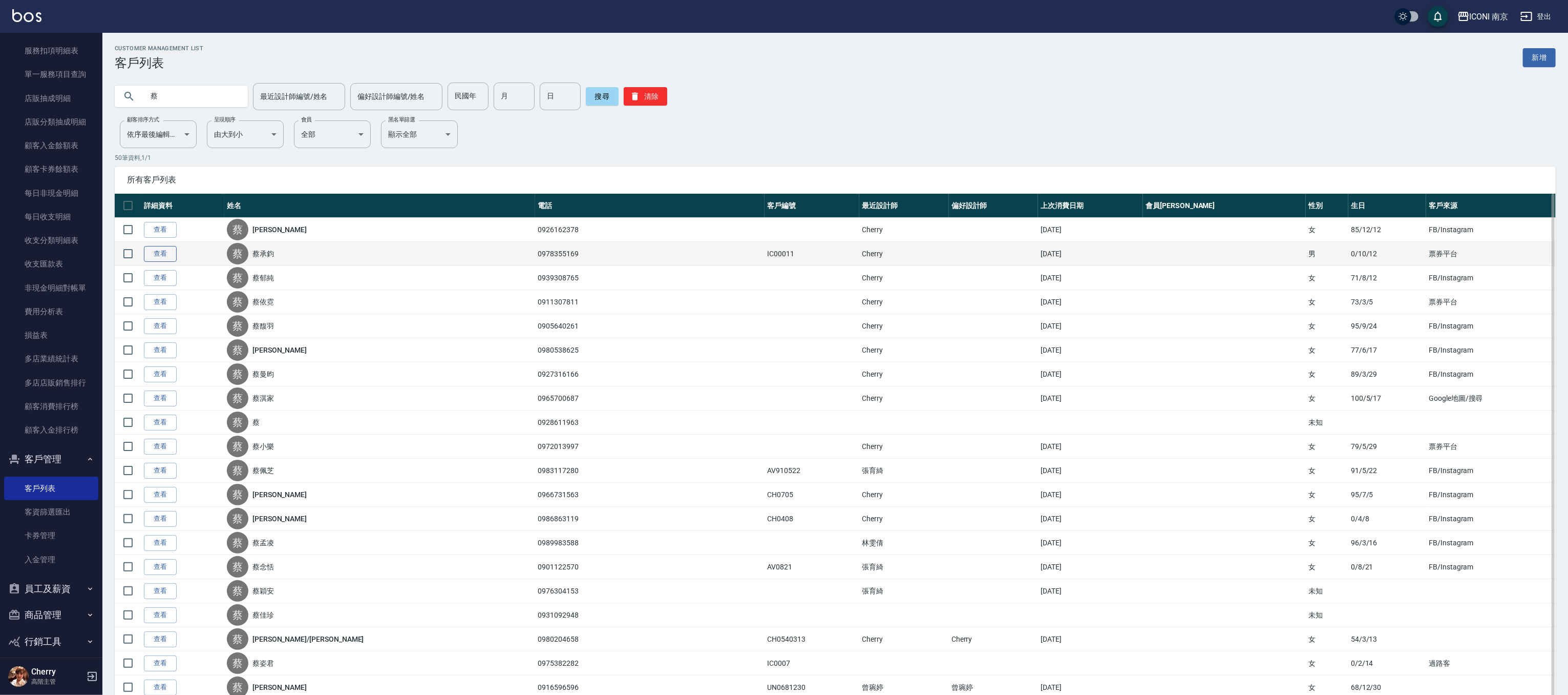
click at [156, 251] on link "查看" at bounding box center [161, 254] width 33 height 16
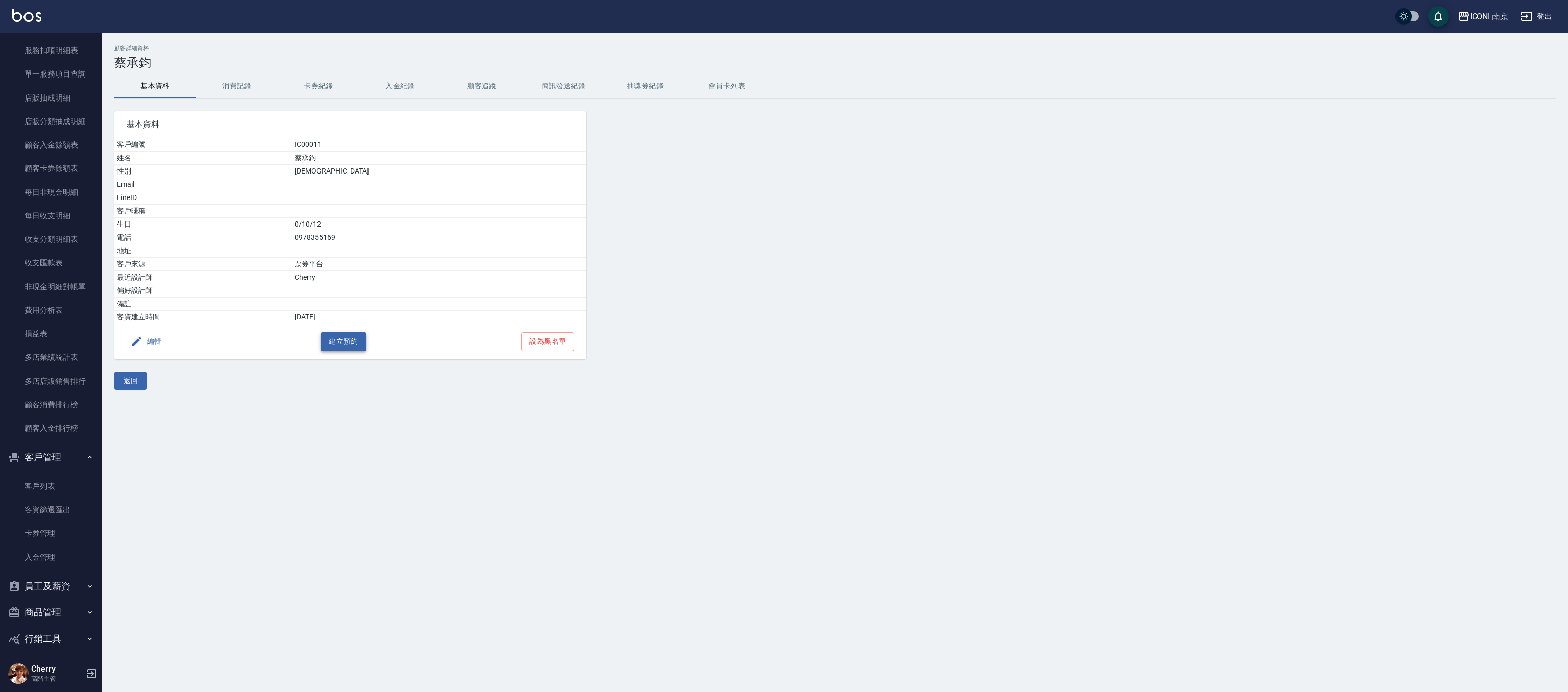
click at [323, 342] on button "建立預約" at bounding box center [343, 342] width 46 height 19
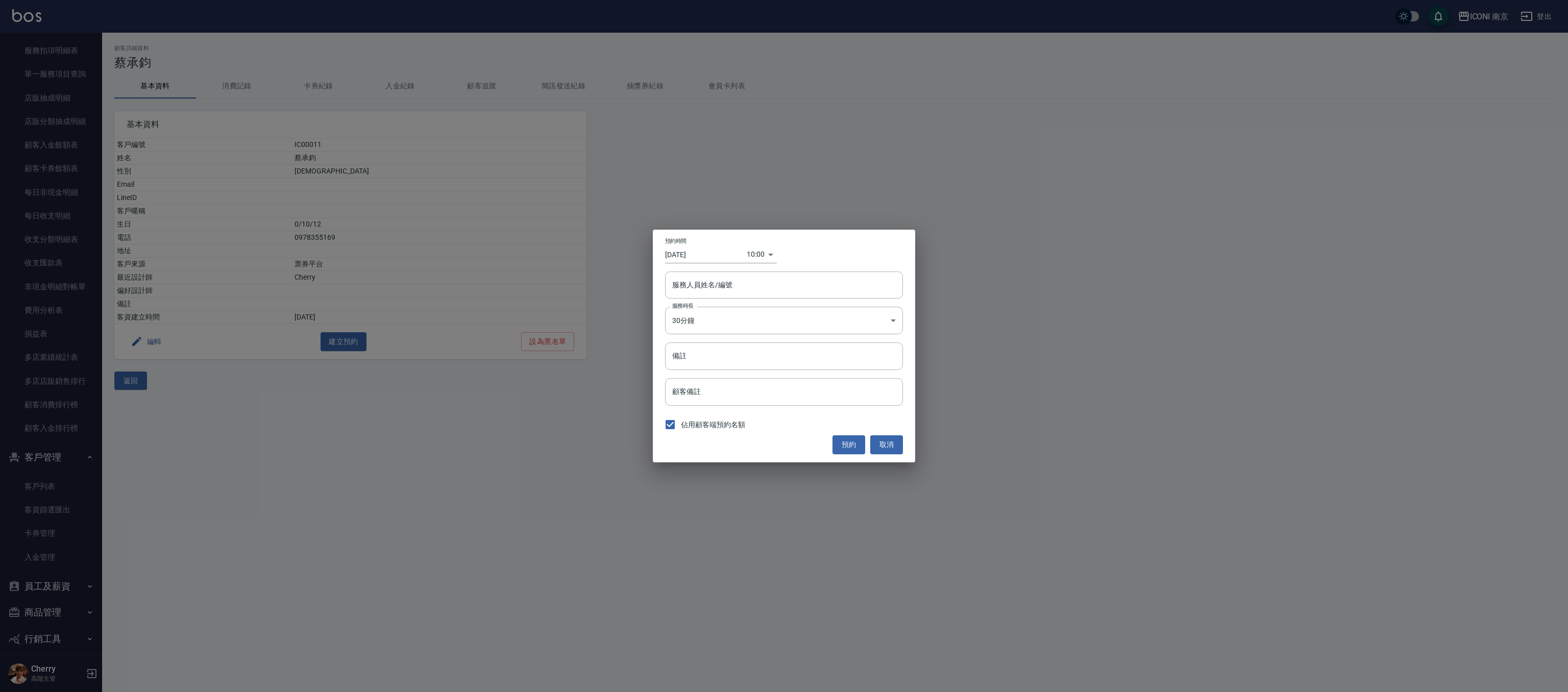
click at [756, 257] on body "ICONI 南京 登出 櫃檯作業 打帳單 帳單列表 掛單列表 座位開單 營業儀表板 現金收支登錄 高階收支登錄 材料自購登錄 每日結帳 排班表 現場電腦打卡 …" at bounding box center [784, 346] width 1568 height 692
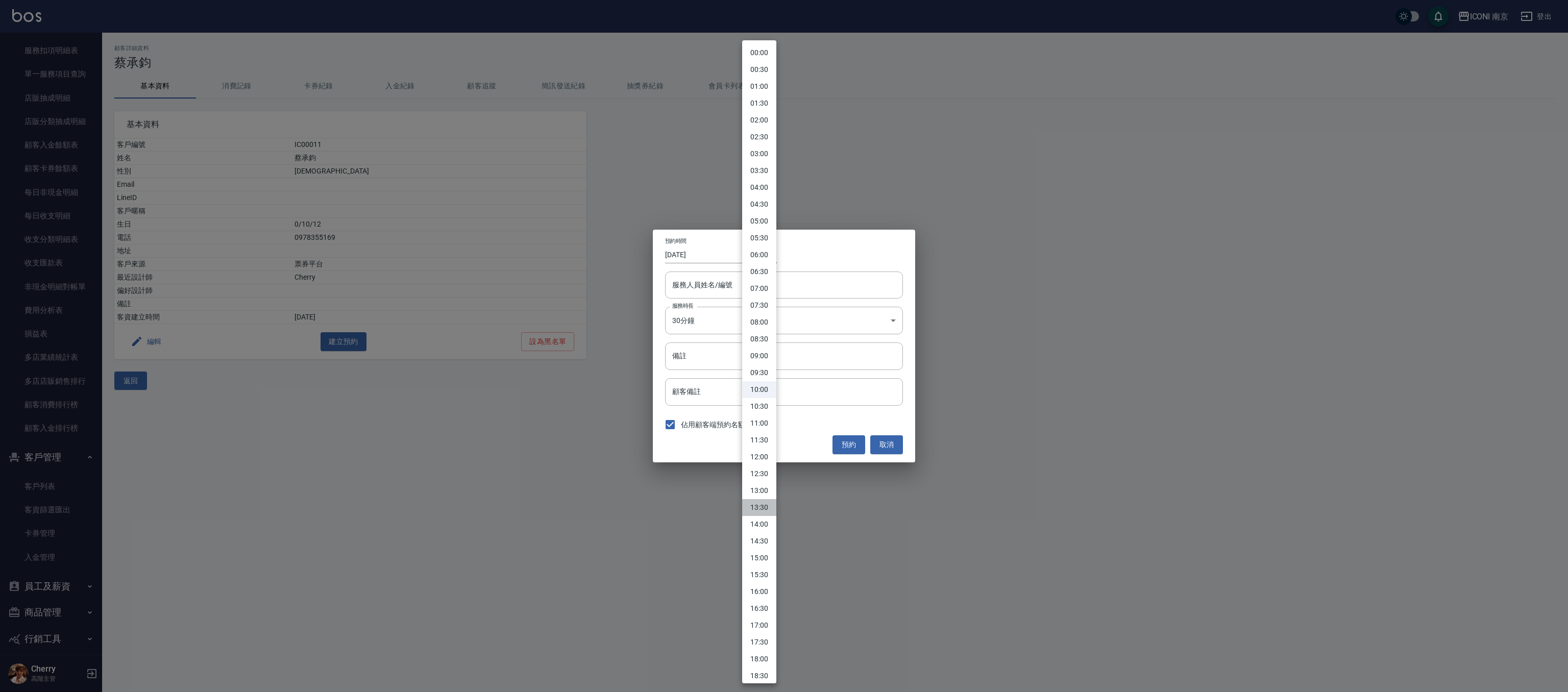
click at [759, 461] on li "13:30" at bounding box center [759, 507] width 34 height 17
click at [761, 250] on body "ICONI 南京 登出 櫃檯作業 打帳單 帳單列表 掛單列表 座位開單 營業儀表板 現金收支登錄 高階收支登錄 材料自購登錄 每日結帳 排班表 現場電腦打卡 …" at bounding box center [784, 346] width 1568 height 692
click at [761, 442] on li "11:30" at bounding box center [759, 440] width 34 height 17
type input "1759807800000"
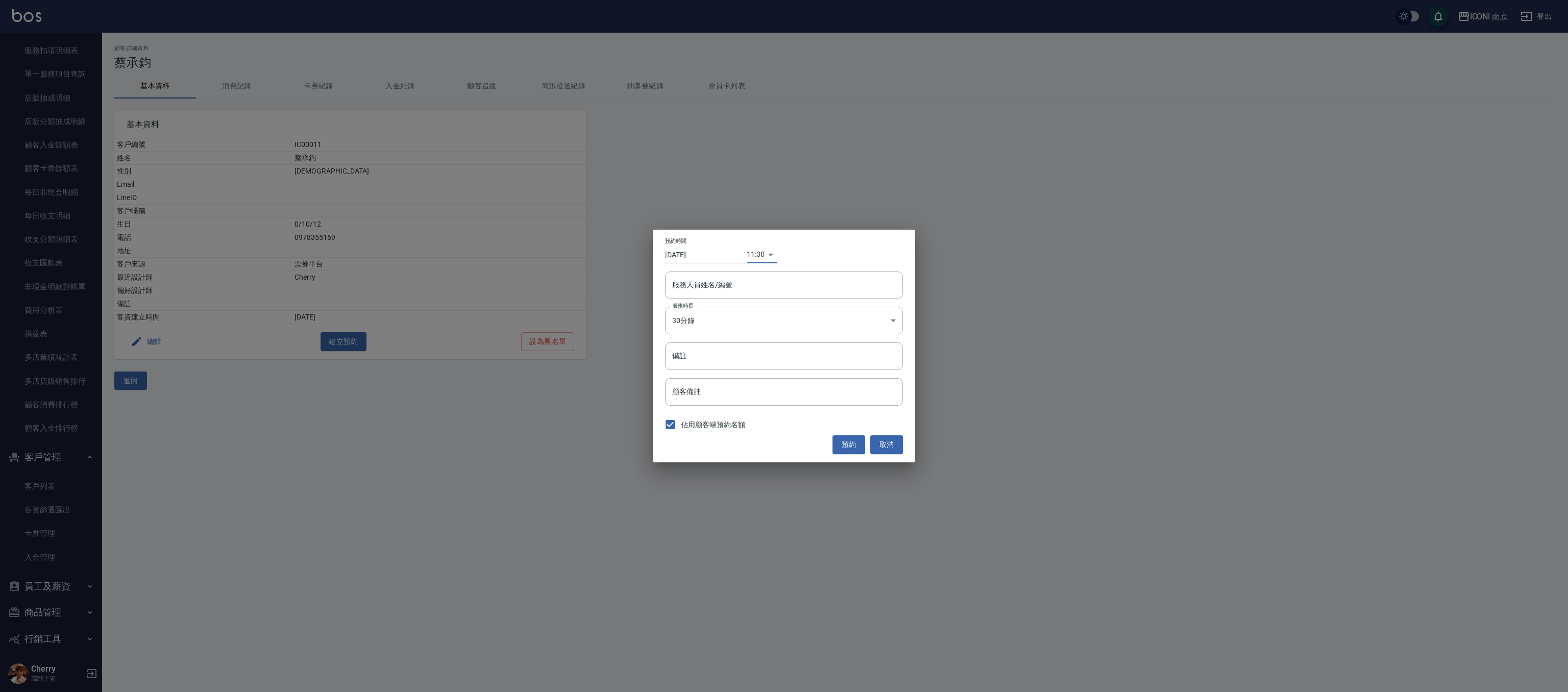
click at [693, 250] on input "[DATE]" at bounding box center [706, 255] width 82 height 17
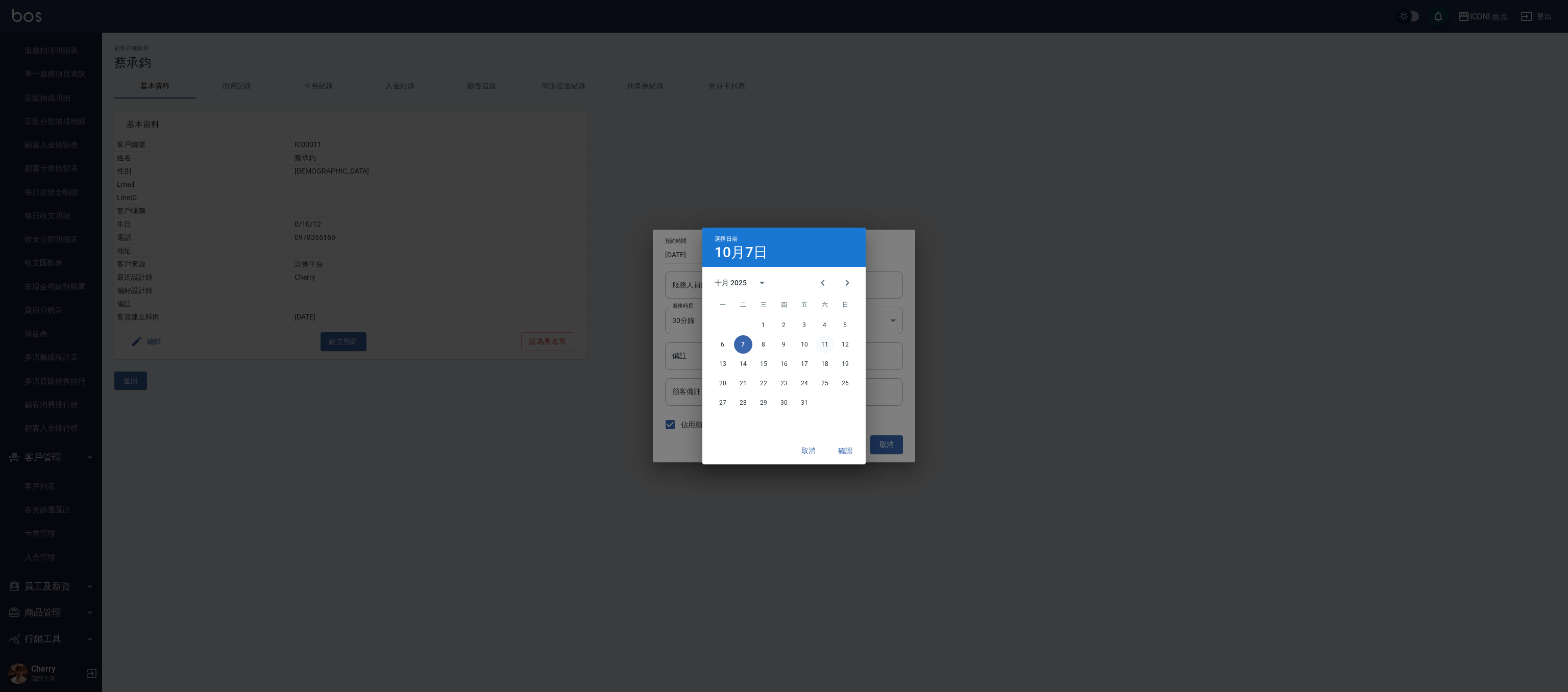
click at [823, 349] on button "11" at bounding box center [825, 344] width 19 height 19
type input "[DATE]"
type input "1760153400000"
click at [845, 454] on button "確認" at bounding box center [845, 450] width 33 height 19
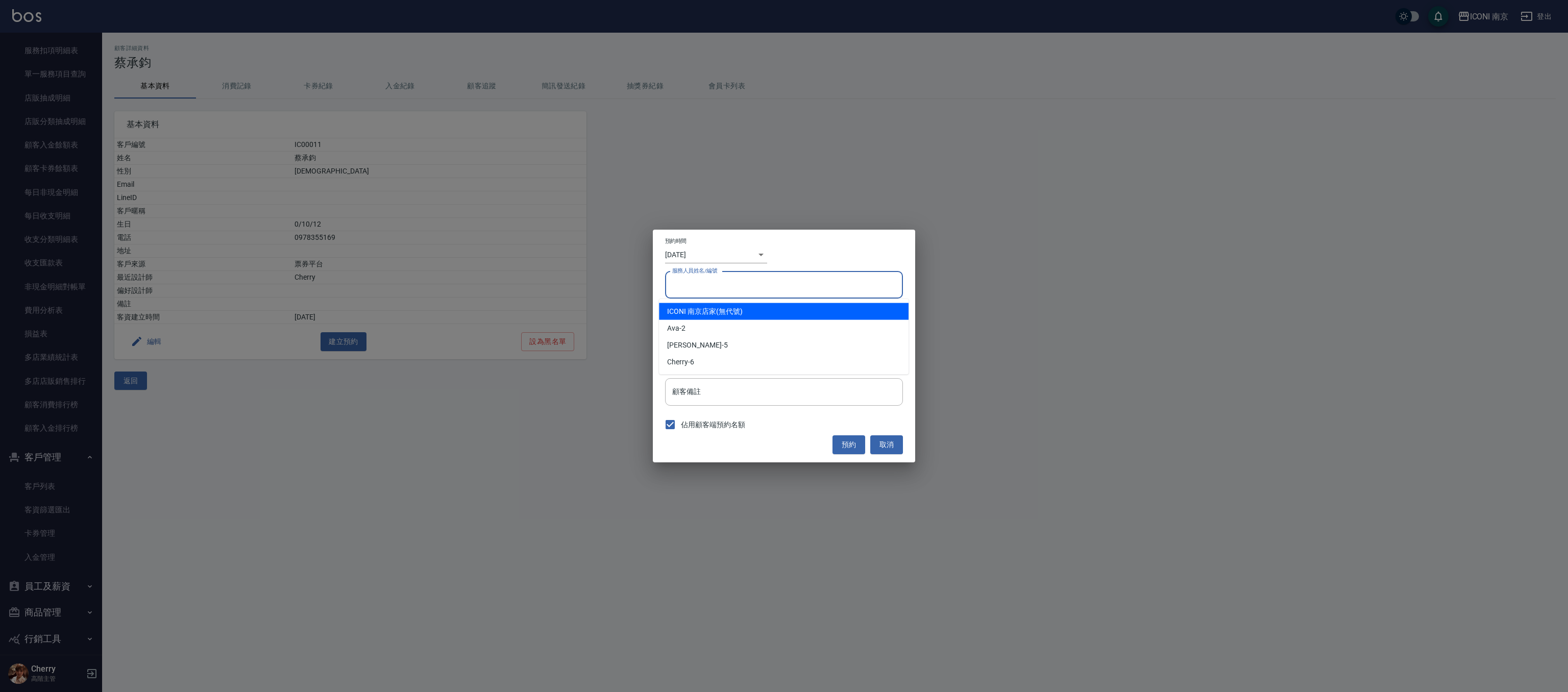
click at [719, 290] on input "服務人員姓名/編號" at bounding box center [784, 284] width 228 height 18
click at [727, 304] on div "ICONI 南京店家 (無代號)" at bounding box center [783, 311] width 249 height 17
type input "ICONI 南京店家"
click at [702, 344] on input "備註" at bounding box center [784, 356] width 238 height 27
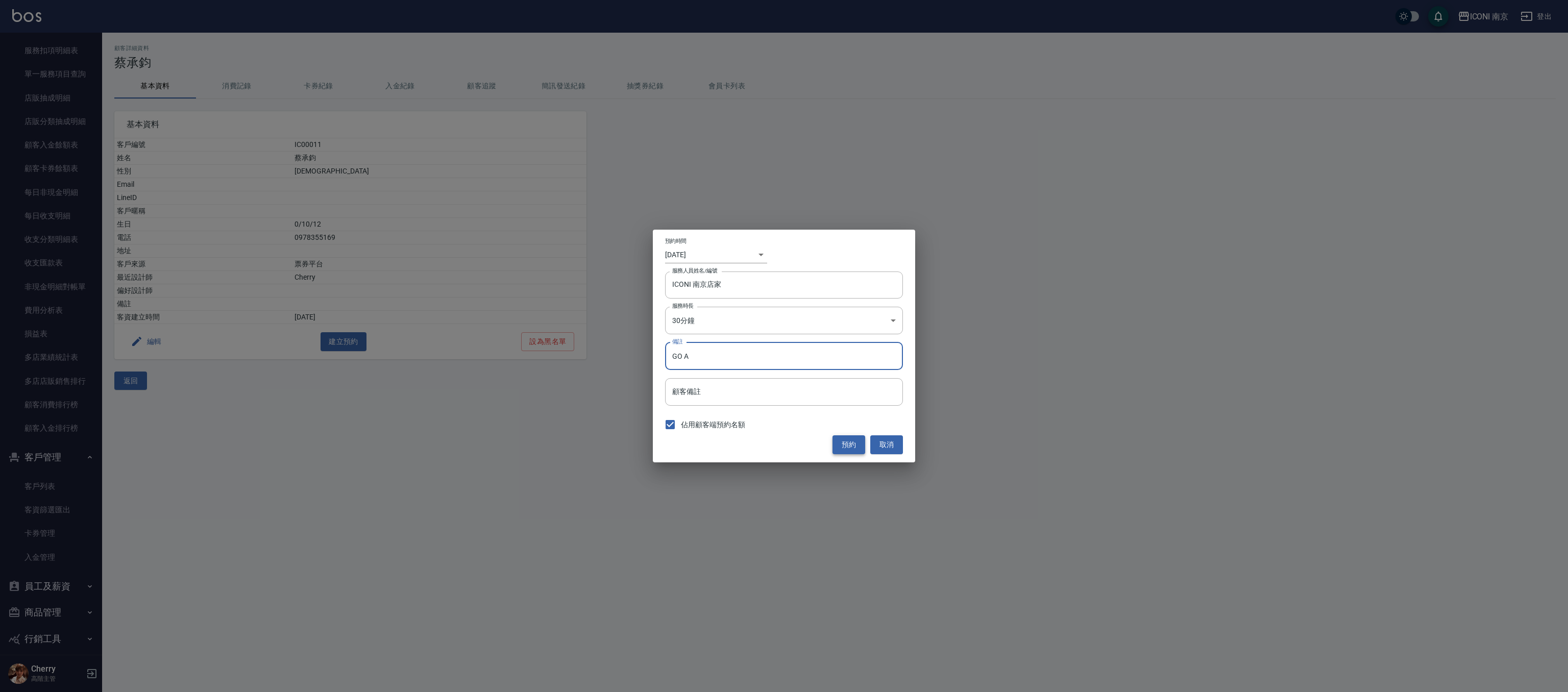
type input "GO A"
click at [848, 443] on button "預約" at bounding box center [848, 444] width 33 height 19
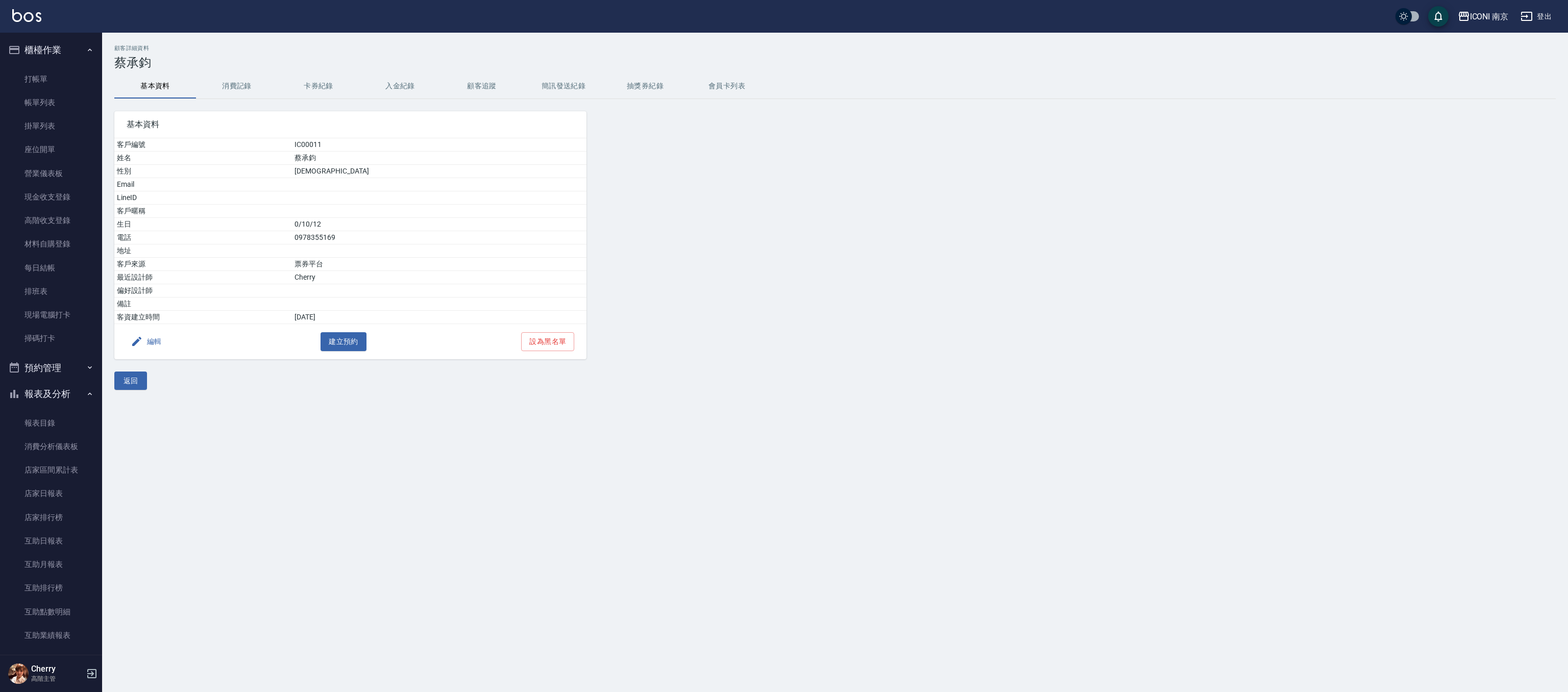
click at [67, 56] on button "櫃檯作業" at bounding box center [51, 50] width 94 height 26
click at [54, 101] on button "報表及分析" at bounding box center [51, 103] width 94 height 26
click at [53, 136] on button "客戶管理" at bounding box center [51, 129] width 94 height 26
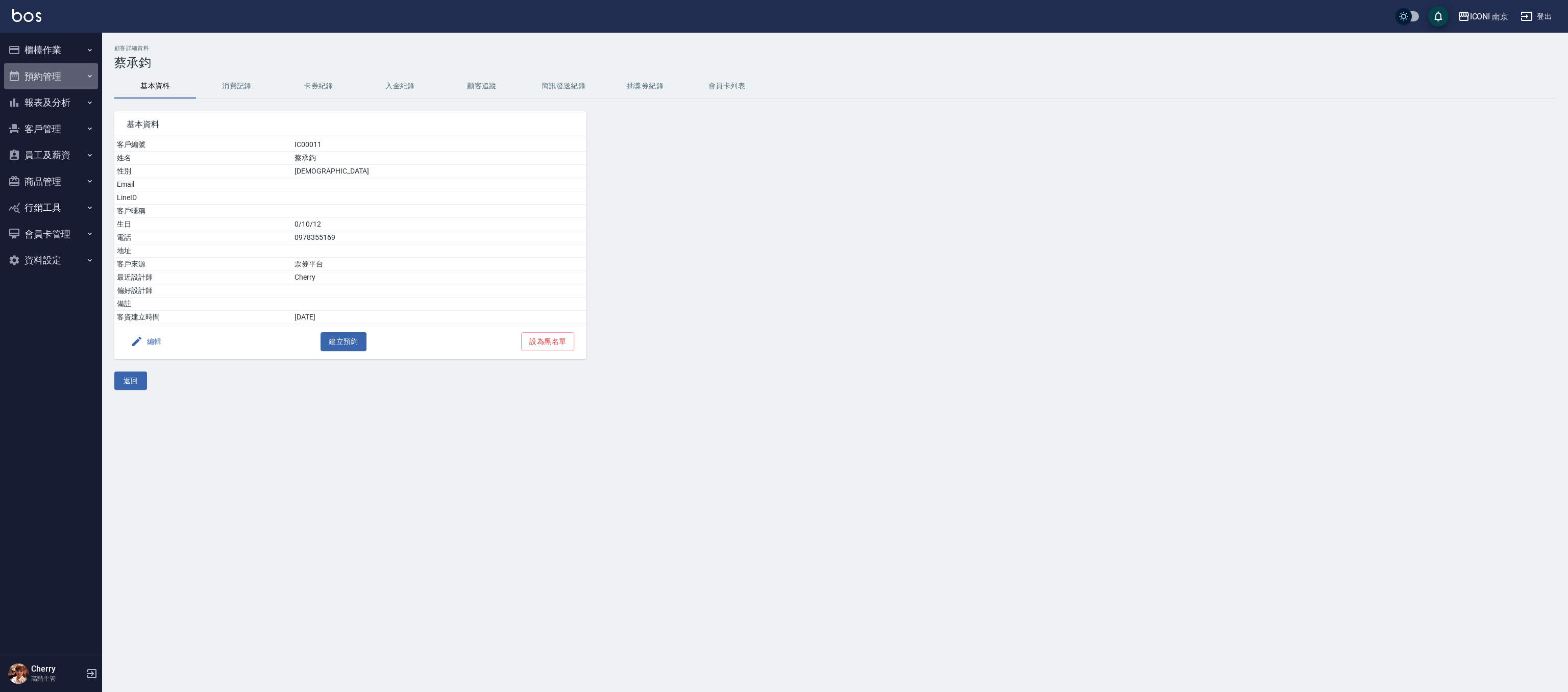
click at [59, 72] on button "預約管理" at bounding box center [51, 76] width 94 height 26
click at [51, 130] on link "單日預約紀錄" at bounding box center [51, 128] width 94 height 23
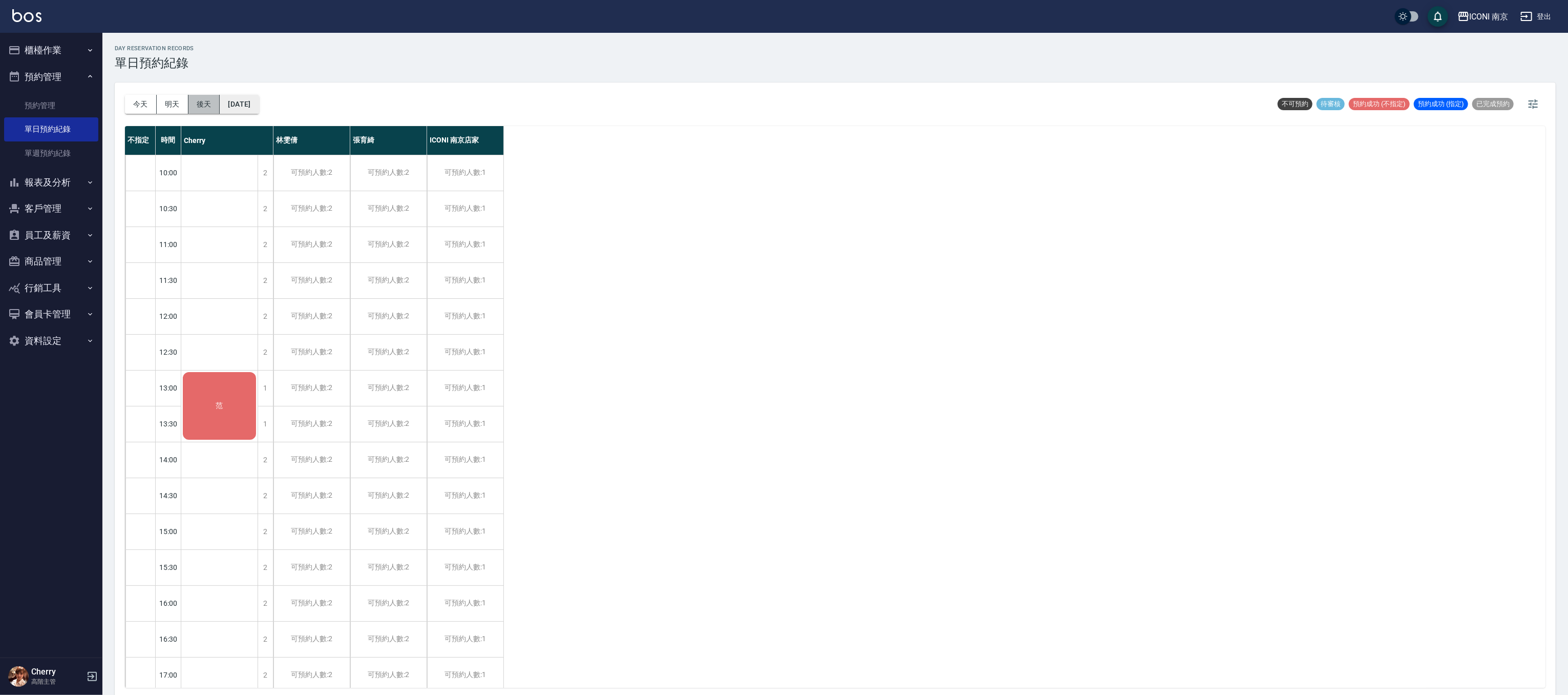
click at [220, 102] on button "後天" at bounding box center [204, 105] width 32 height 19
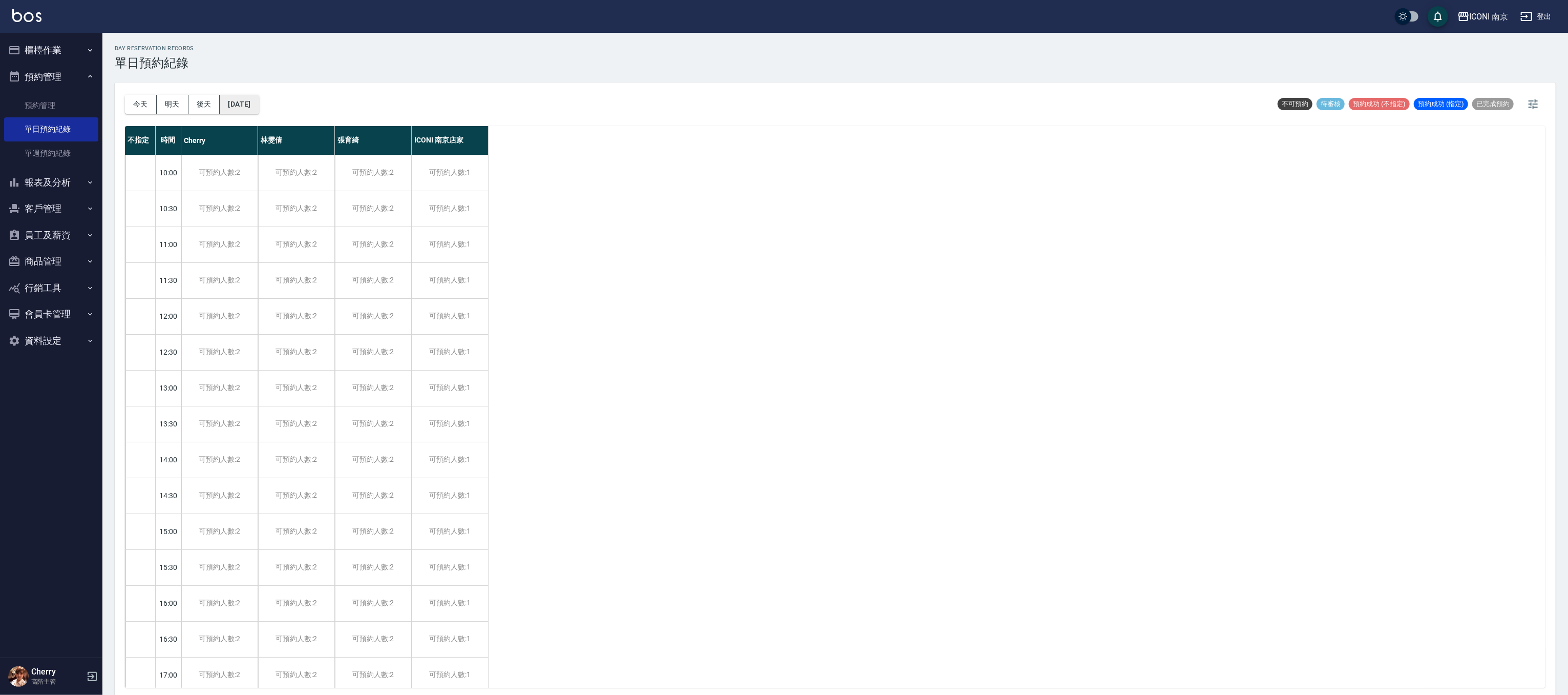
click at [242, 101] on button "[DATE]" at bounding box center [239, 105] width 39 height 19
click at [259, 105] on button "[DATE]" at bounding box center [239, 105] width 39 height 19
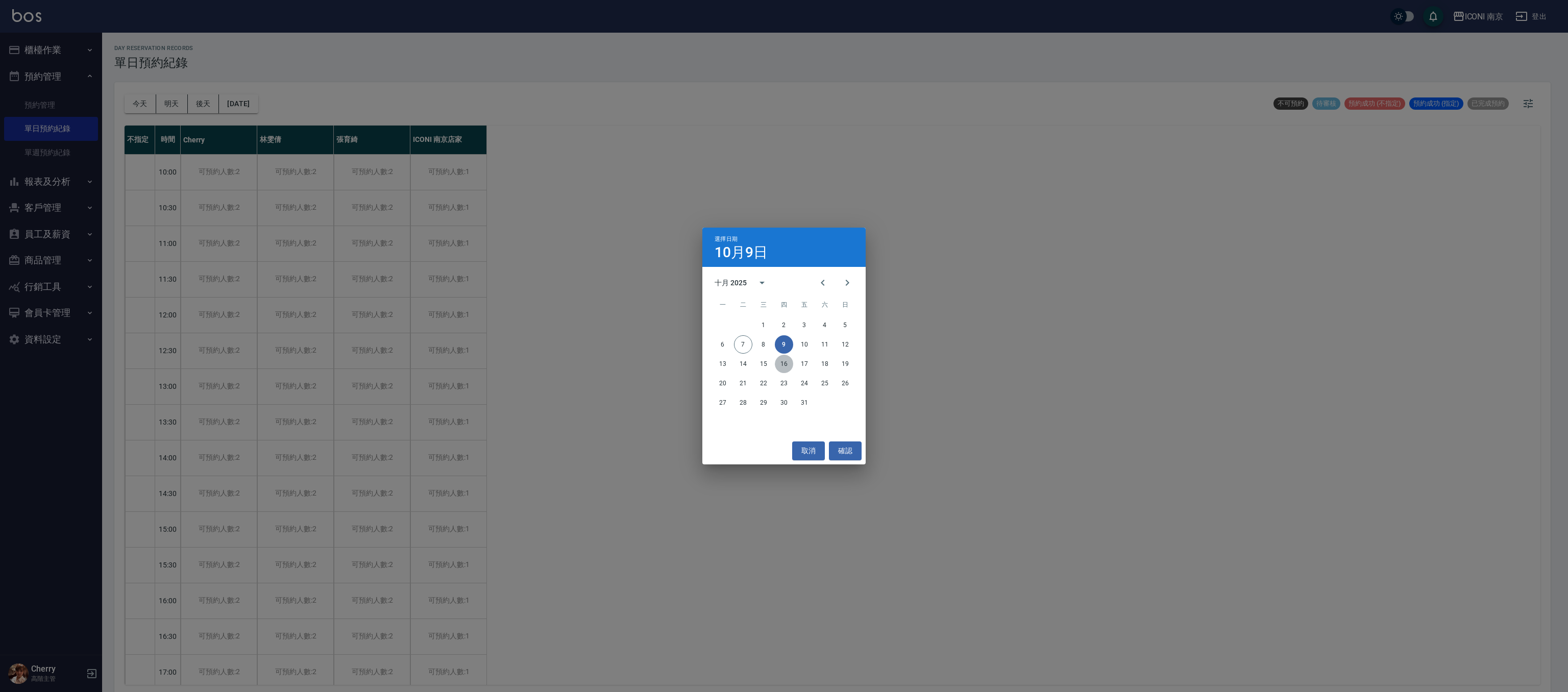
click at [782, 360] on button "16" at bounding box center [784, 363] width 19 height 19
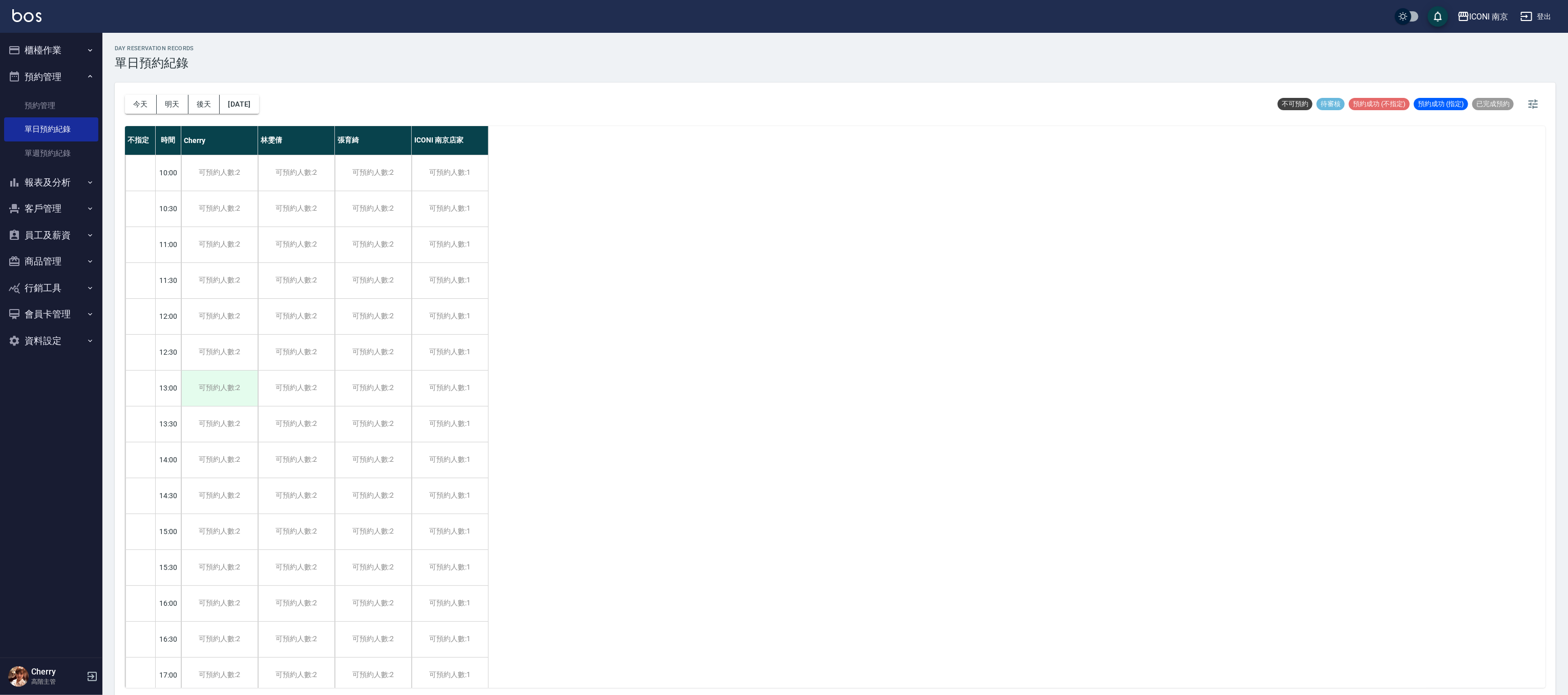
click at [204, 384] on div "可預約人數:2" at bounding box center [219, 388] width 76 height 35
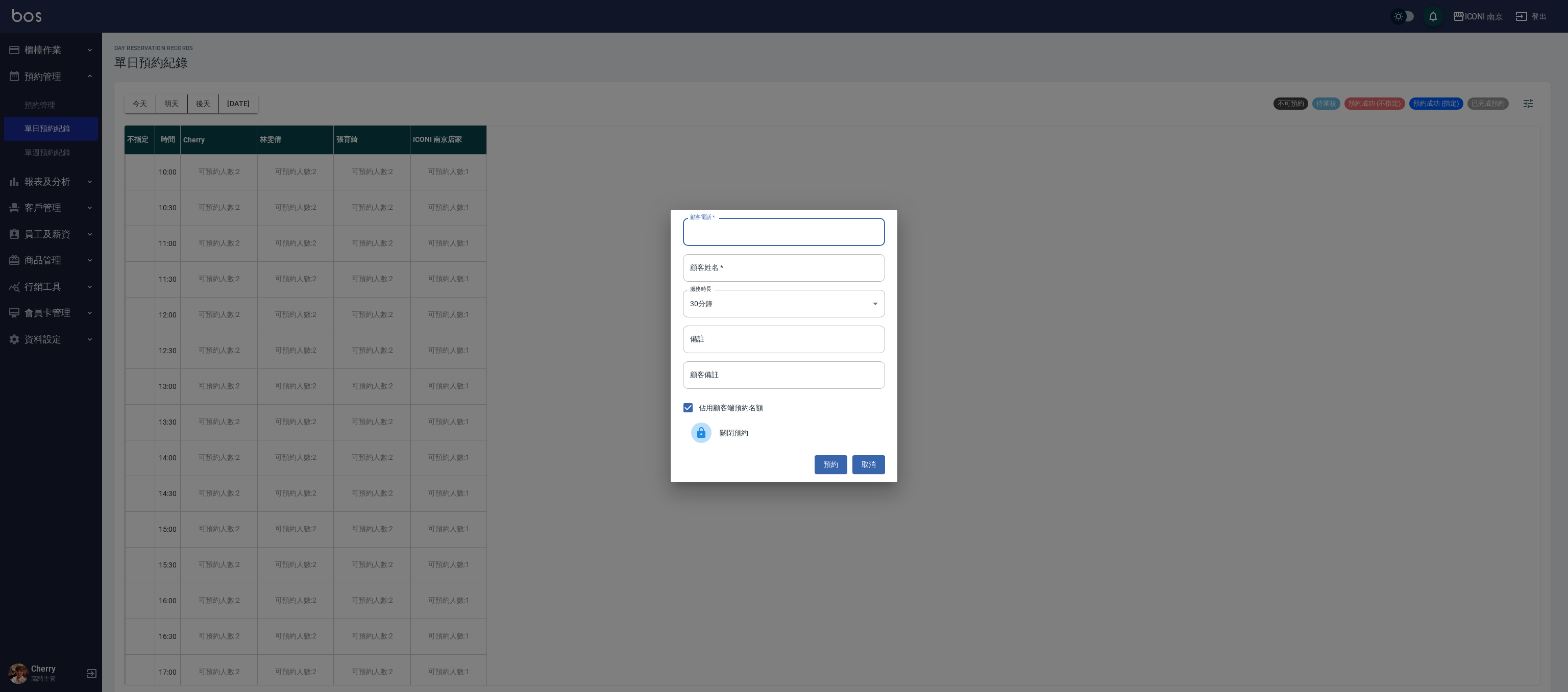
click at [745, 242] on input "顧客電話   *" at bounding box center [784, 231] width 202 height 27
type input "0972591520"
click at [746, 256] on input "顧客姓名   *" at bounding box center [784, 267] width 202 height 27
type input "[PERSON_NAME]"
click at [740, 298] on body "ICONI 南京 登出 櫃檯作業 打帳單 帳單列表 掛單列表 座位開單 營業儀表板 現金收支登錄 高階收支登錄 材料自購登錄 每日結帳 排班表 現場電腦打卡 …" at bounding box center [784, 347] width 1568 height 695
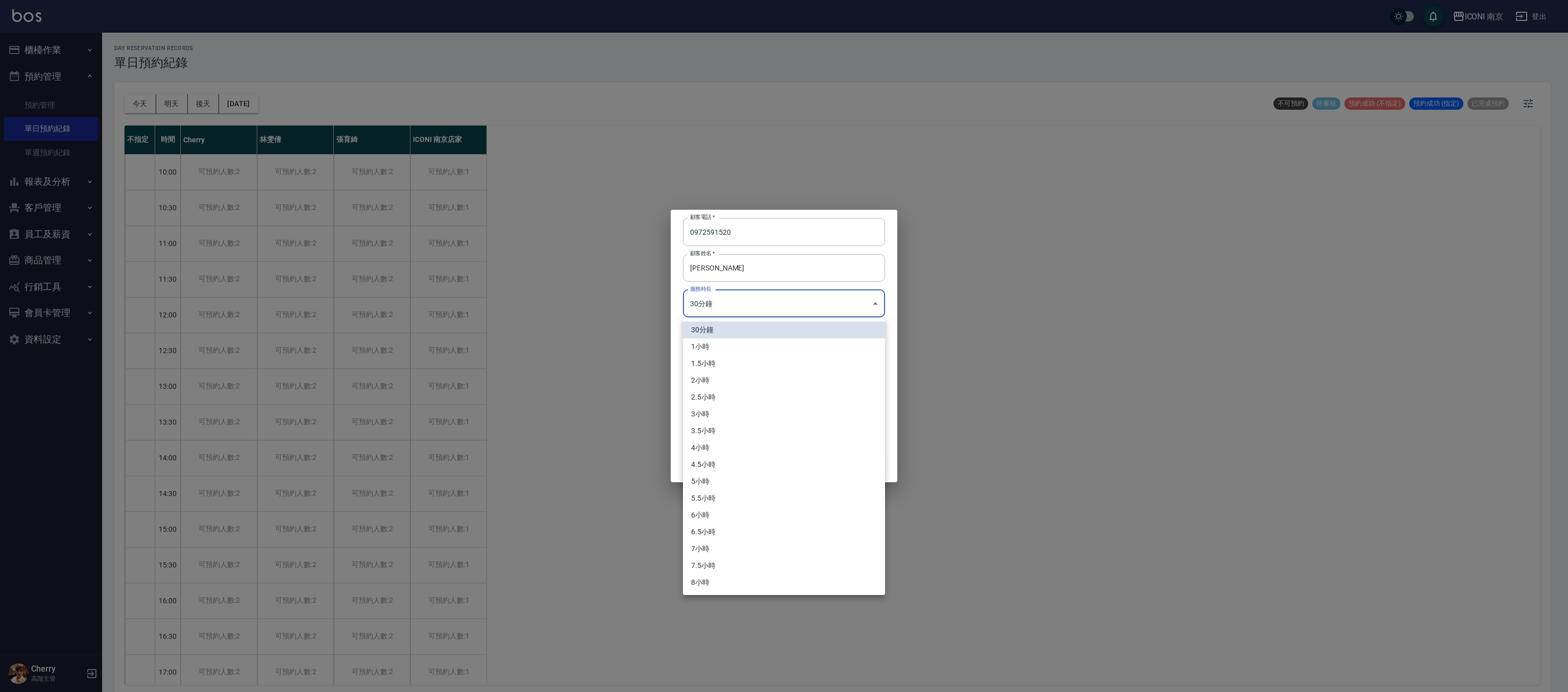
click at [723, 403] on li "2.5小時" at bounding box center [784, 397] width 202 height 17
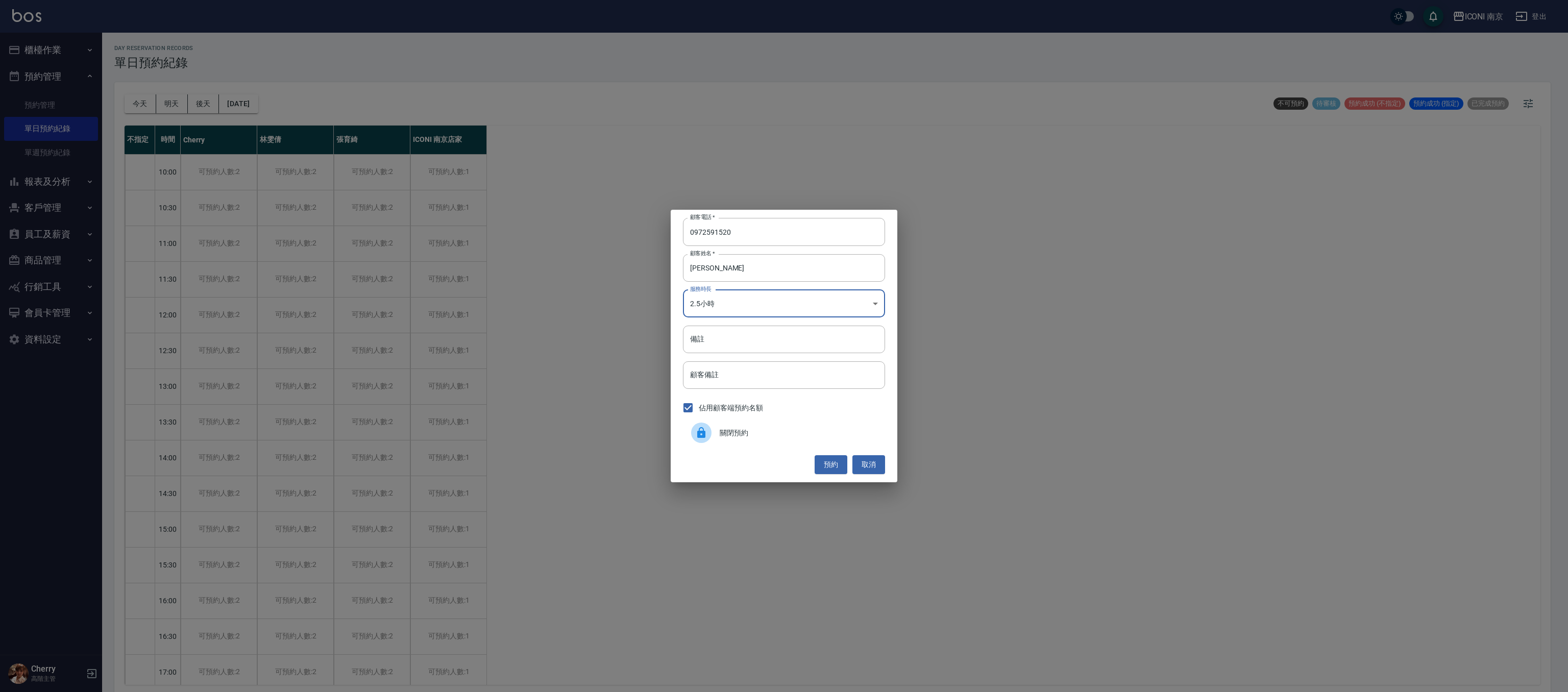
click at [728, 308] on body "ICONI 南京 登出 櫃檯作業 打帳單 帳單列表 掛單列表 座位開單 營業儀表板 現金收支登錄 高階收支登錄 材料自購登錄 每日結帳 排班表 現場電腦打卡 …" at bounding box center [784, 347] width 1568 height 695
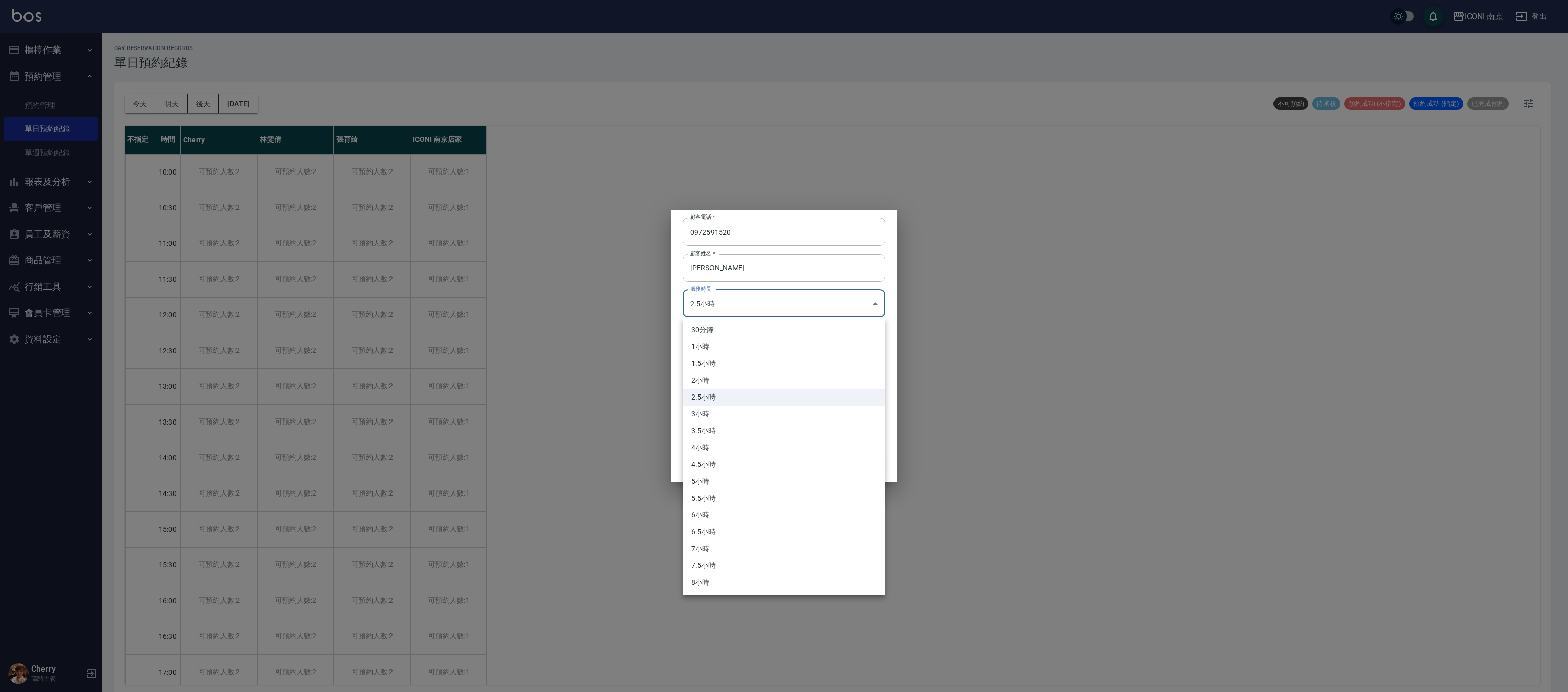
click at [723, 411] on li "3小時" at bounding box center [784, 414] width 202 height 17
type input "6"
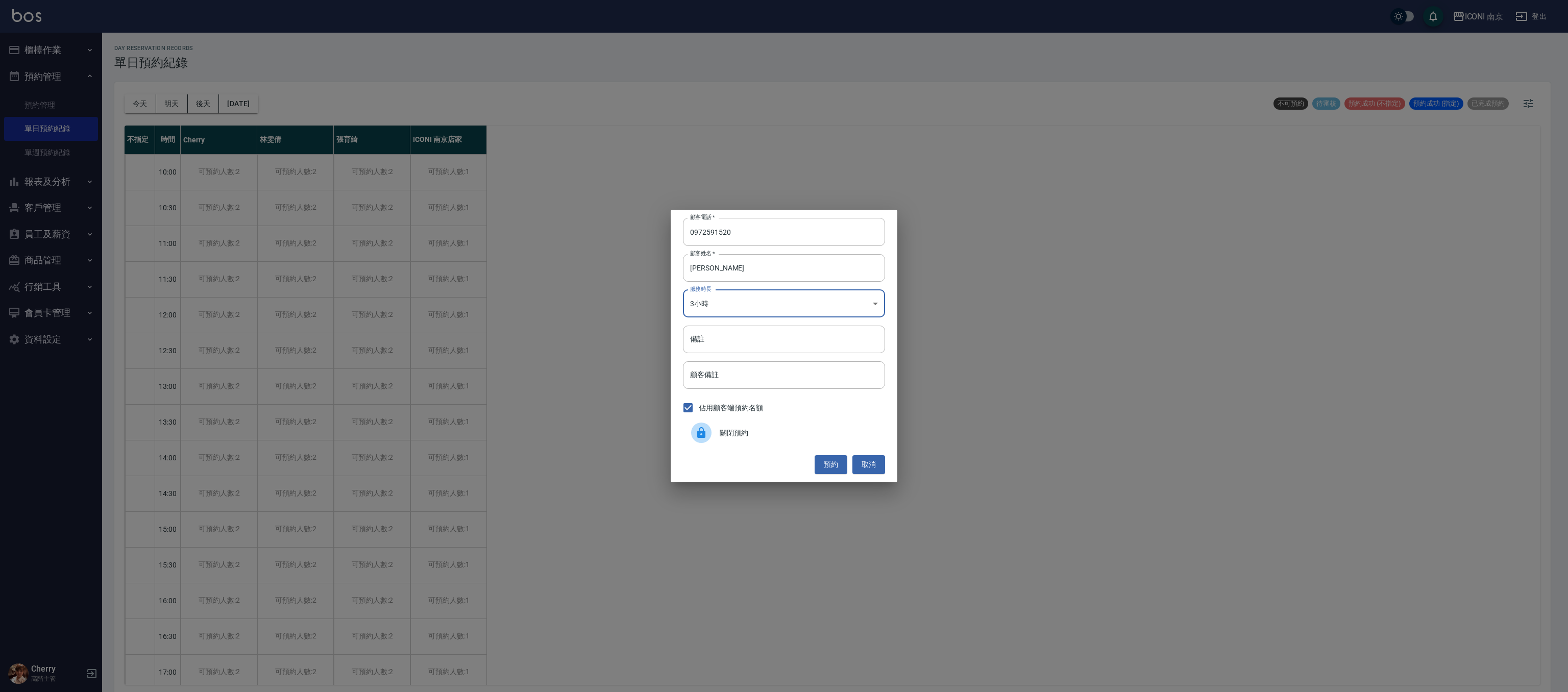
click at [714, 354] on div "顧客電話   * [PHONE_NUMBER] 顧客電話   * 顧客姓名   * [PERSON_NAME]姓名   * 服務時長 3小時 6 服務時長 備…" at bounding box center [784, 346] width 227 height 272
click at [719, 332] on input "備註" at bounding box center [784, 339] width 202 height 27
type input "縮毛1299"
click at [841, 461] on button "預約" at bounding box center [831, 464] width 33 height 19
click at [841, 461] on div "預約 取消" at bounding box center [784, 464] width 202 height 19
